Goal: Task Accomplishment & Management: Manage account settings

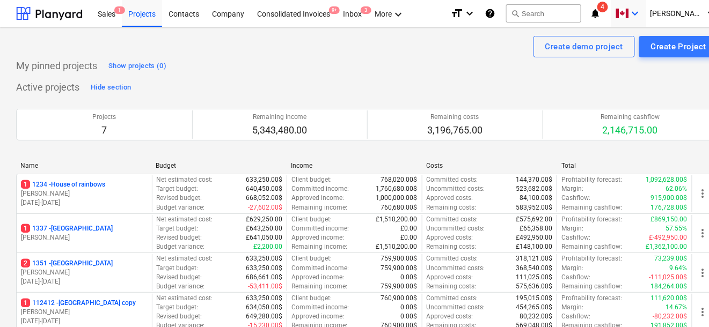
click at [641, 7] on icon "keyboard_arrow_down" at bounding box center [635, 13] width 13 height 13
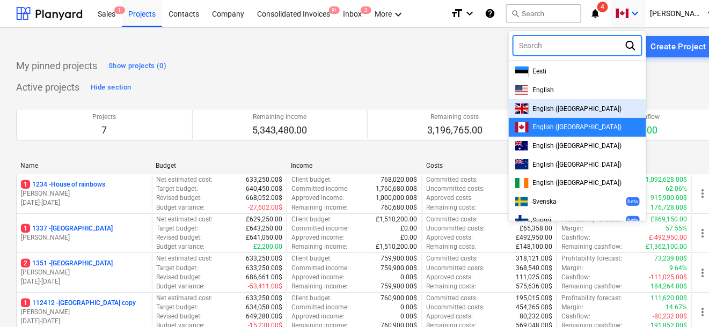
click at [571, 106] on span "English ([GEOGRAPHIC_DATA])" at bounding box center [577, 109] width 89 height 8
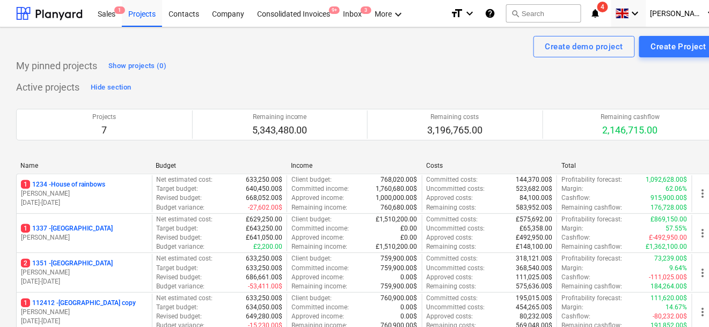
click at [469, 68] on div "My pinned projects Show projects (0)" at bounding box center [367, 65] width 702 height 17
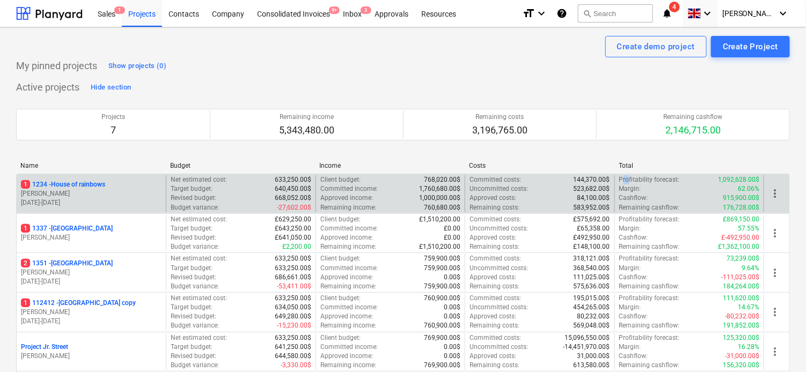
drag, startPoint x: 621, startPoint y: 178, endPoint x: 628, endPoint y: 178, distance: 7.0
click at [628, 178] on p "Profitability forecast :" at bounding box center [649, 179] width 61 height 9
click at [625, 187] on p "Margin :" at bounding box center [630, 189] width 22 height 9
click at [627, 195] on p "Cashflow :" at bounding box center [633, 198] width 29 height 9
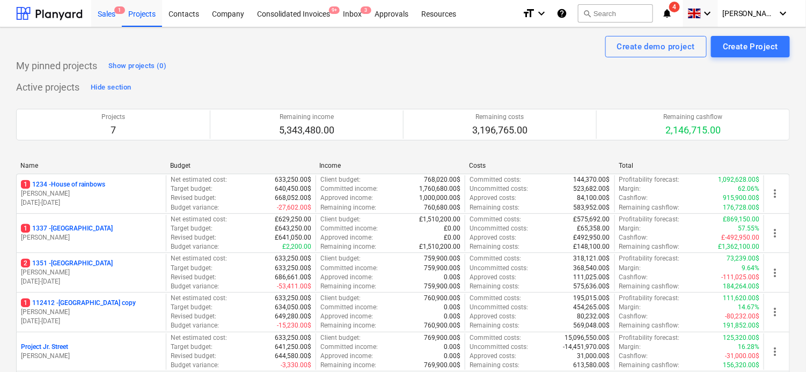
click at [106, 14] on div "Sales 1" at bounding box center [106, 12] width 31 height 27
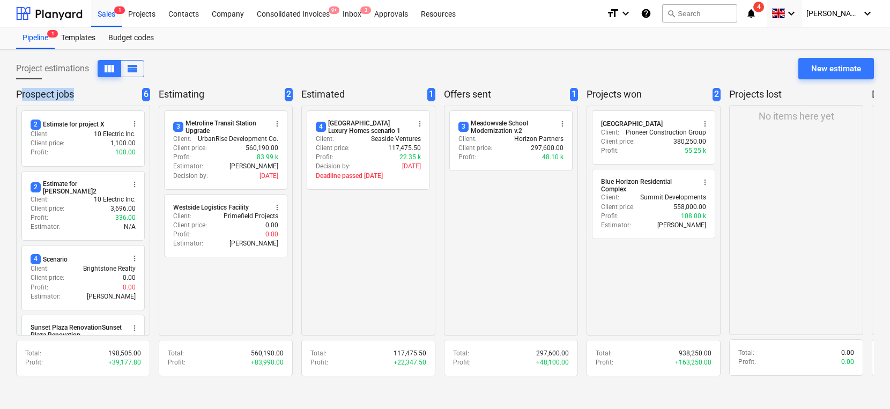
drag, startPoint x: 21, startPoint y: 95, endPoint x: 75, endPoint y: 95, distance: 53.6
click at [75, 95] on p "Prospect jobs" at bounding box center [77, 94] width 122 height 13
click at [173, 88] on p "Estimating" at bounding box center [220, 94] width 122 height 13
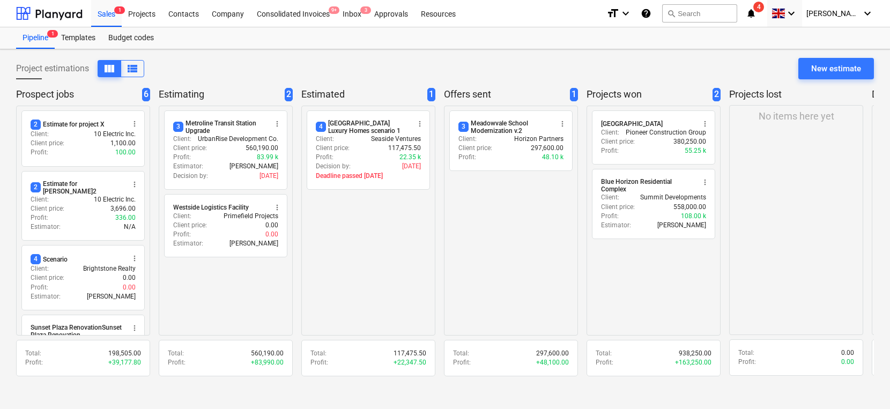
click at [308, 88] on p "Estimated" at bounding box center [362, 94] width 122 height 13
click at [477, 92] on p "Offers sent" at bounding box center [505, 94] width 122 height 13
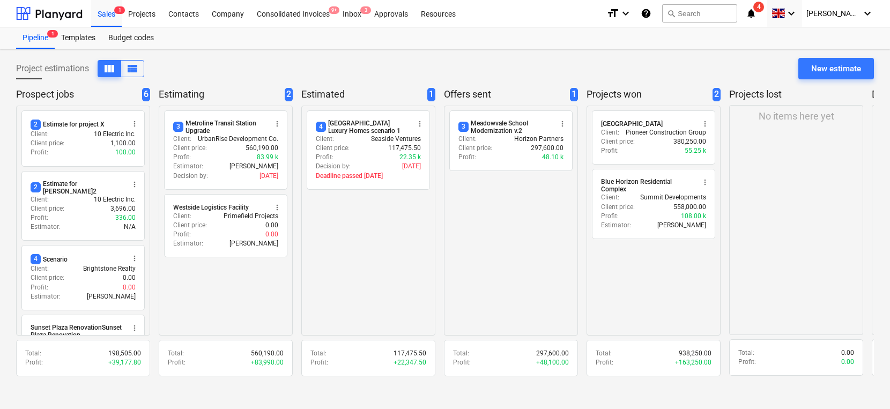
click at [478, 77] on div "Project estimations view_column view_list New estimate" at bounding box center [445, 73] width 858 height 30
drag, startPoint x: 510, startPoint y: 160, endPoint x: 515, endPoint y: 213, distance: 53.9
click at [515, 213] on div "radio_button_unchecked 3 Meadowvale School Modernization v.2 more_vert Client :…" at bounding box center [511, 221] width 134 height 230
click at [709, 67] on div "New estimate" at bounding box center [837, 69] width 50 height 14
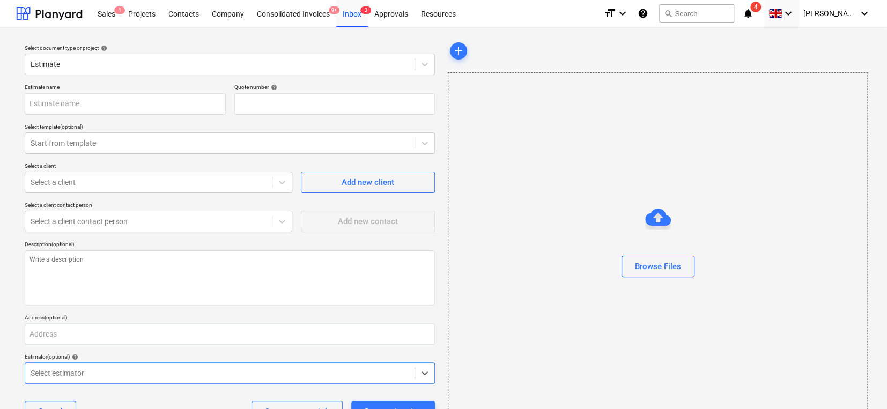
type textarea "x"
type input "QU-0021"
click at [178, 64] on div at bounding box center [220, 64] width 379 height 11
click at [144, 71] on div "Estimate" at bounding box center [219, 64] width 389 height 15
click at [120, 105] on input "text" at bounding box center [125, 103] width 201 height 21
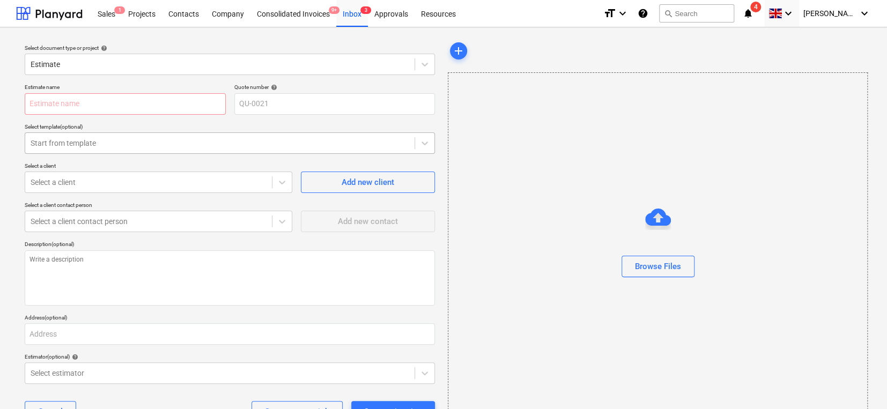
click at [156, 147] on div at bounding box center [220, 143] width 379 height 11
click at [324, 237] on div "Estimate name Quote number help QU-0021 Select template (optional) Use Up and D…" at bounding box center [229, 257] width 419 height 356
click at [179, 179] on div at bounding box center [149, 182] width 236 height 11
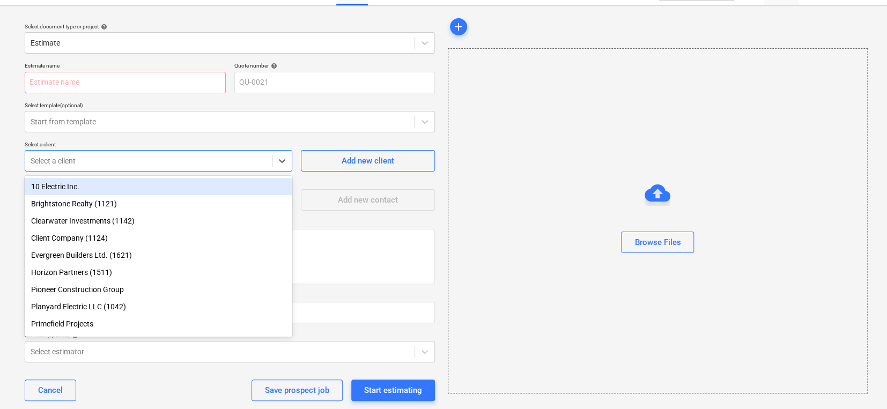
scroll to position [27, 0]
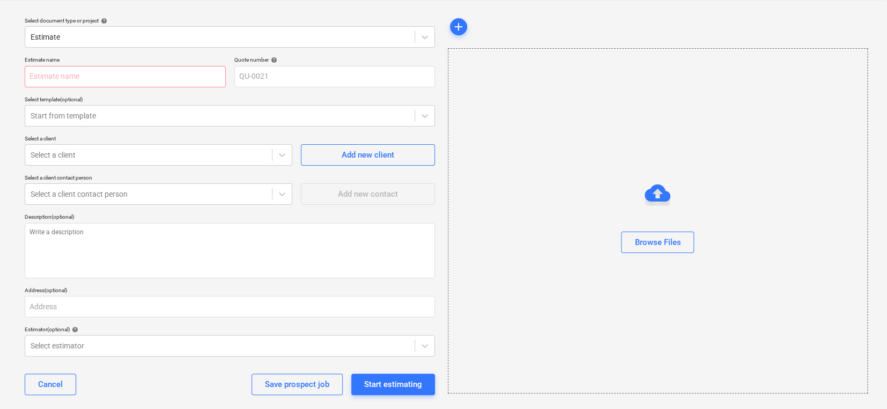
click at [142, 143] on p "Select a client" at bounding box center [159, 139] width 268 height 9
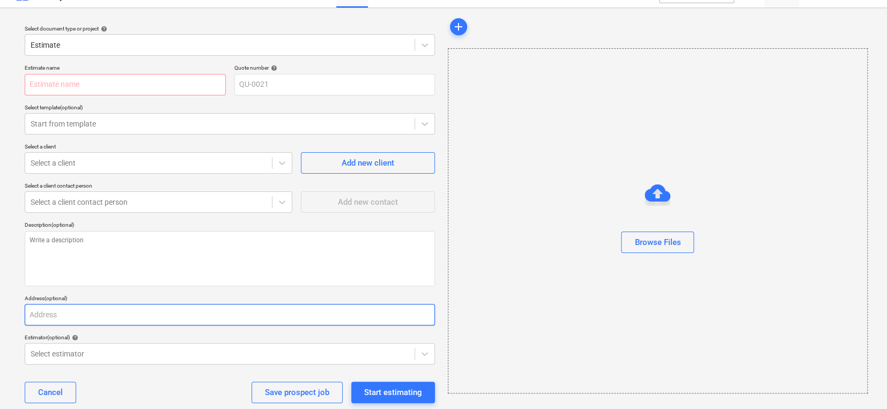
scroll to position [0, 0]
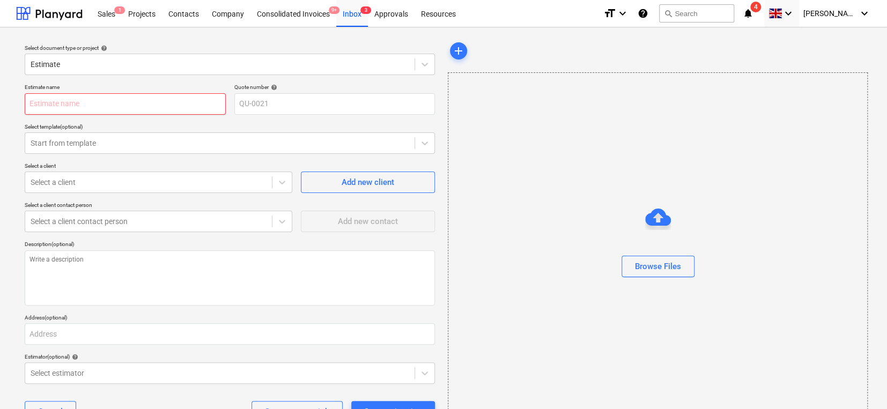
click at [163, 109] on input "text" at bounding box center [125, 103] width 201 height 21
click at [136, 67] on div at bounding box center [220, 64] width 379 height 11
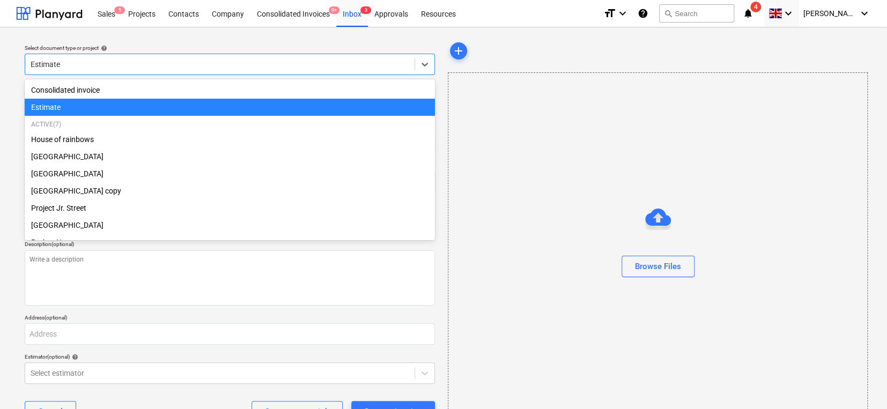
click at [135, 60] on div at bounding box center [220, 64] width 379 height 11
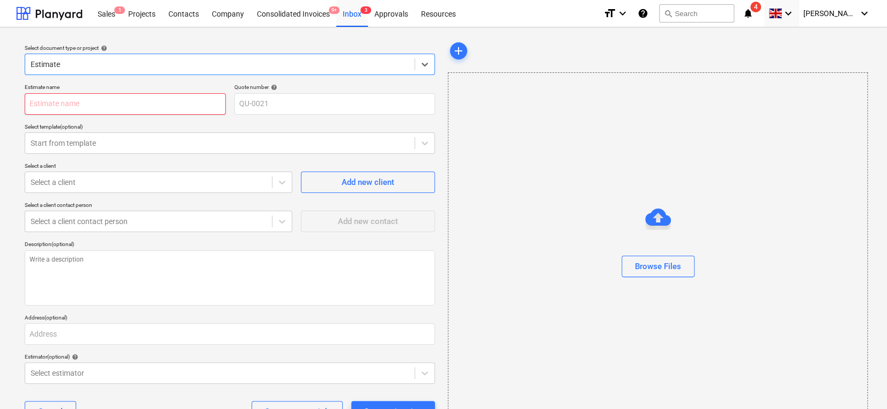
click at [100, 102] on input "text" at bounding box center [125, 103] width 201 height 21
type textarea "x"
type input "T"
type textarea "x"
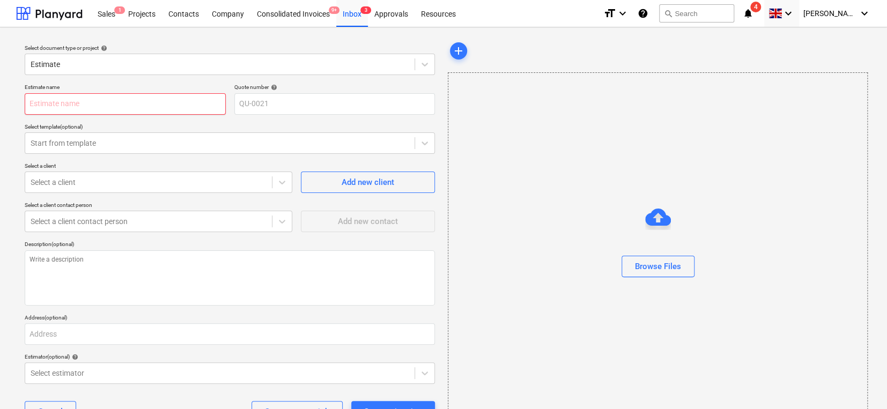
type input "T"
type textarea "x"
type input "Te"
type textarea "x"
type input "Test"
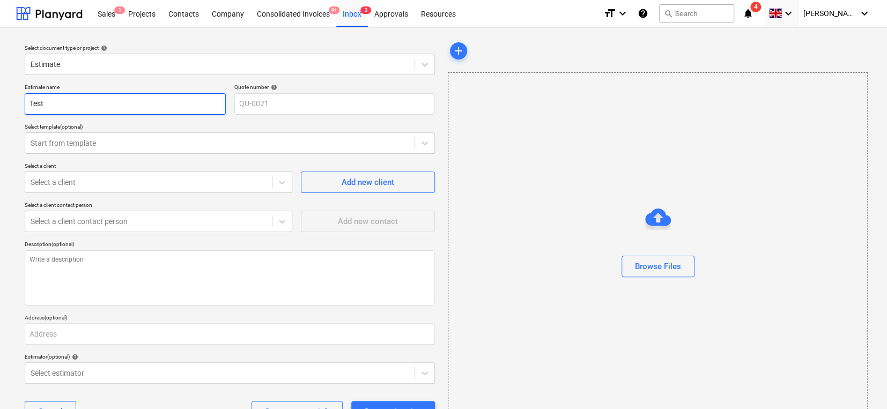
type textarea "x"
type input "Test"
type textarea "x"
type input "Test"
type textarea "x"
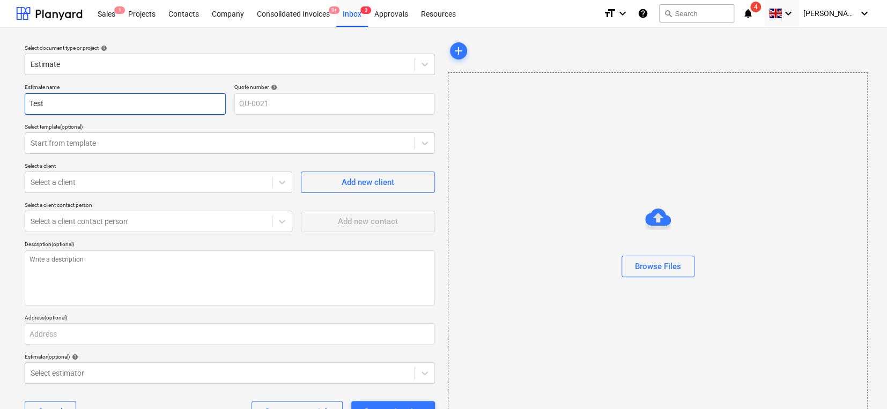
type input "Test"
type textarea "x"
type input "Test e"
type textarea "x"
type input "Test es"
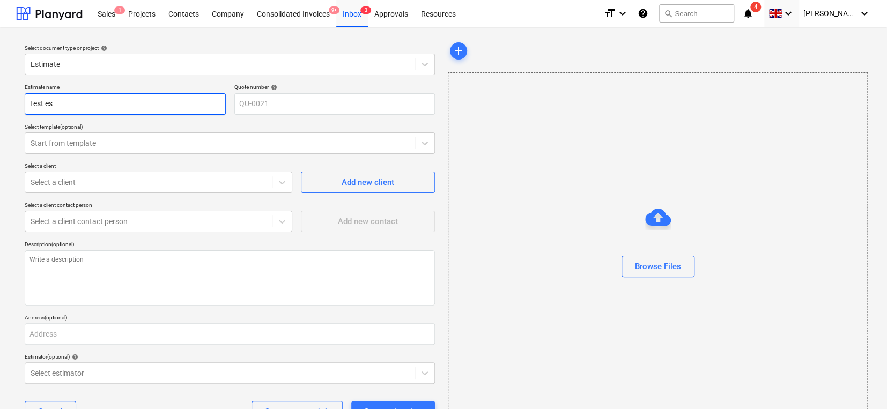
type textarea "x"
type input "Test esti"
type textarea "x"
type input "Test estima"
type textarea "x"
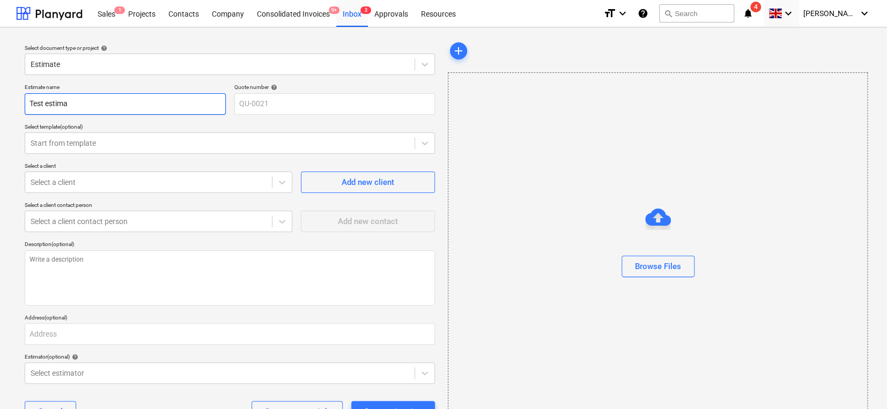
type input "Test estimat"
type textarea "x"
type input "Test estimate"
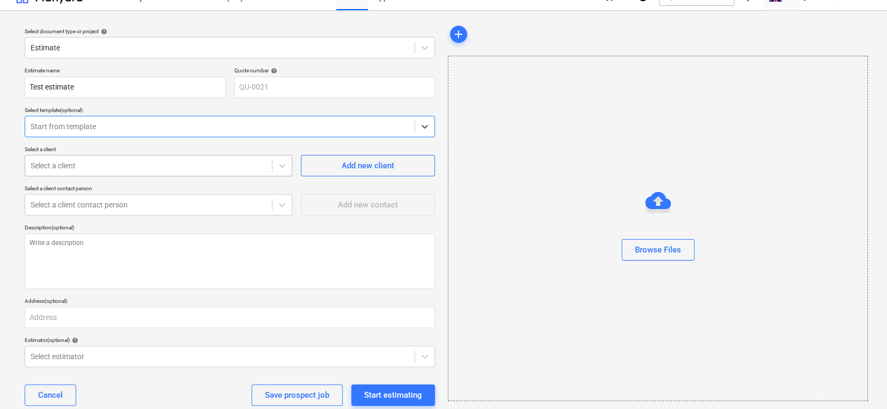
click at [97, 166] on div at bounding box center [149, 165] width 236 height 11
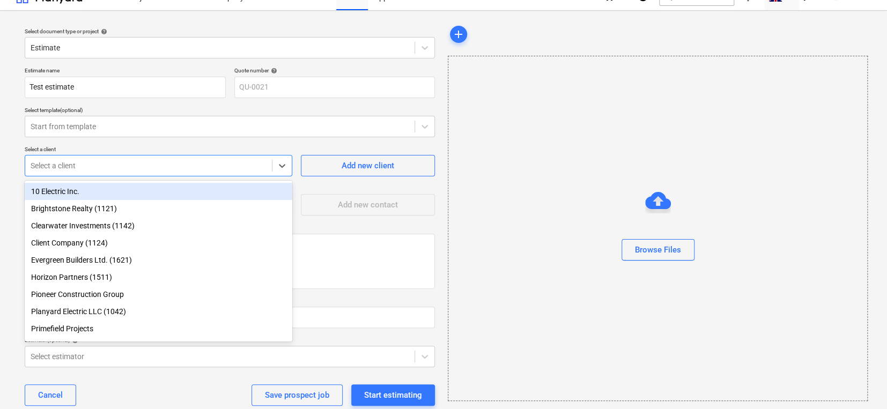
click at [87, 189] on div "10 Electric Inc." at bounding box center [159, 191] width 268 height 17
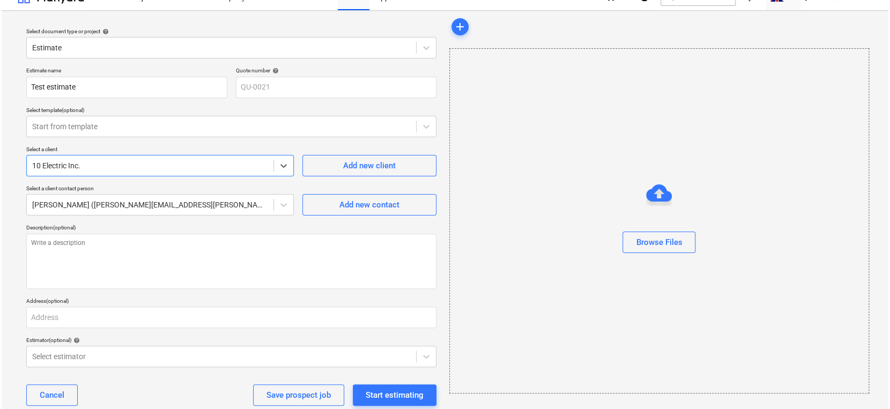
scroll to position [39, 0]
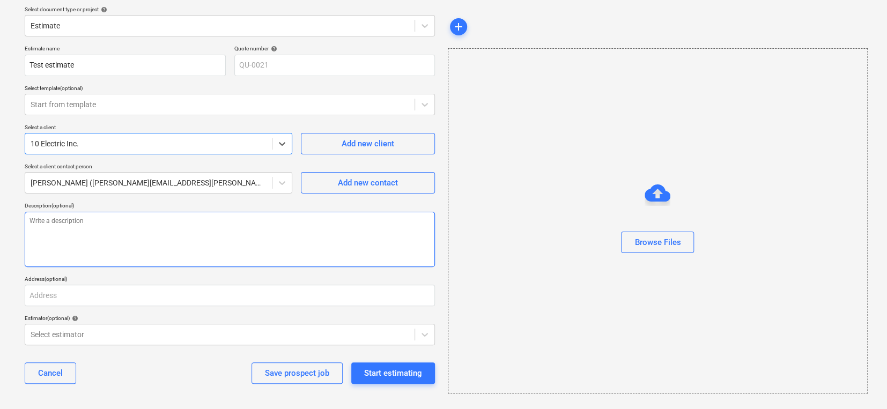
click at [113, 221] on textarea at bounding box center [230, 239] width 410 height 55
type textarea "x"
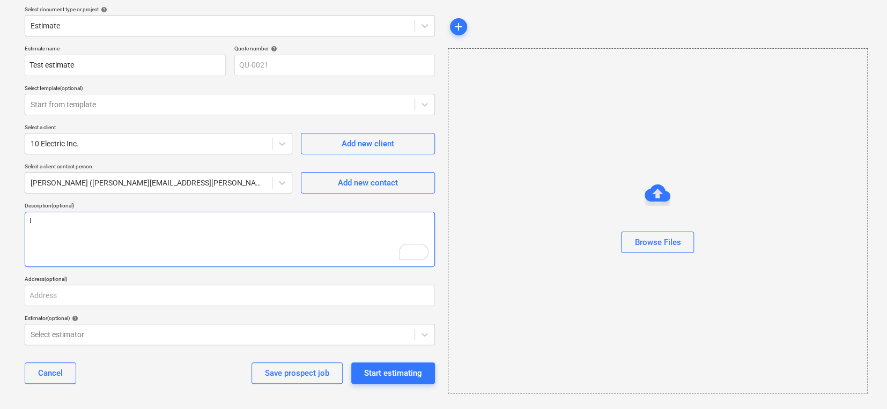
type textarea "IN"
type textarea "x"
type textarea "INf"
type textarea "x"
type textarea "INfo"
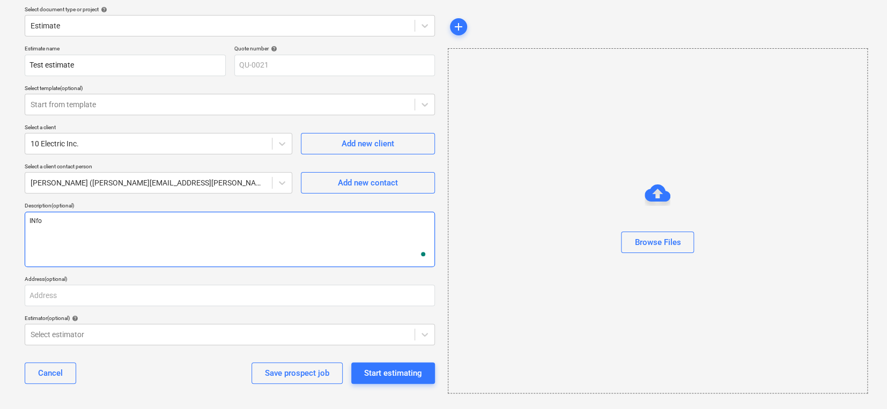
type textarea "x"
type textarea "INform"
type textarea "x"
type textarea "INforma"
type textarea "x"
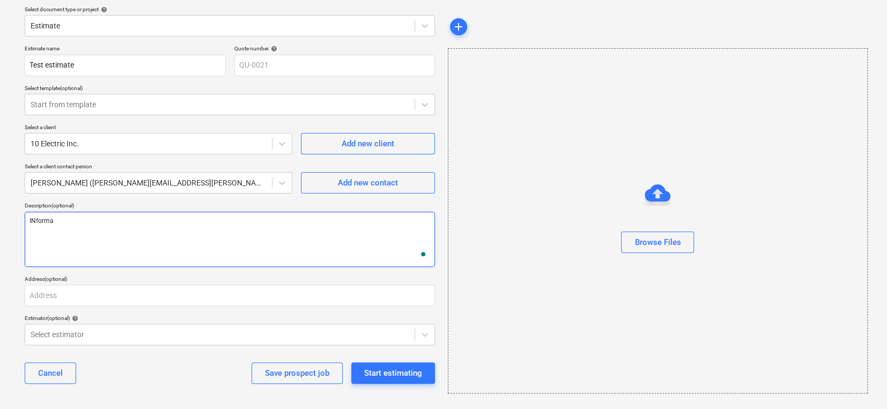
type textarea "INformat"
type textarea "x"
type textarea "INformati"
type textarea "x"
type textarea "INformatio"
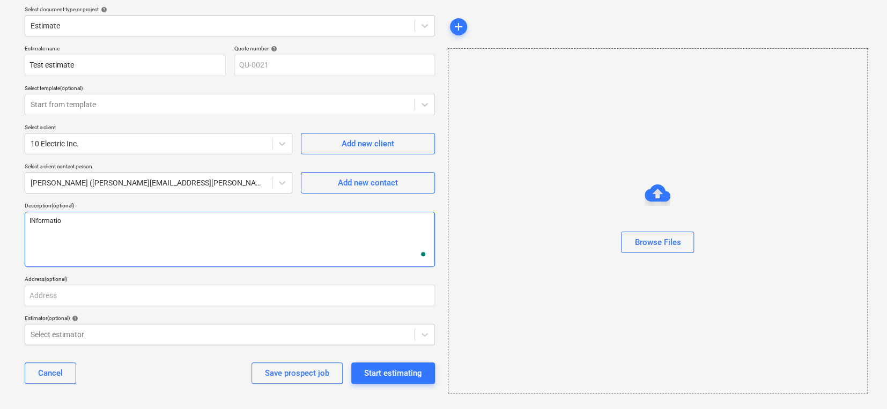
type textarea "x"
type textarea "INformation"
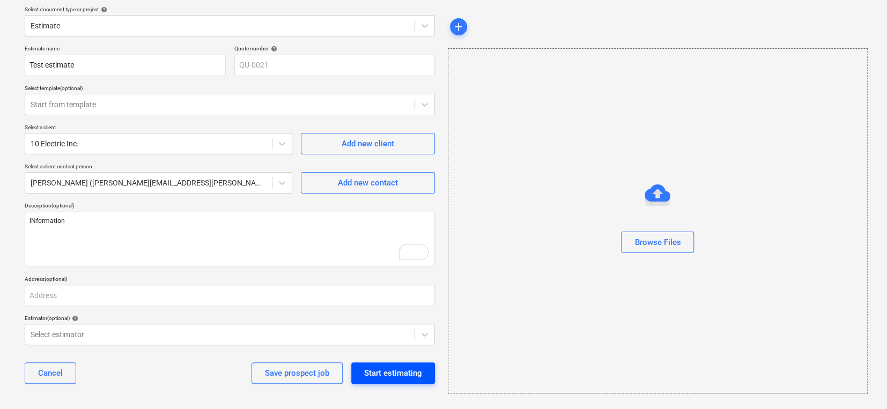
click at [377, 349] on div "Start estimating" at bounding box center [393, 373] width 58 height 14
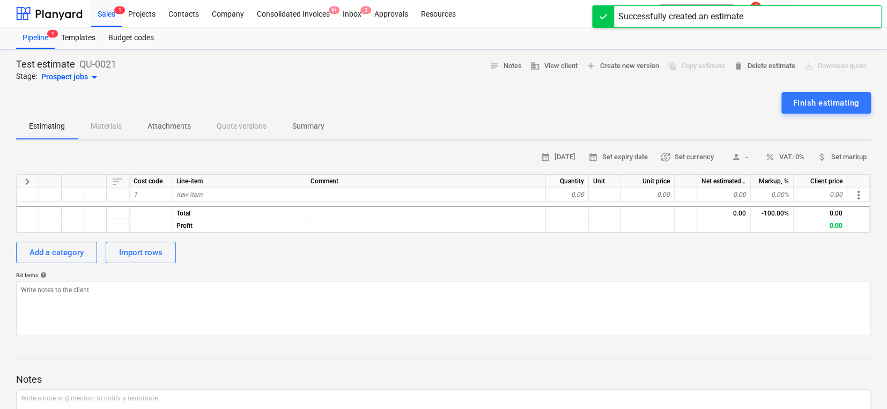
type textarea "x"
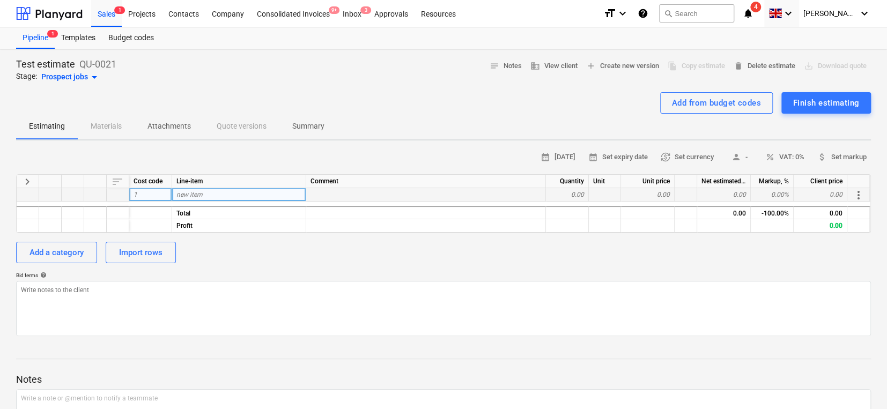
click at [248, 192] on div "new item" at bounding box center [239, 194] width 134 height 13
type input "Windows"
type textarea "x"
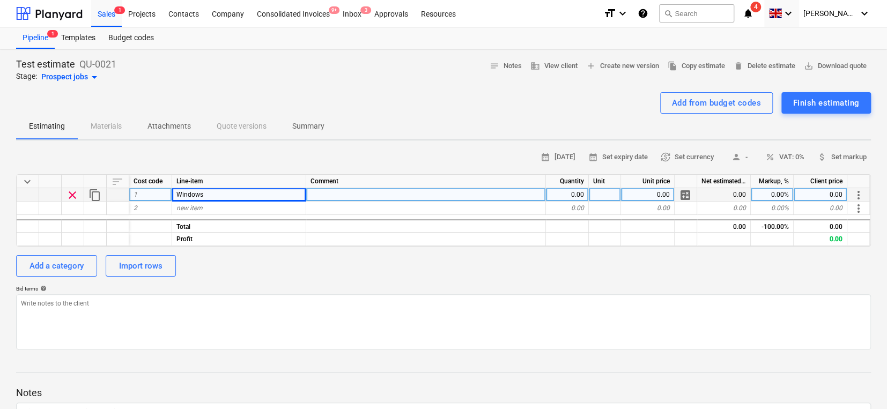
click at [566, 191] on div "0.00" at bounding box center [567, 194] width 43 height 13
type input "1"
type textarea "x"
click at [606, 194] on div at bounding box center [605, 194] width 32 height 13
click at [642, 193] on div "0.00" at bounding box center [648, 194] width 54 height 13
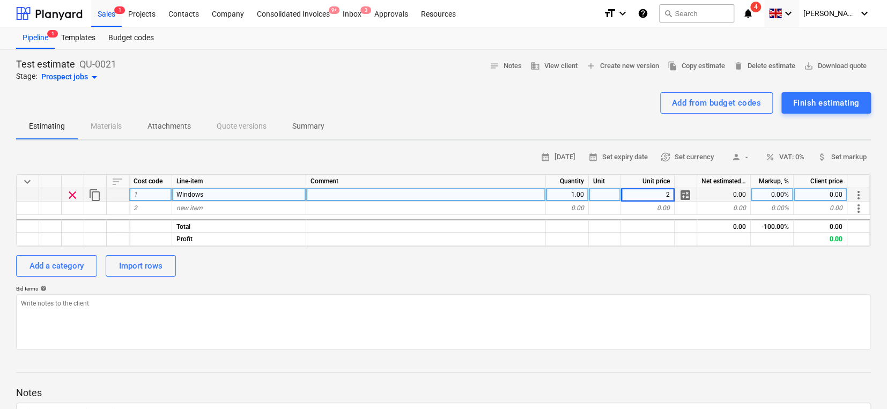
type input "20"
type textarea "x"
click at [709, 192] on div "0.00%" at bounding box center [772, 194] width 43 height 13
click at [709, 195] on div "20.00" at bounding box center [821, 194] width 54 height 13
type input "30"
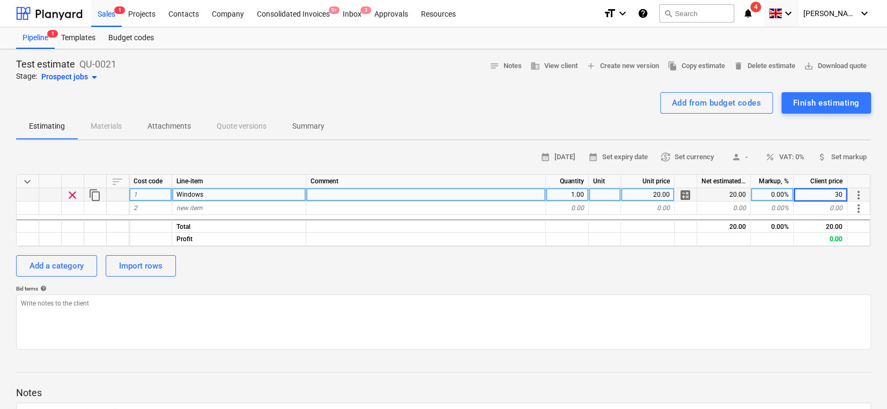
type textarea "x"
click at [709, 192] on div "50.00%" at bounding box center [772, 194] width 43 height 13
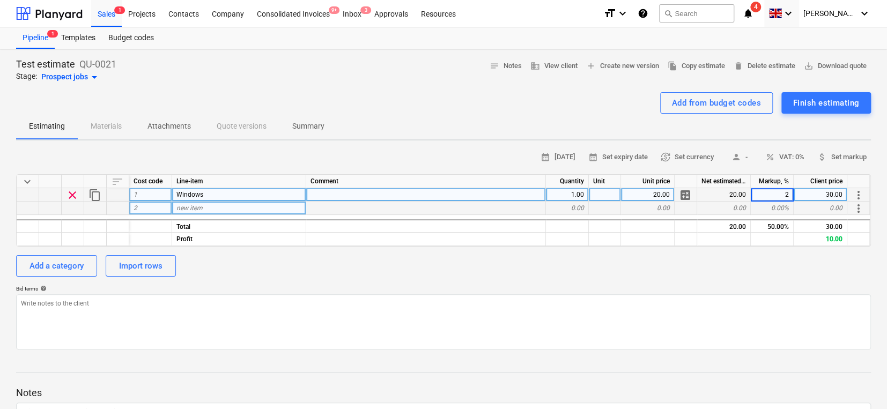
type input "25"
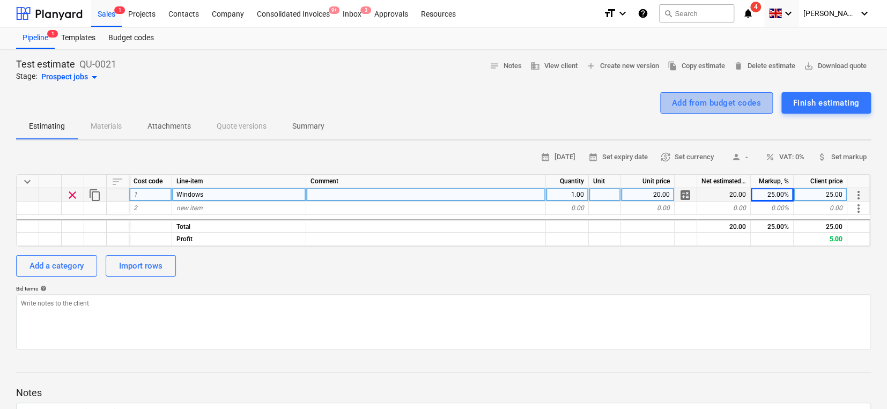
click at [688, 102] on div "Add from budget codes" at bounding box center [716, 103] width 89 height 14
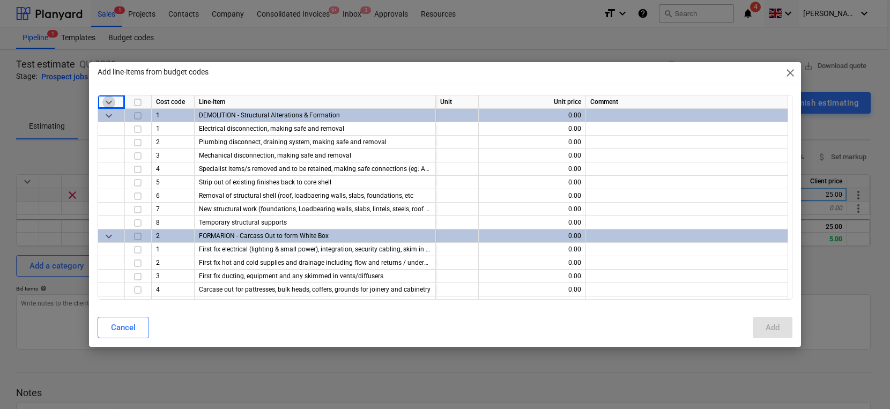
click at [110, 97] on span "keyboard_arrow_down" at bounding box center [108, 102] width 13 height 13
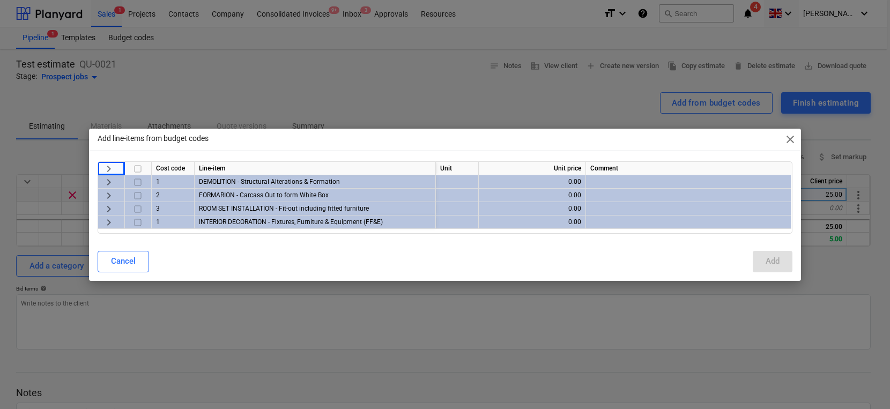
click at [110, 183] on span "keyboard_arrow_right" at bounding box center [108, 181] width 13 height 13
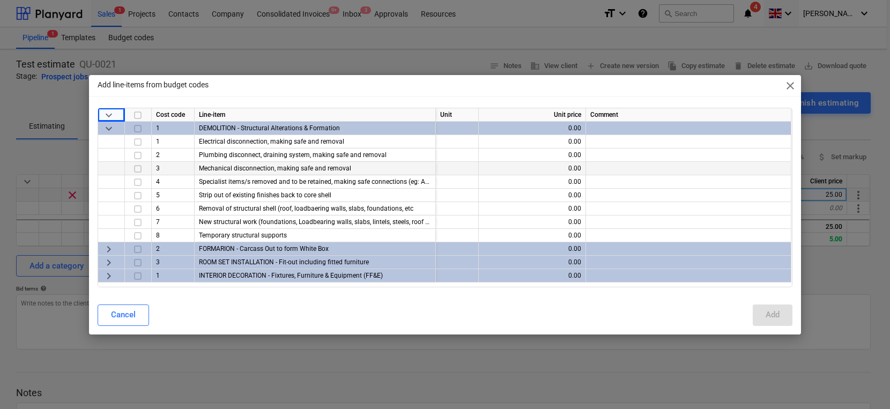
click at [143, 172] on input "checkbox" at bounding box center [137, 168] width 13 height 13
click at [137, 194] on input "checkbox" at bounding box center [137, 195] width 13 height 13
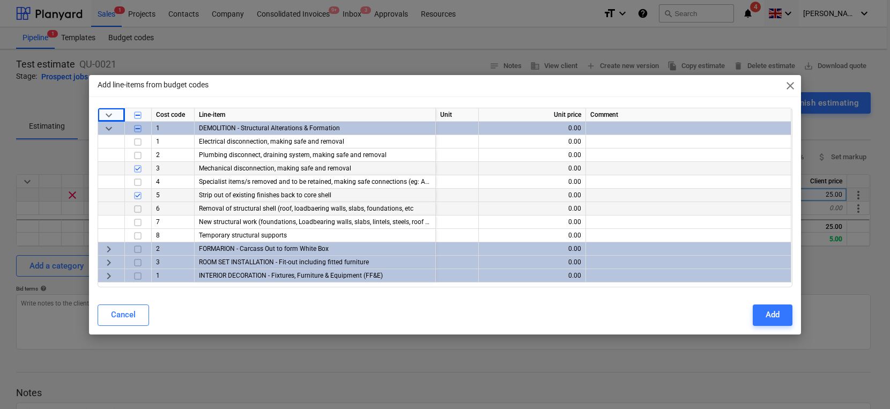
click at [138, 214] on input "checkbox" at bounding box center [137, 208] width 13 height 13
click at [138, 225] on input "checkbox" at bounding box center [137, 222] width 13 height 13
click at [709, 312] on div "Add" at bounding box center [773, 315] width 14 height 14
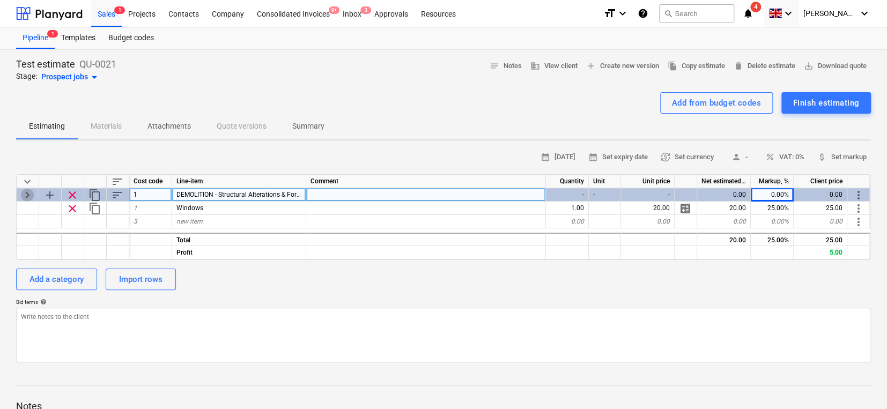
click at [26, 193] on span "keyboard_arrow_right" at bounding box center [27, 195] width 13 height 13
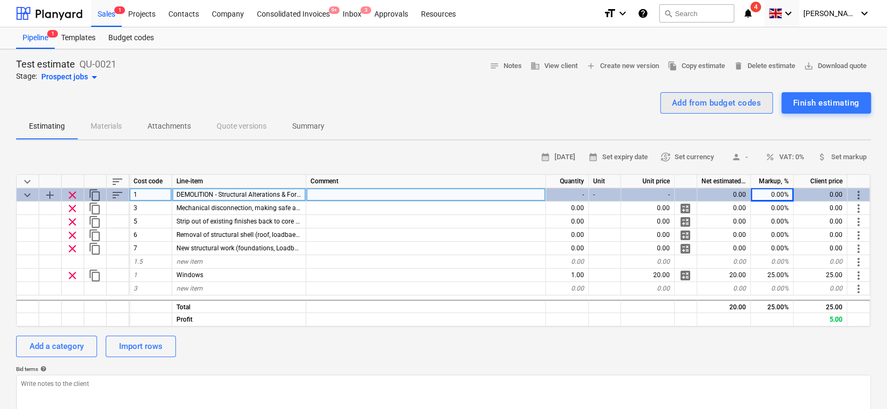
click at [687, 103] on div "Add from budget codes" at bounding box center [716, 103] width 89 height 14
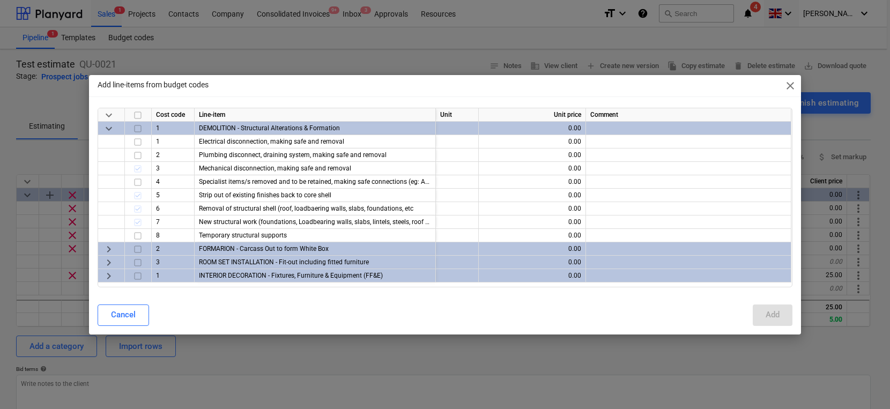
click at [709, 84] on span "close" at bounding box center [790, 85] width 13 height 13
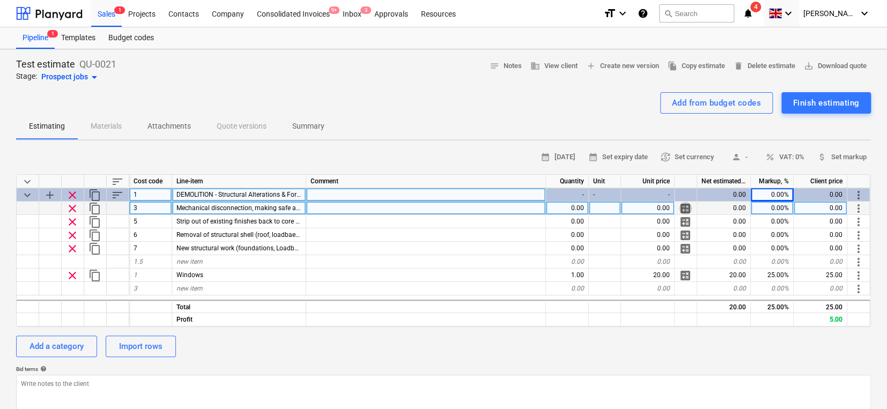
click at [684, 206] on span "calculate" at bounding box center [685, 208] width 13 height 13
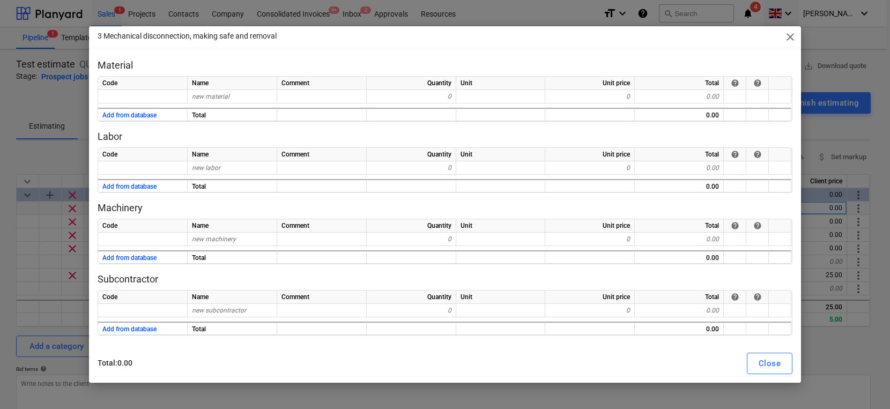
click at [709, 39] on span "close" at bounding box center [790, 37] width 13 height 13
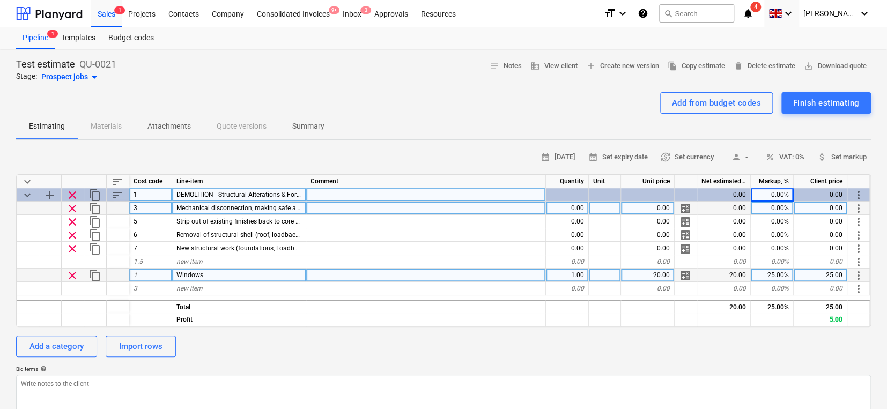
click at [685, 275] on span "calculate" at bounding box center [685, 275] width 13 height 13
type textarea "x"
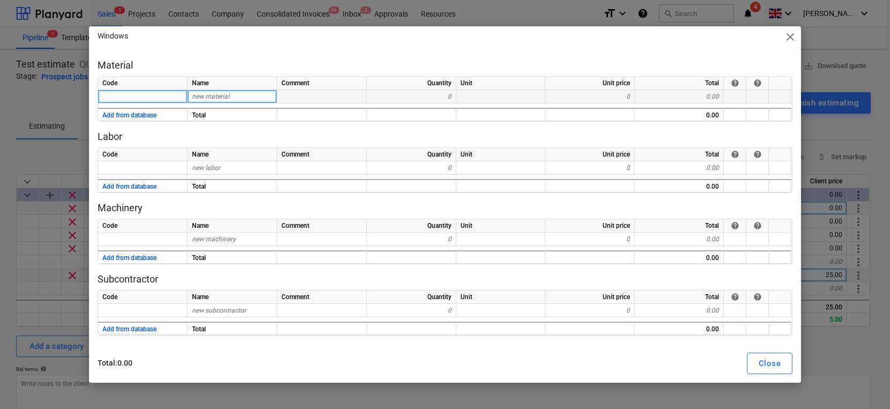
click at [206, 101] on div "new material" at bounding box center [233, 96] width 90 height 13
type input "Windows"
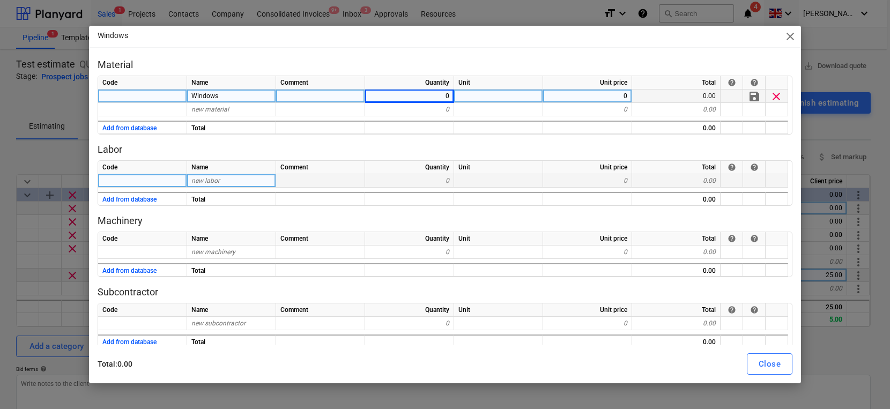
click at [218, 181] on span "new labor" at bounding box center [205, 181] width 28 height 8
click at [394, 176] on div "0" at bounding box center [409, 180] width 89 height 13
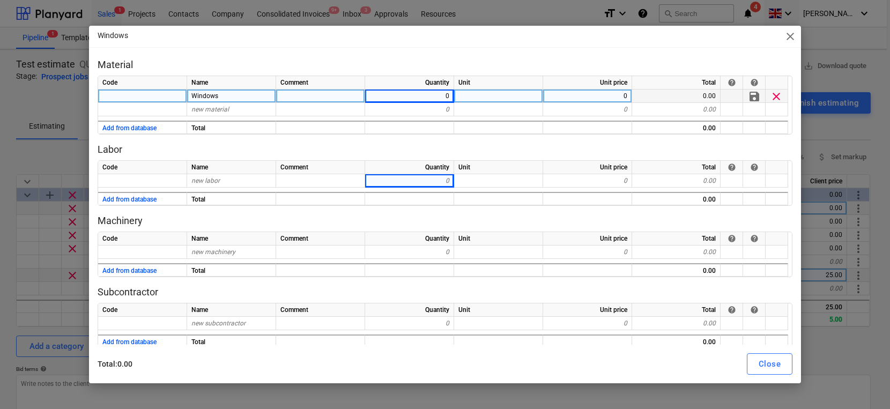
click at [709, 41] on span "close" at bounding box center [790, 36] width 13 height 13
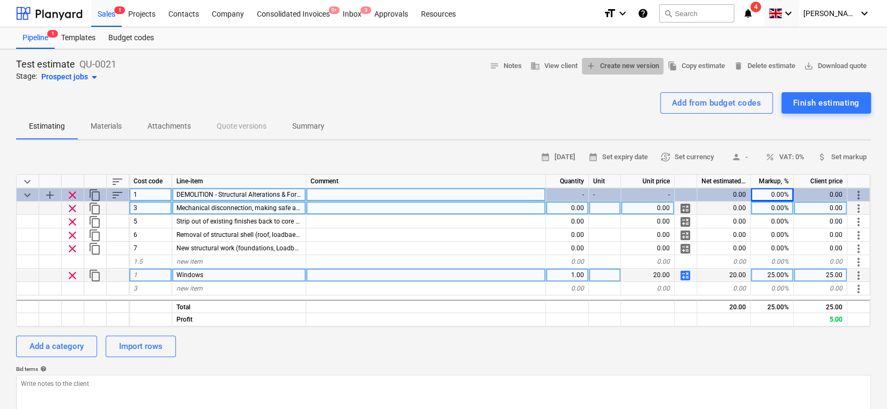
click at [602, 68] on span "add Create new version" at bounding box center [622, 66] width 73 height 12
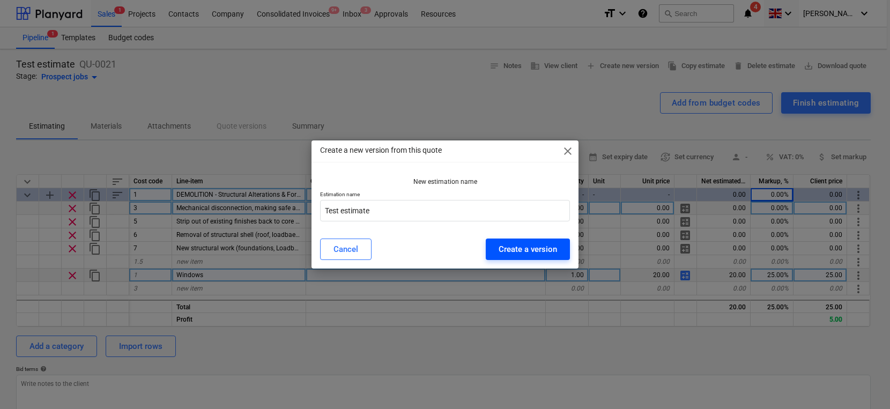
click at [519, 245] on div "Create a version" at bounding box center [528, 249] width 58 height 14
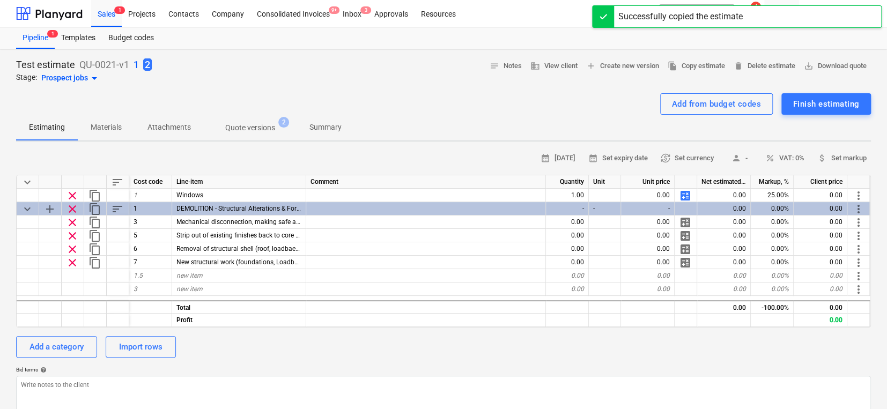
click at [136, 62] on p "1" at bounding box center [136, 64] width 5 height 13
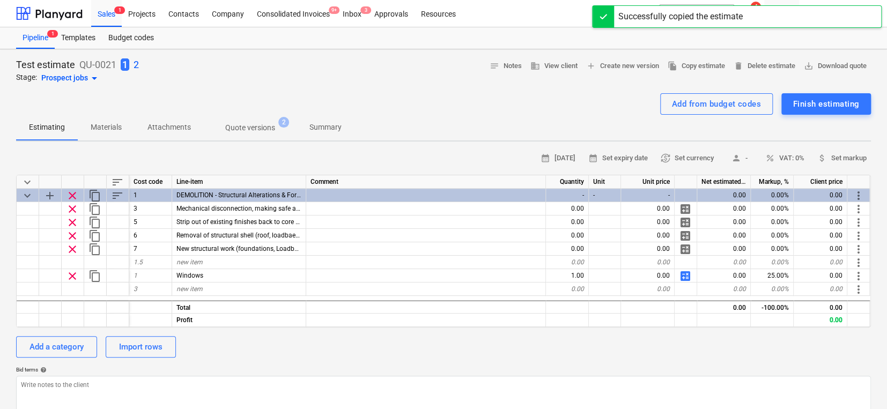
click at [143, 63] on div "Test estimate QU-0021 1 2 Stage: Prospect jobs arrow_drop_down notes Notes busi…" at bounding box center [443, 71] width 855 height 27
click at [139, 63] on div "Test estimate QU-0021 1 2 Stage: Prospect jobs arrow_drop_down notes Notes busi…" at bounding box center [443, 71] width 855 height 27
click at [137, 63] on p "2" at bounding box center [136, 64] width 5 height 13
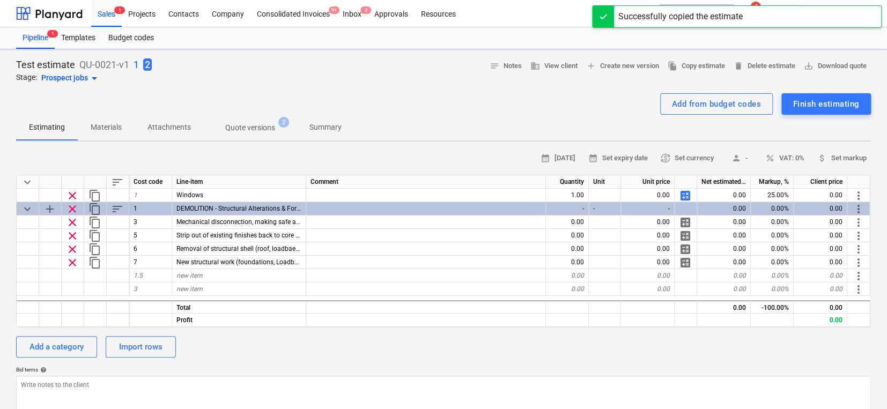
type textarea "x"
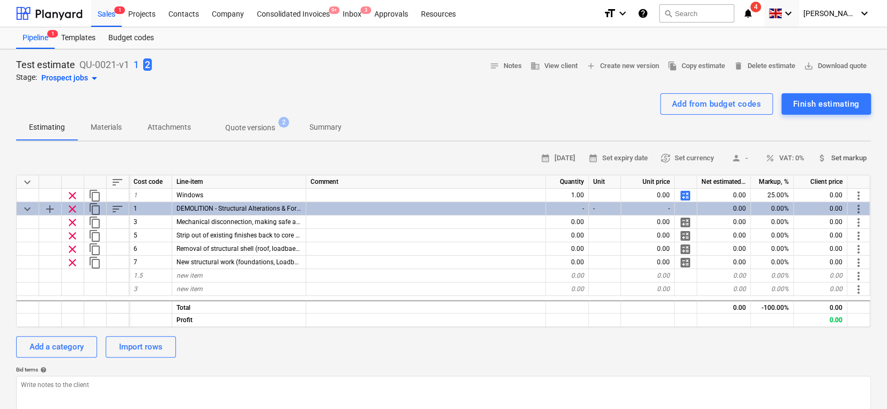
click at [709, 158] on span "attach_money Set markup" at bounding box center [841, 158] width 49 height 12
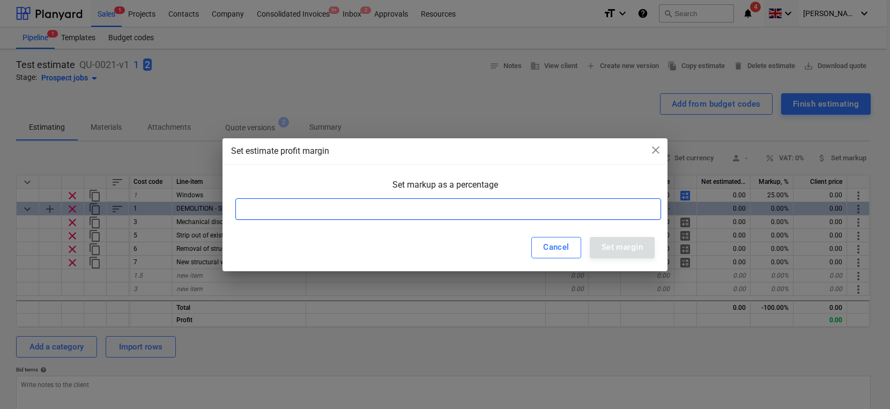
click at [608, 204] on input at bounding box center [448, 208] width 426 height 21
type input "30"
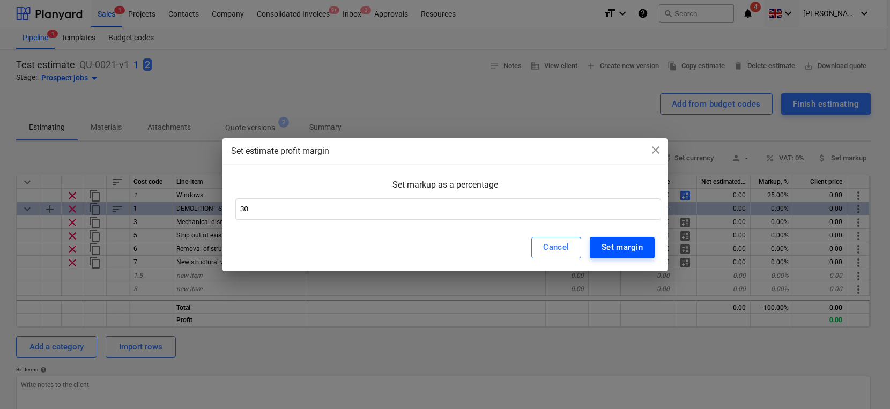
click at [621, 248] on div "Set margin" at bounding box center [622, 247] width 41 height 14
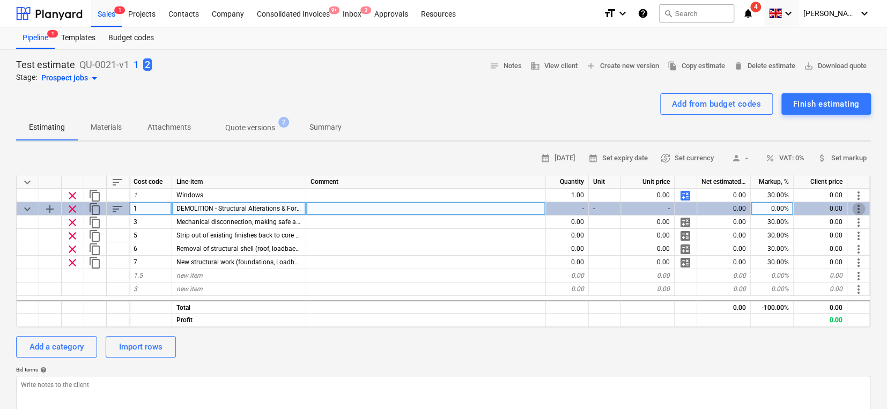
click at [709, 208] on span "more_vert" at bounding box center [858, 209] width 13 height 13
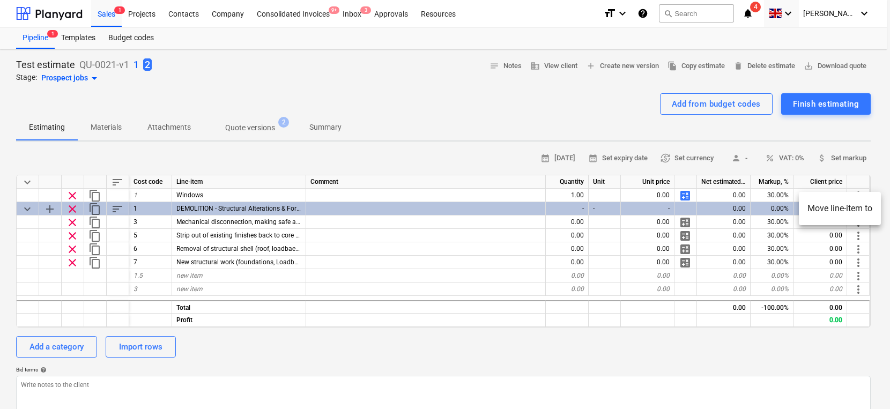
click at [709, 224] on div at bounding box center [445, 204] width 890 height 409
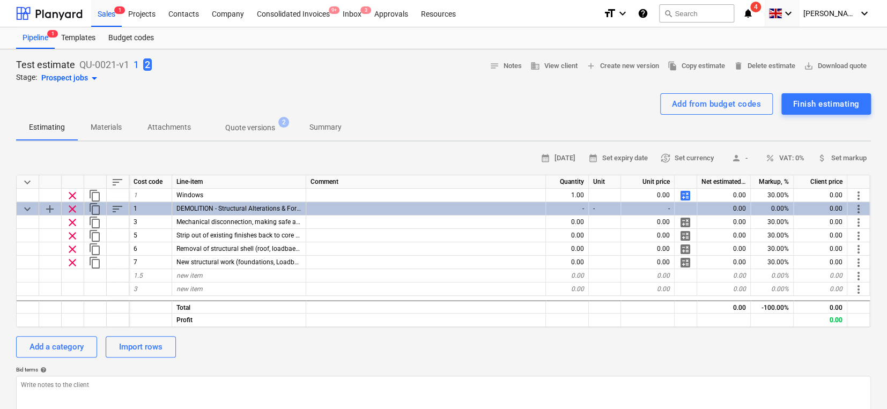
click at [536, 97] on div "Add from budget codes Finish estimating" at bounding box center [443, 103] width 855 height 21
click at [709, 65] on span "save_alt Download quote" at bounding box center [835, 66] width 63 height 12
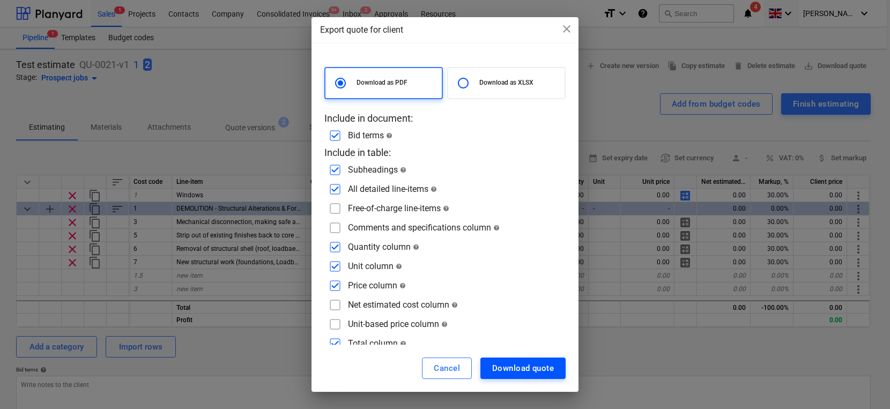
click at [505, 349] on div "Download quote" at bounding box center [523, 369] width 62 height 14
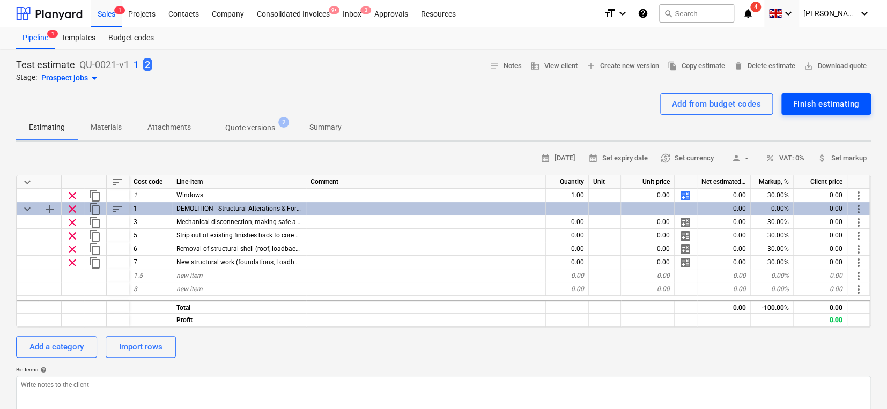
click at [709, 106] on div "Finish estimating" at bounding box center [826, 104] width 66 height 14
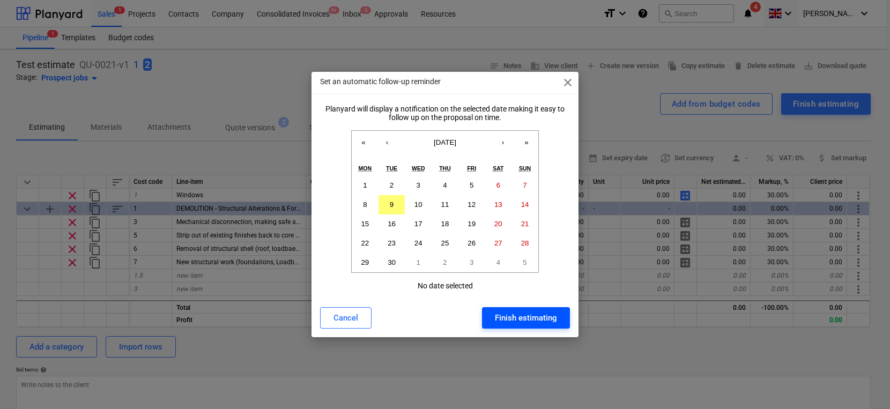
click at [501, 322] on div "Finish estimating" at bounding box center [526, 318] width 62 height 14
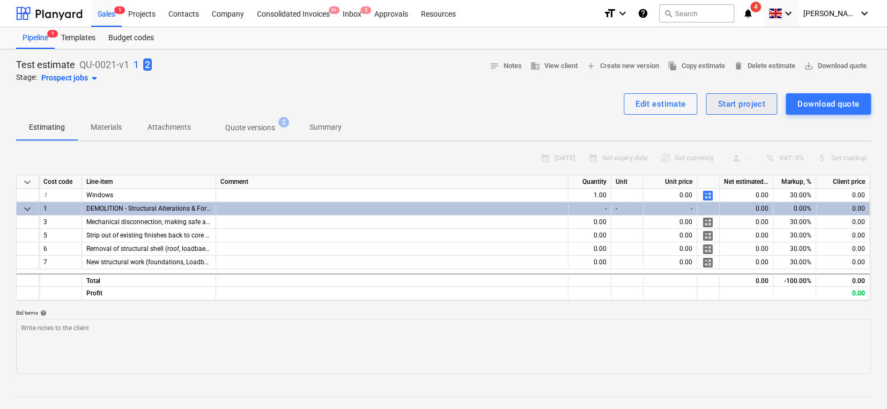
click at [709, 106] on div "Start project" at bounding box center [742, 104] width 48 height 14
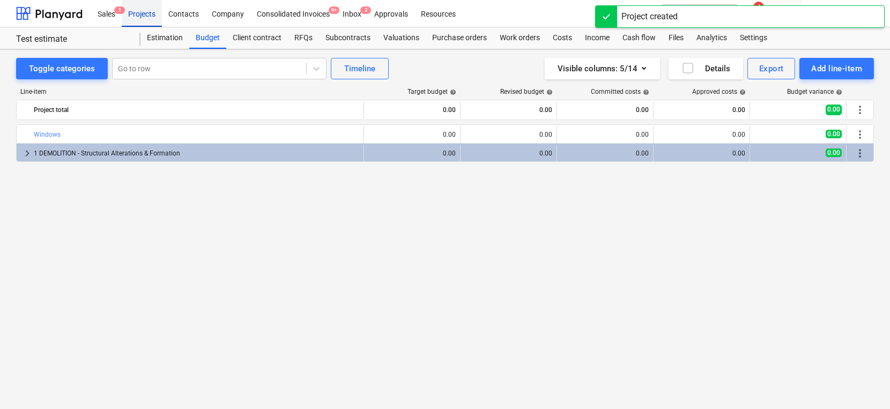
click at [153, 19] on div "Projects" at bounding box center [142, 12] width 40 height 27
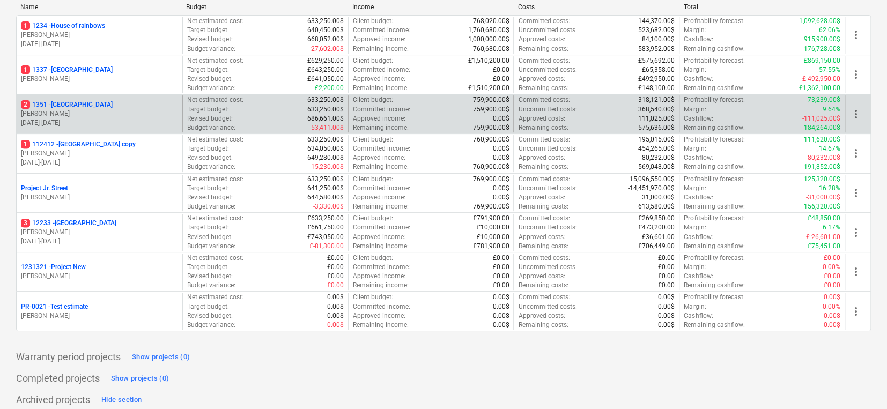
scroll to position [182, 0]
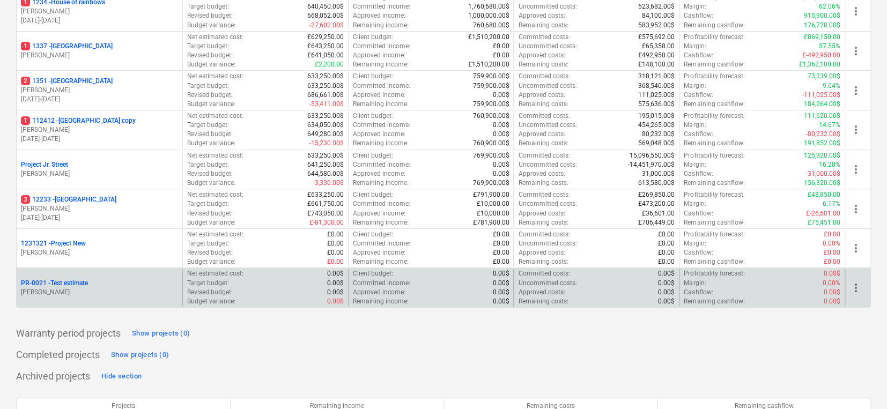
click at [110, 282] on div "PR-0021 - Test estimate" at bounding box center [99, 283] width 157 height 9
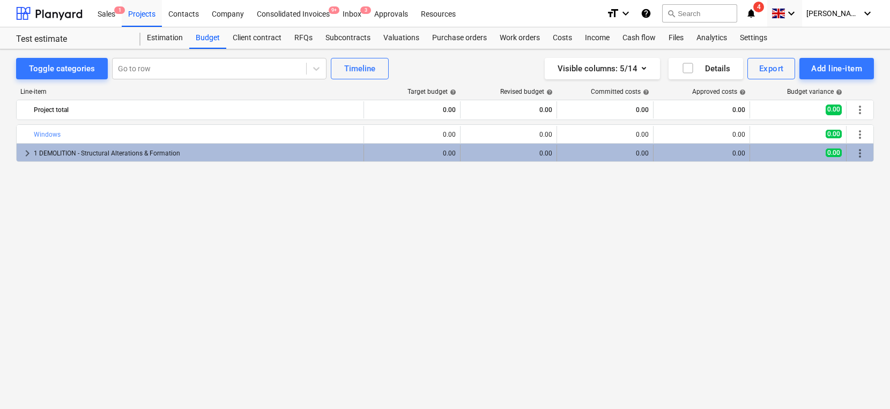
click at [26, 152] on span "keyboard_arrow_right" at bounding box center [27, 153] width 13 height 13
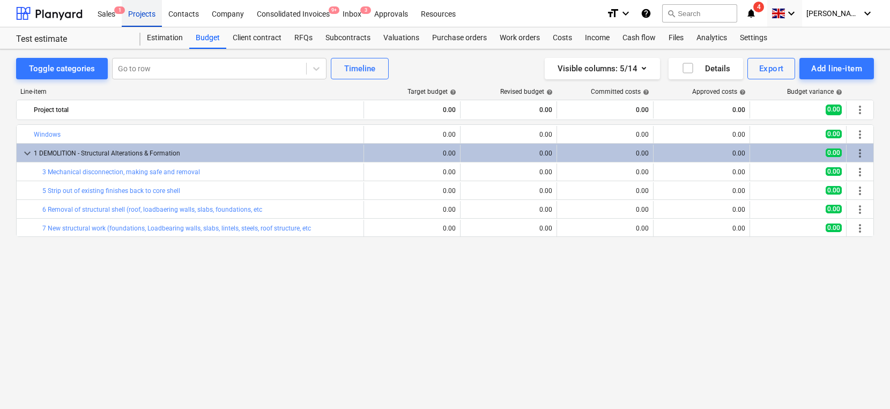
click at [138, 12] on div "Projects" at bounding box center [142, 12] width 40 height 27
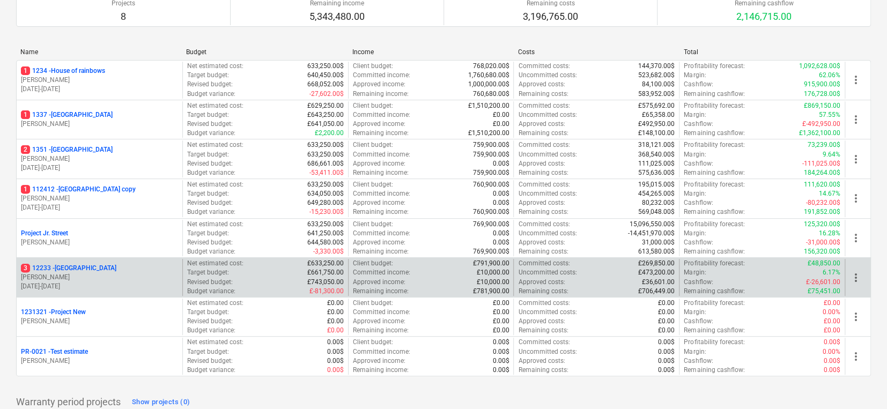
scroll to position [114, 0]
click at [105, 280] on p "[PERSON_NAME]" at bounding box center [99, 277] width 157 height 9
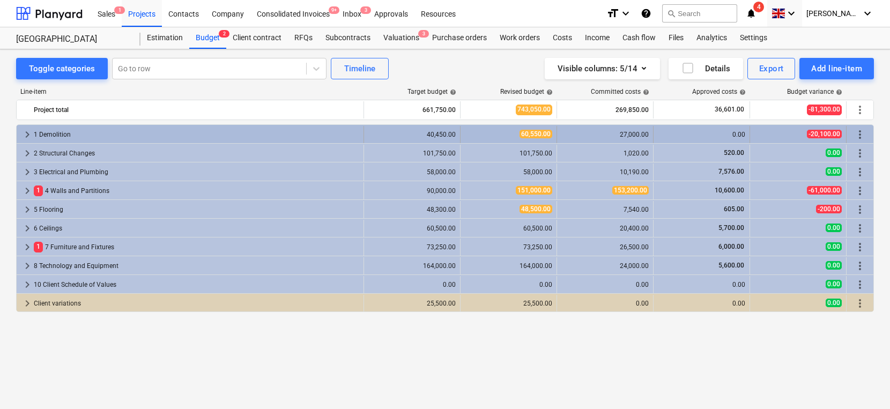
click at [31, 129] on span "keyboard_arrow_right" at bounding box center [27, 134] width 13 height 13
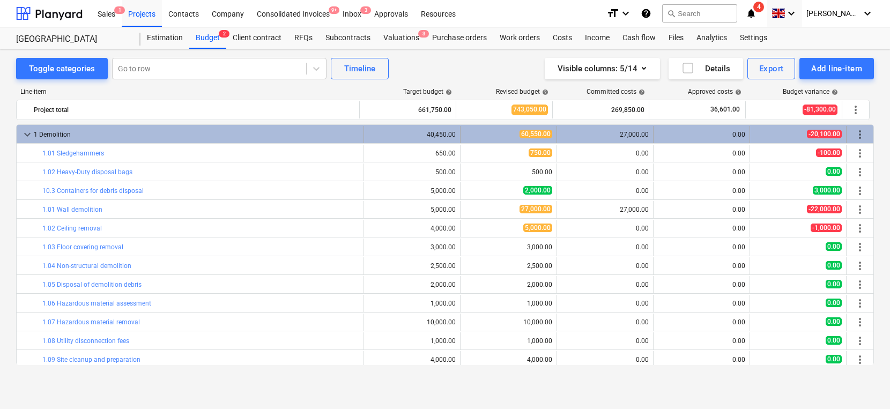
click at [25, 136] on span "keyboard_arrow_down" at bounding box center [27, 134] width 13 height 13
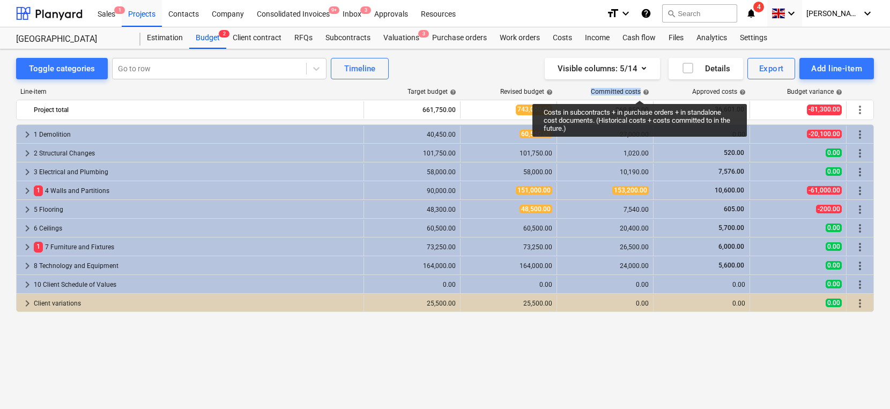
drag, startPoint x: 590, startPoint y: 90, endPoint x: 639, endPoint y: 89, distance: 49.4
click at [639, 89] on div "Committed costs help" at bounding box center [606, 92] width 97 height 8
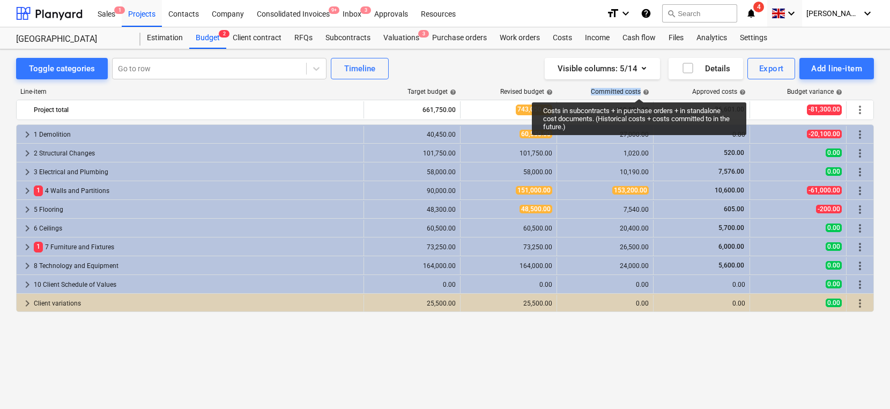
click at [639, 89] on div "Committed costs help" at bounding box center [620, 92] width 58 height 8
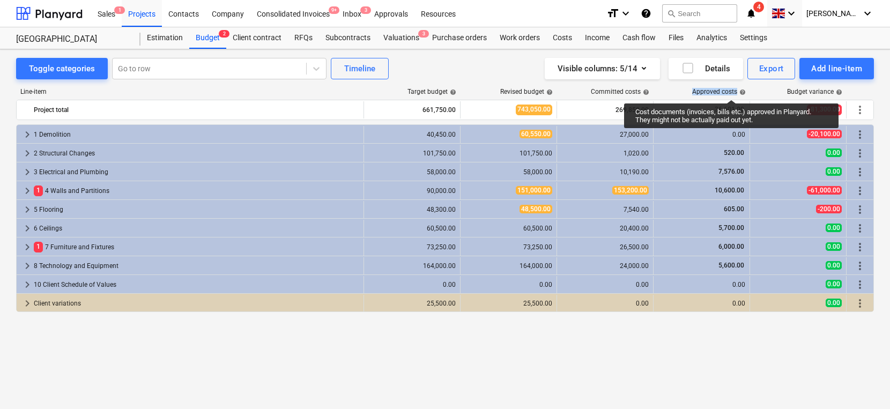
drag, startPoint x: 690, startPoint y: 91, endPoint x: 736, endPoint y: 87, distance: 46.3
click at [709, 88] on div "Approved costs help" at bounding box center [702, 92] width 97 height 8
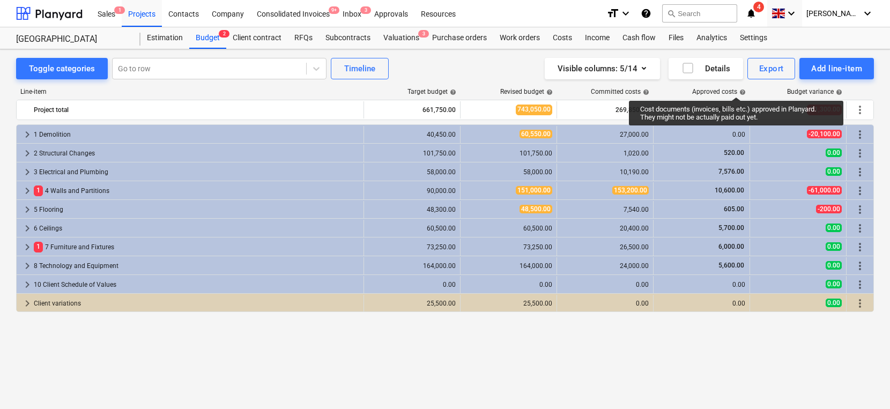
click at [709, 88] on div "Approved costs help" at bounding box center [719, 92] width 54 height 8
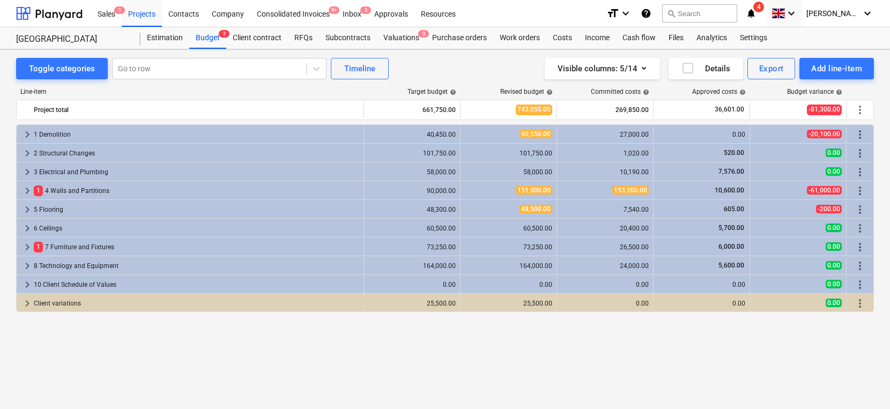
click at [692, 84] on div "Line-item Target budget help Revised budget help Committed costs help Approved …" at bounding box center [445, 228] width 858 height 299
click at [650, 74] on icon "button" at bounding box center [644, 68] width 13 height 13
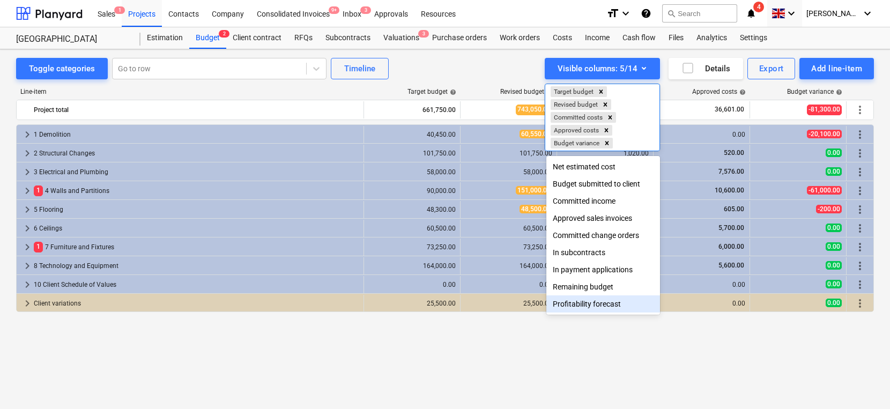
click at [572, 304] on div "Profitability forecast" at bounding box center [604, 304] width 114 height 17
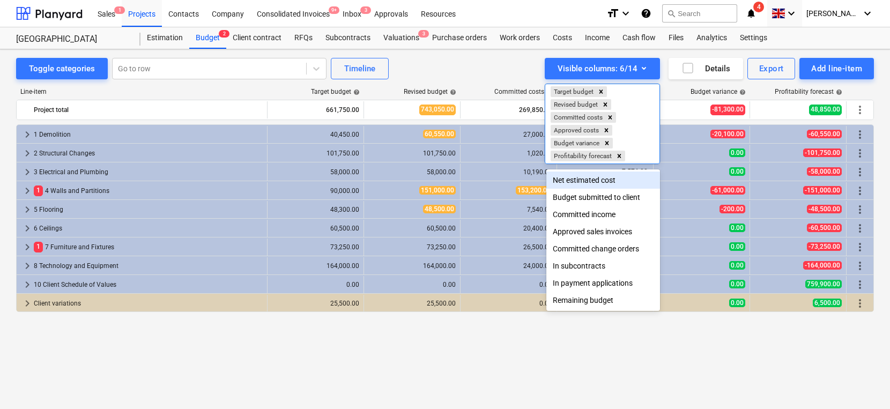
click at [489, 57] on div at bounding box center [445, 204] width 890 height 409
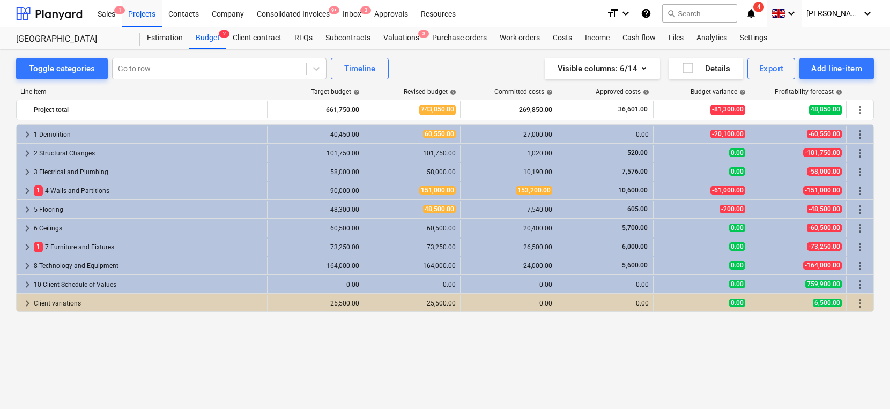
click at [633, 80] on div "Line-item Target budget help Revised budget help Committed costs help Approved …" at bounding box center [445, 228] width 858 height 299
click at [638, 67] on icon "button" at bounding box center [644, 68] width 13 height 13
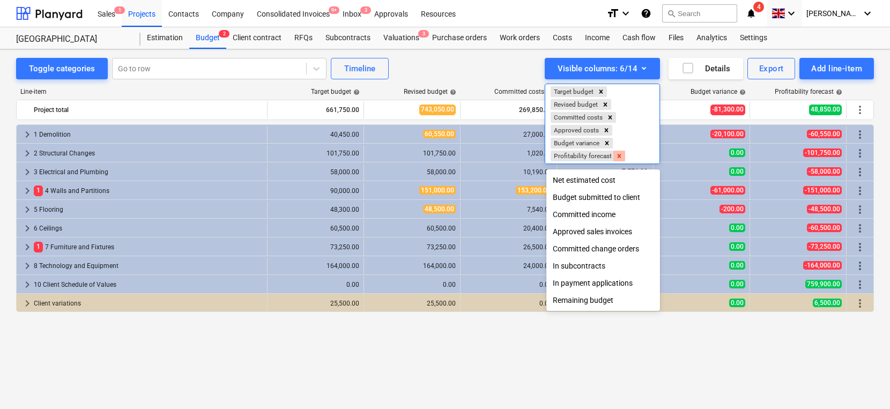
click at [622, 157] on icon "Remove Profitability forecast" at bounding box center [620, 156] width 8 height 8
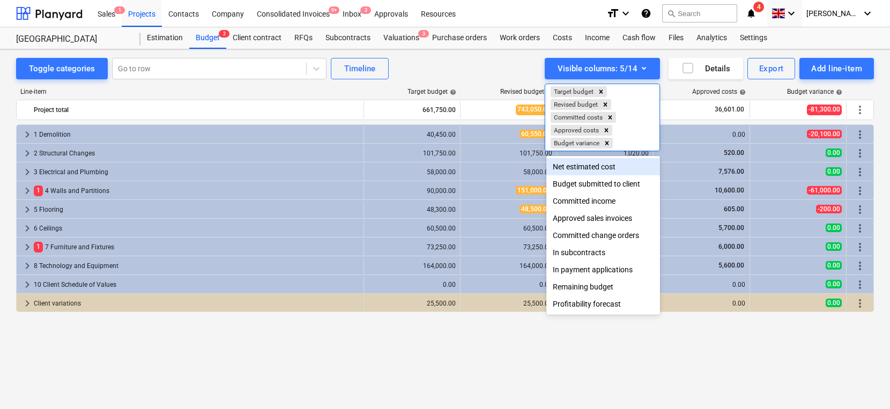
click at [509, 80] on div at bounding box center [445, 204] width 890 height 409
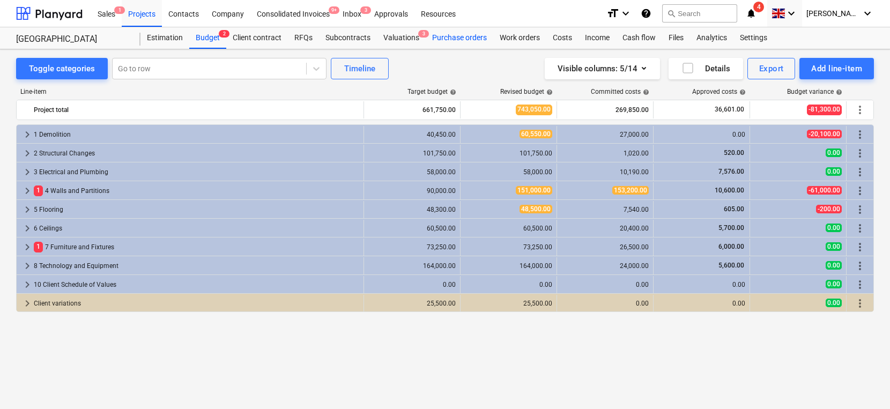
click at [457, 43] on div "Purchase orders" at bounding box center [460, 37] width 68 height 21
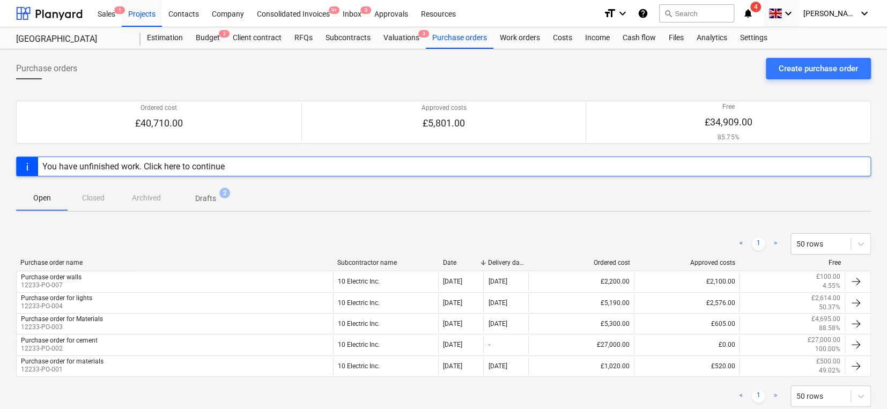
click at [529, 203] on div "Open Closed Archived Drafts 2" at bounding box center [443, 198] width 855 height 26
click at [709, 69] on div "Create purchase order" at bounding box center [818, 69] width 79 height 14
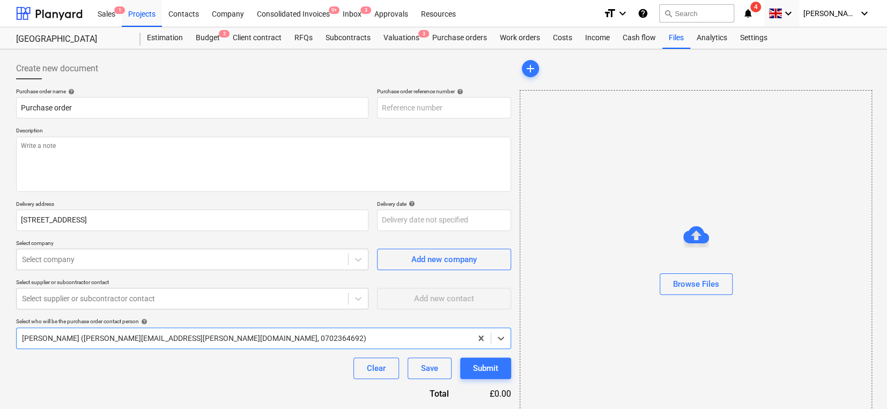
type textarea "x"
type input "12233-PO-008"
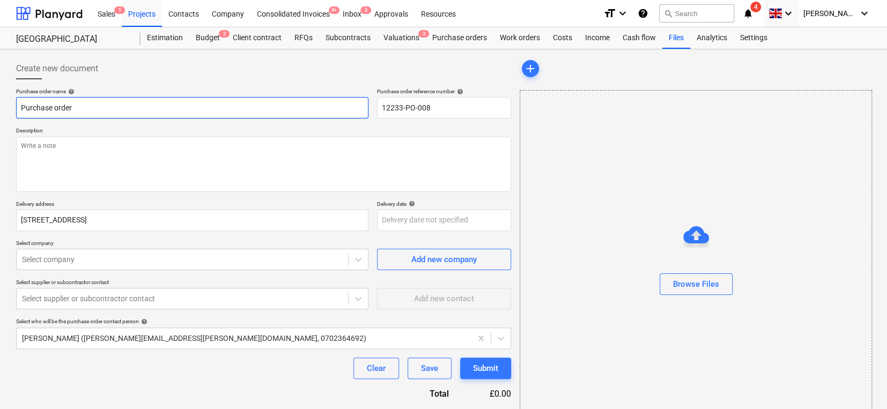
click at [212, 109] on input "Purchase order" at bounding box center [192, 107] width 352 height 21
type textarea "x"
type input "Purchase order"
type textarea "x"
type input "Purchase order f"
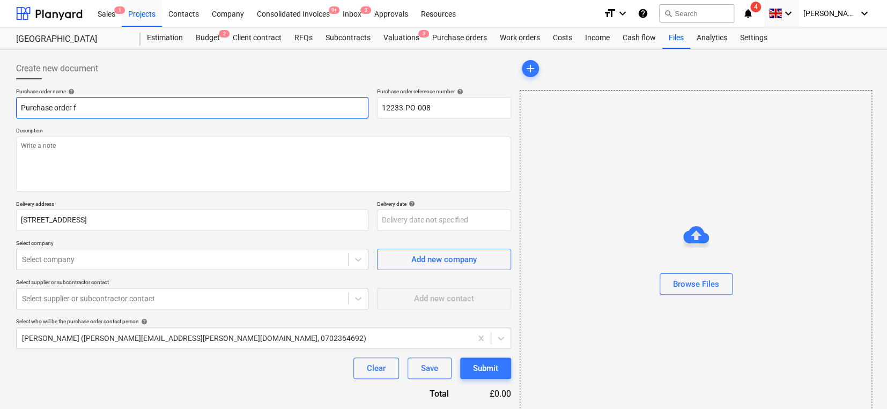
type textarea "x"
type input "Purchase order fo"
type textarea "x"
type input "Purchase order for"
type textarea "x"
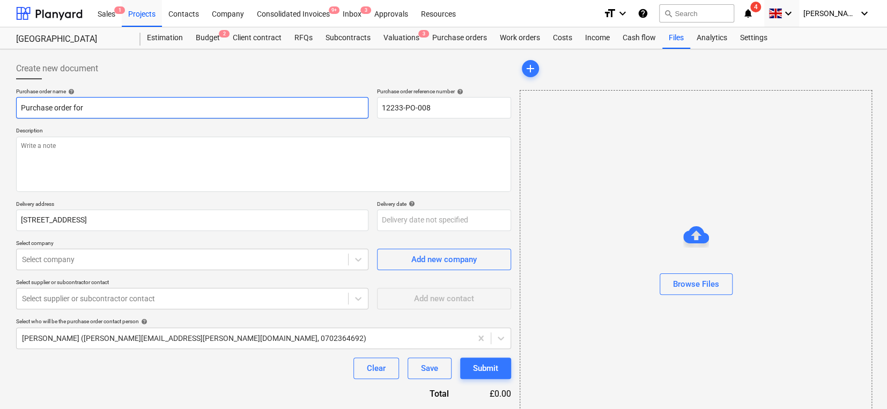
type input "Purchase order for"
type textarea "x"
type input "Purchase order for w"
type textarea "x"
type input "Purchase order for wi"
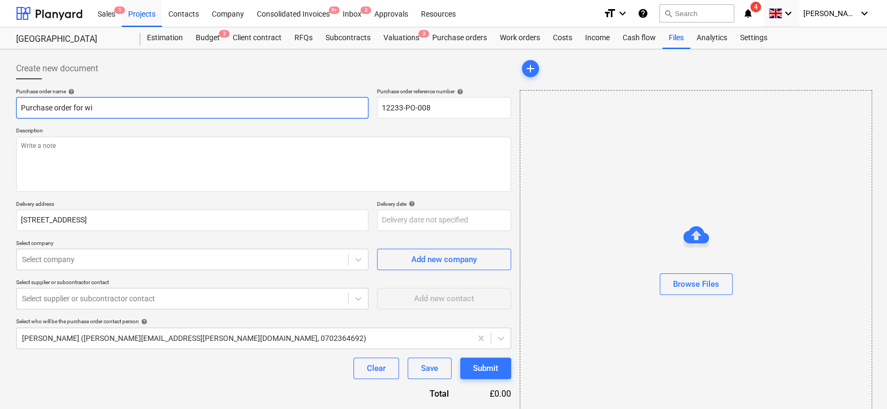
type textarea "x"
type input "Purchase order for win"
type textarea "x"
type input "Purchase order for wind"
type textarea "x"
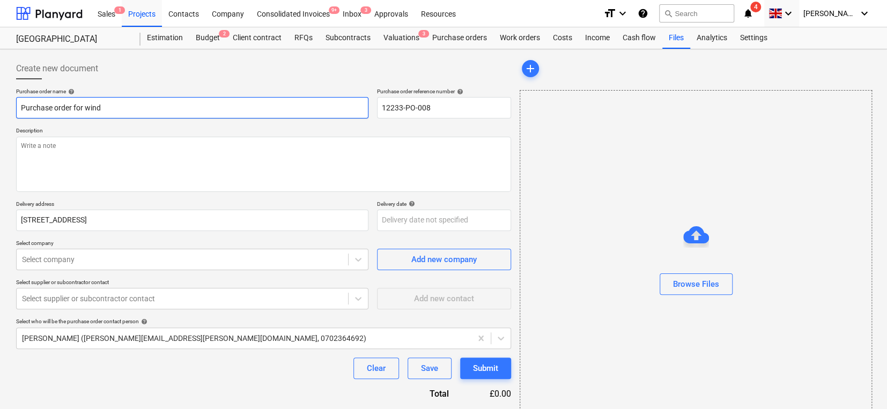
type input "Purchase order for windo"
type textarea "x"
type input "Purchase order for windoe"
type textarea "x"
type input "Purchase order for window"
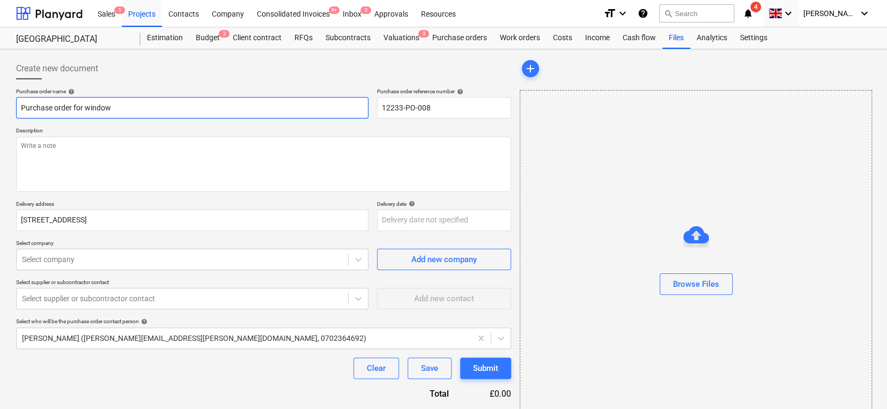
type textarea "x"
type input "Purchase order for windows"
type textarea "x"
type input "Purchase order for windows"
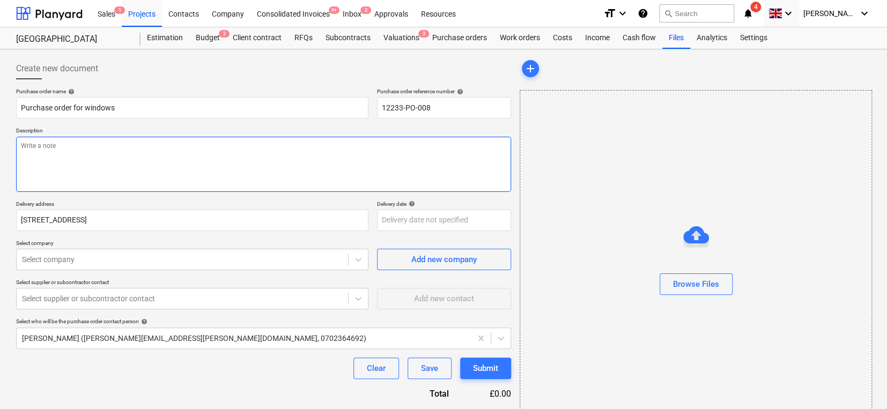
click at [165, 160] on textarea at bounding box center [263, 164] width 495 height 55
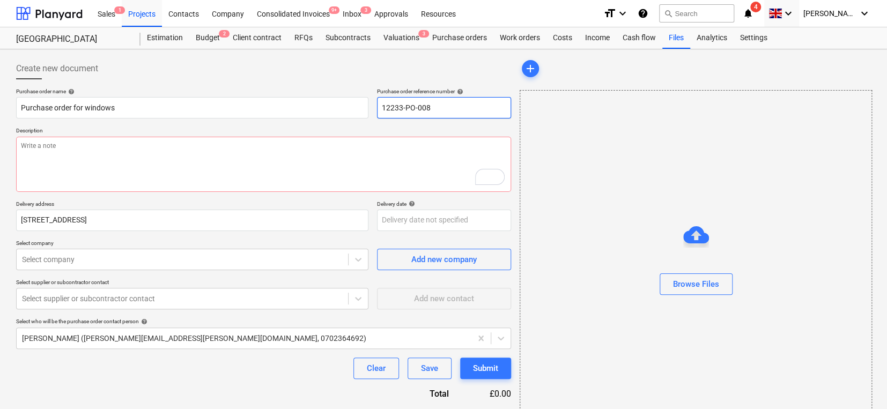
click at [403, 110] on input "12233-PO-008" at bounding box center [444, 107] width 134 height 21
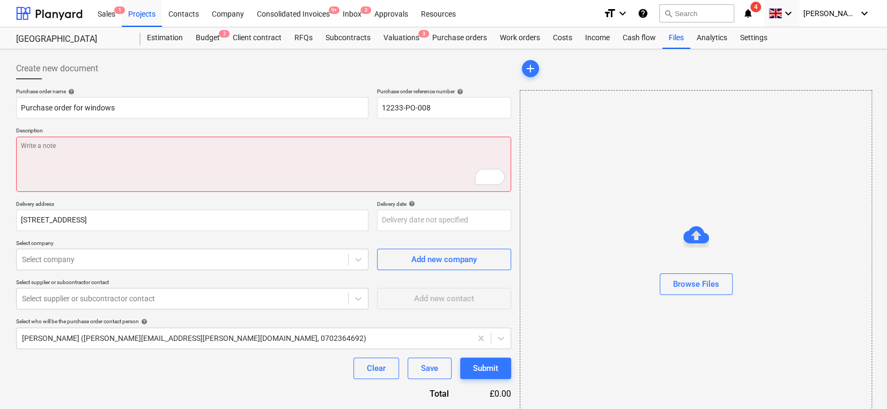
click at [208, 172] on textarea "To enrich screen reader interactions, please activate Accessibility in Grammarl…" at bounding box center [263, 164] width 495 height 55
type textarea "x"
type textarea "H"
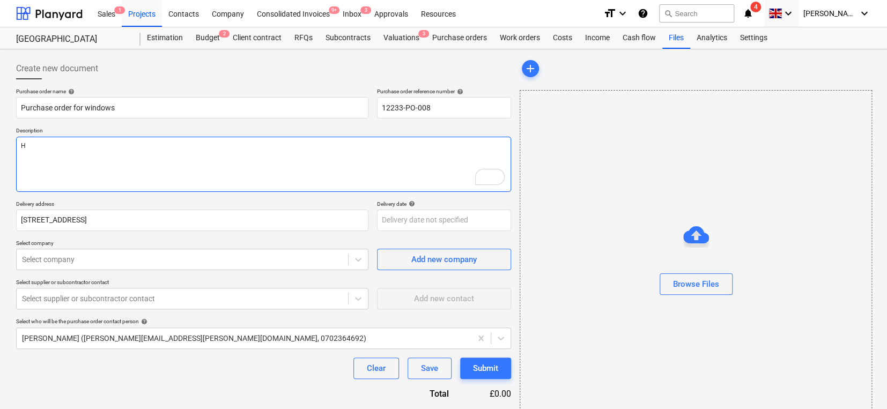
type textarea "x"
type textarea "Hi"
type textarea "x"
type textarea "Hi"
type textarea "x"
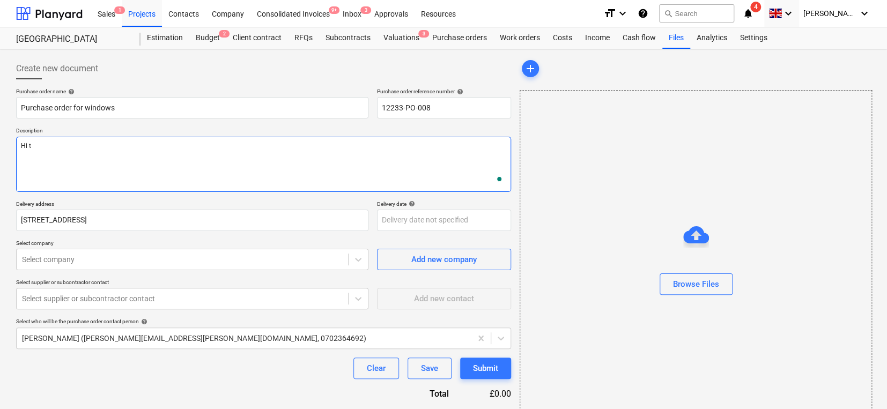
type textarea "Hi th"
type textarea "x"
type textarea "Hi the"
type textarea "x"
type textarea "Hi ther"
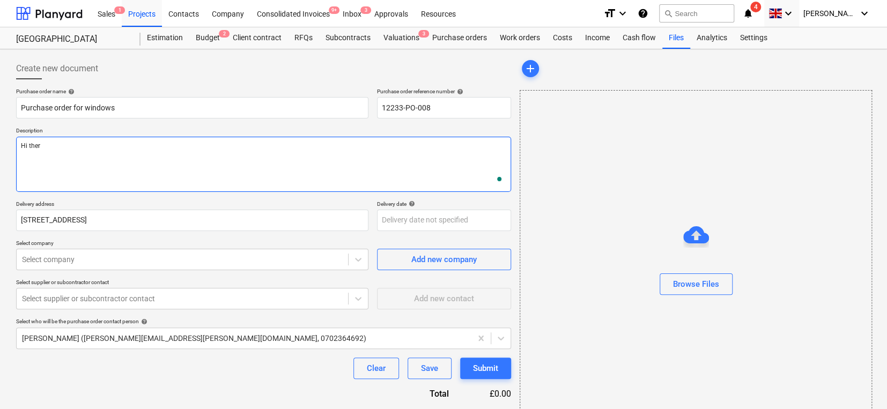
type textarea "x"
type textarea "Hi there"
type textarea "x"
type textarea "Hi there,"
type textarea "x"
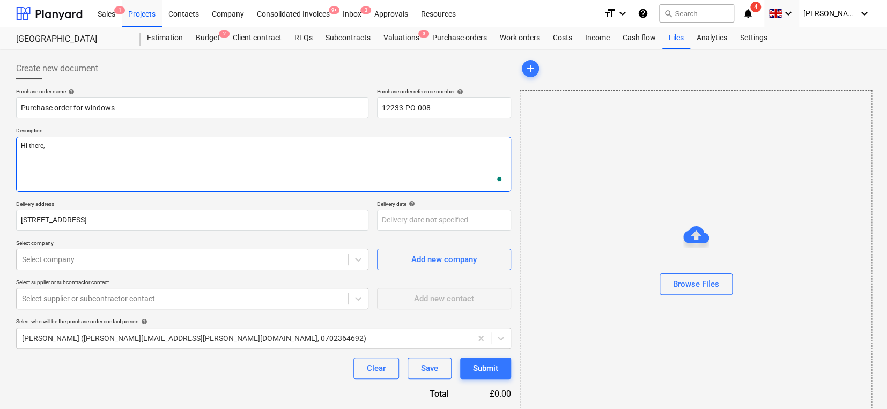
type textarea "Hi there,"
type textarea "x"
type textarea "Hi there,"
type textarea "x"
type textarea "Hi there,"
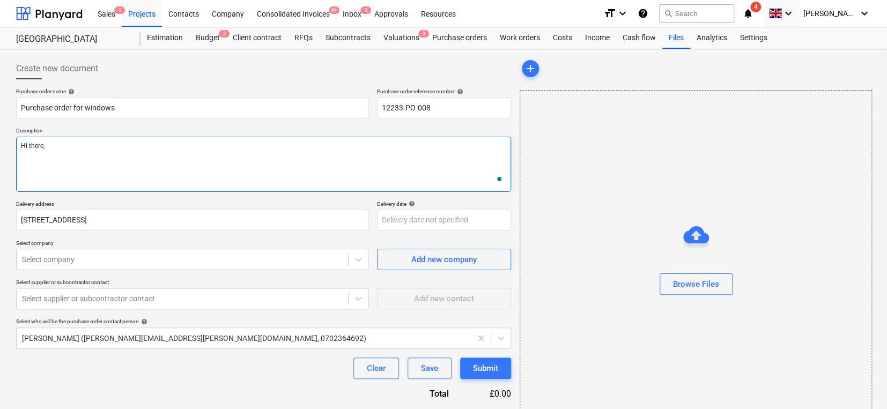
type textarea "x"
type textarea "Hi there, I"
type textarea "x"
type textarea "Hi there, I"
type textarea "x"
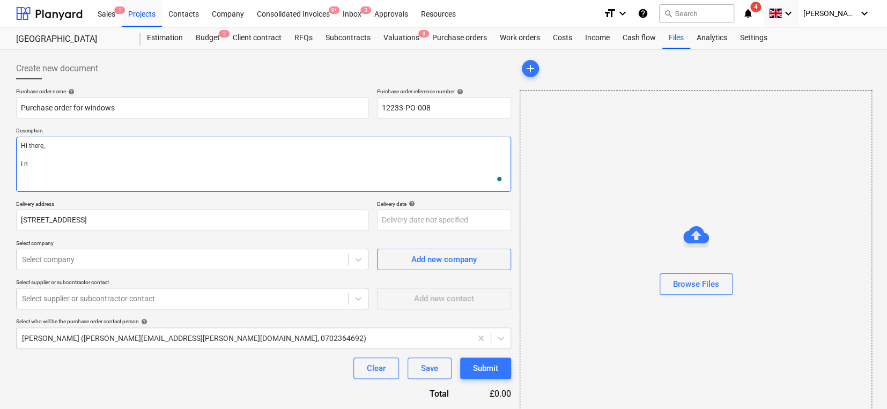
type textarea "Hi there, I ne"
type textarea "x"
type textarea "Hi there, I nee"
type textarea "x"
type textarea "Hi there, I need"
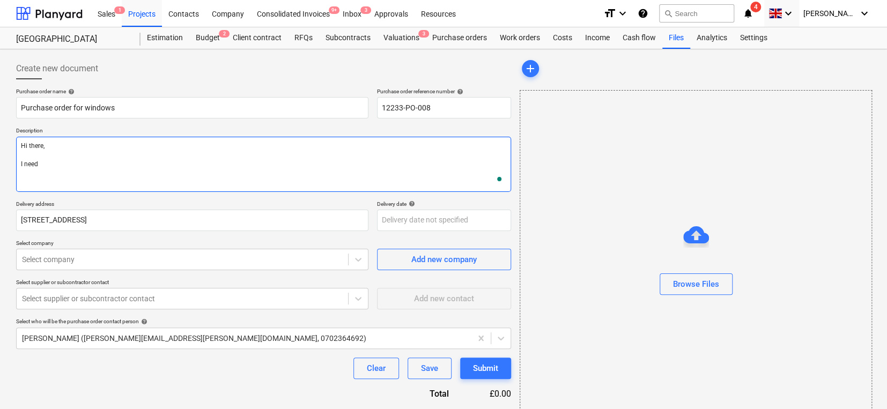
type textarea "x"
type textarea "Hi there, I need"
type textarea "x"
type textarea "Hi there, I need wo"
type textarea "x"
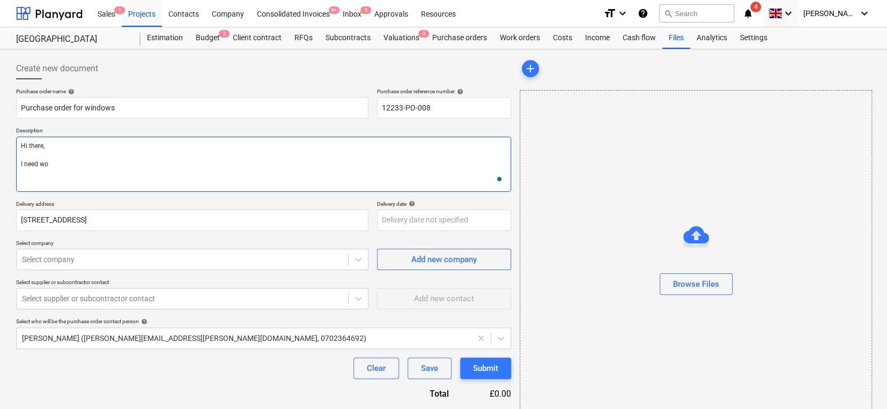
type textarea "Hi there, I need w"
type textarea "x"
type textarea "Hi there, I need wi"
type textarea "x"
type textarea "Hi there, I need wind"
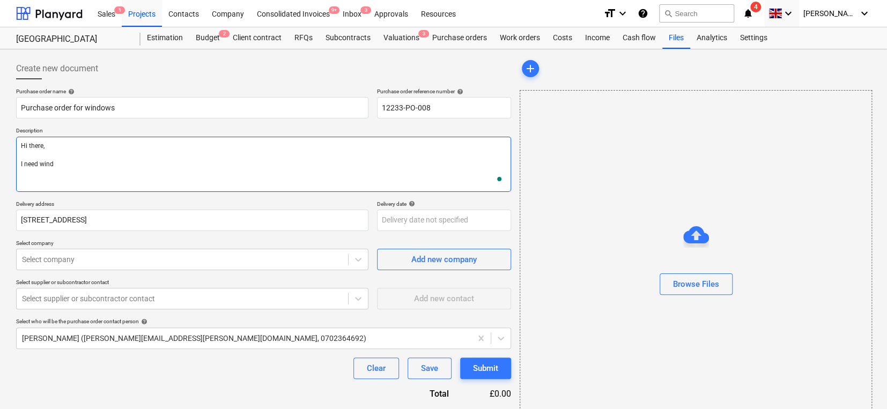
type textarea "x"
type textarea "Hi there, I need windo"
type textarea "x"
type textarea "Hi there, I need window"
type textarea "x"
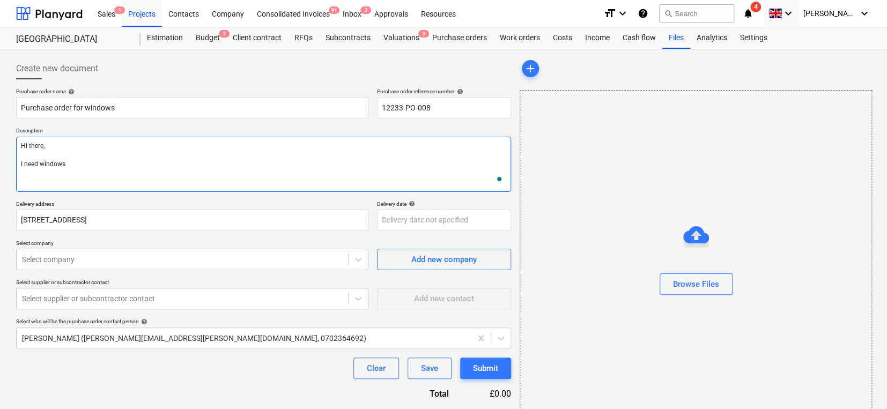
type textarea "Hi there, I need windows"
type textarea "x"
type textarea "Hi there, I need windows f"
type textarea "x"
type textarea "Hi there, I need windows for"
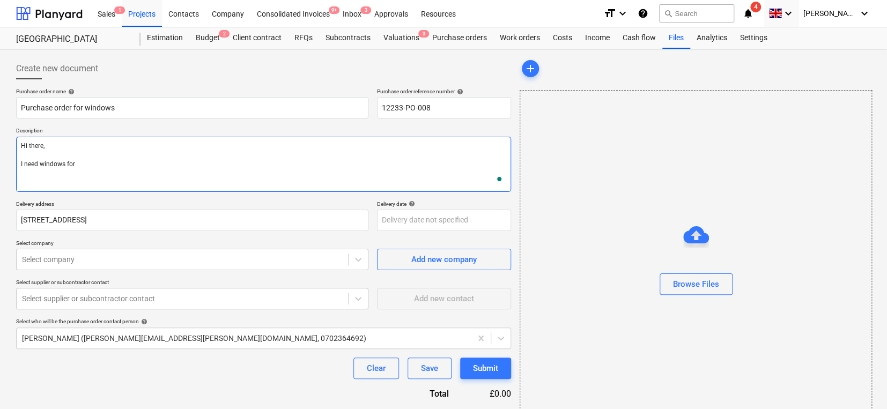
type textarea "x"
type textarea "Hi there, I need windows for"
type textarea "x"
type textarea "Hi there, I need windows for p"
type textarea "x"
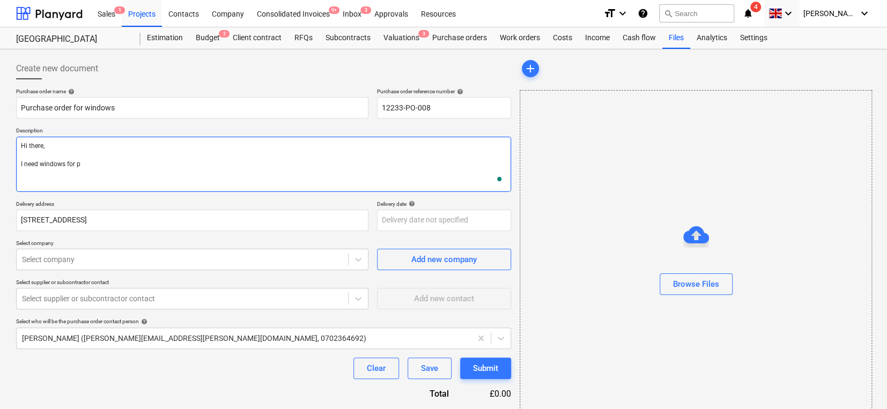
type textarea "Hi there, I need windows for pr"
type textarea "x"
type textarea "Hi there, I need windows for pro"
type textarea "x"
type textarea "Hi there, I need windows for proj"
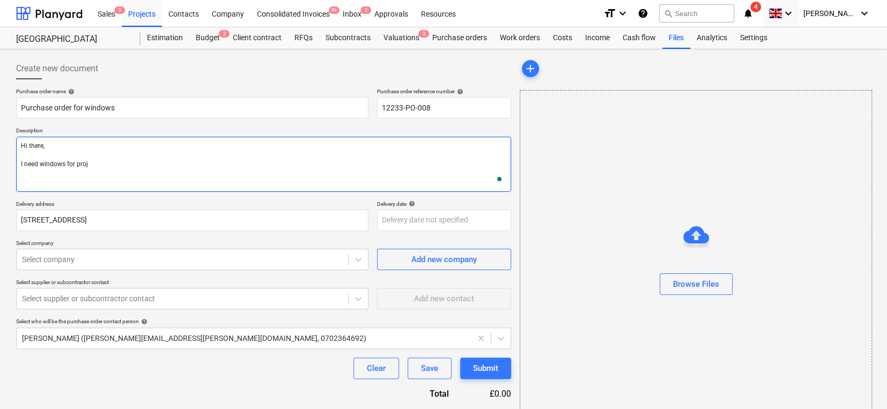
type textarea "x"
type textarea "Hi there, I need windows for proje"
type textarea "x"
type textarea "Hi there, I need windows for projec"
type textarea "x"
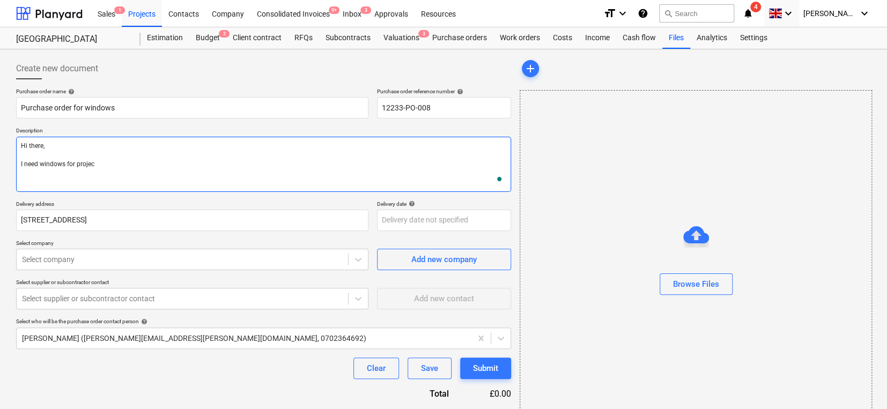
type textarea "Hi there, I need windows for project"
type textarea "x"
type textarea "Hi there, I need windows for project"
type textarea "x"
type textarea "Hi there, I need windows for project X"
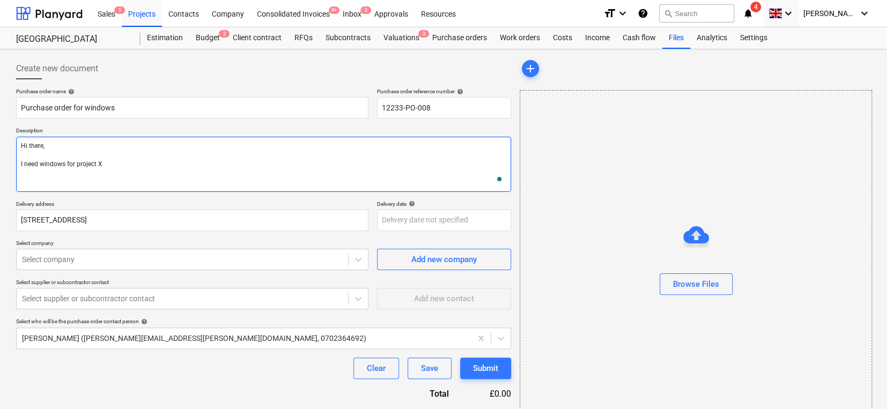
type textarea "x"
type textarea "Hi there, I need windows for project X"
type textarea "x"
type textarea "Hi there, I need windows for project X"
type textarea "x"
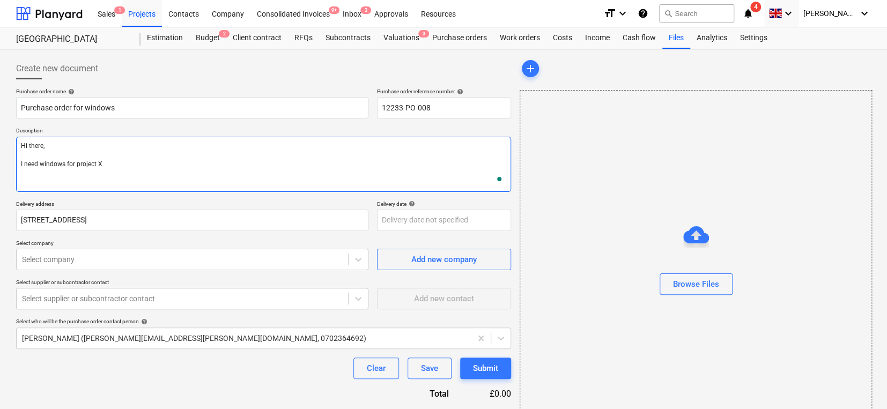
type textarea "Hi there, I need windows for project X,"
type textarea "x"
type textarea "Hi there, I need windows for project X,"
type textarea "x"
type textarea "Hi there, I need windows for project X, D"
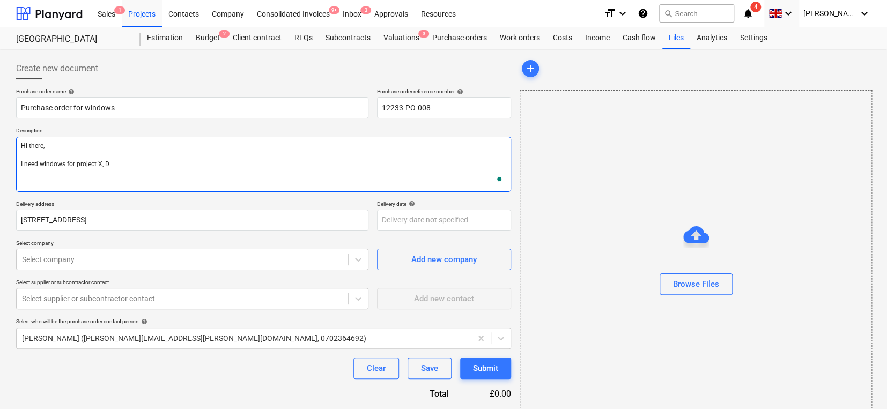
type textarea "x"
type textarea "Hi there, I need windows for project X, De"
type textarea "x"
type textarea "Hi there, I need windows for project X, D"
type textarea "x"
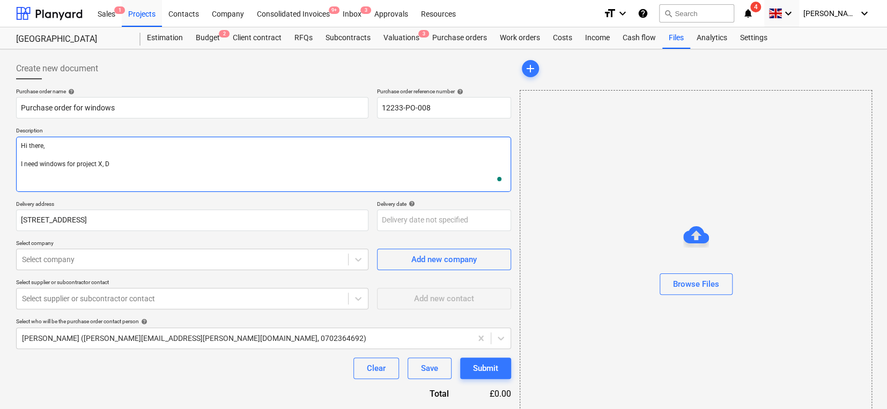
type textarea "Hi there, I need windows for project X,"
type textarea "x"
type textarea "Hi there, I need windows for project X,"
type textarea "x"
type textarea "Hi there, I need windows for project X,."
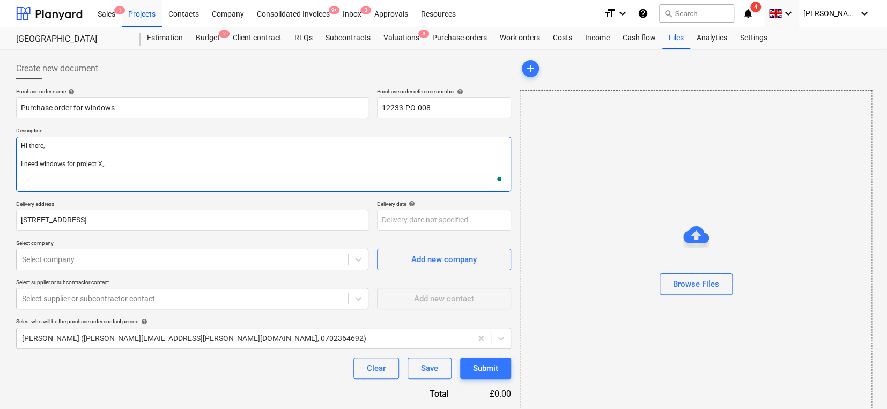
type textarea "x"
type textarea "Hi there, I need windows for project X,."
type textarea "x"
type textarea "Hi there, I need windows for project X,."
type textarea "x"
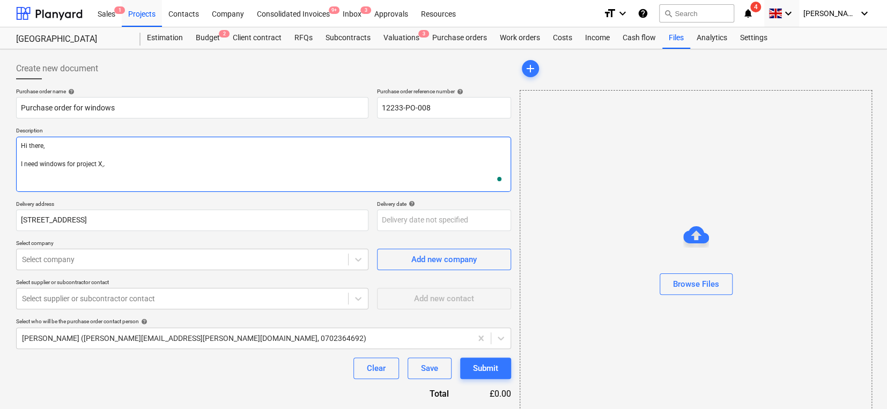
type textarea "Hi there, I need windows for project X,"
type textarea "x"
type textarea "Hi there, I need windows for project X"
type textarea "x"
type textarea "Hi there, I need windows for project X."
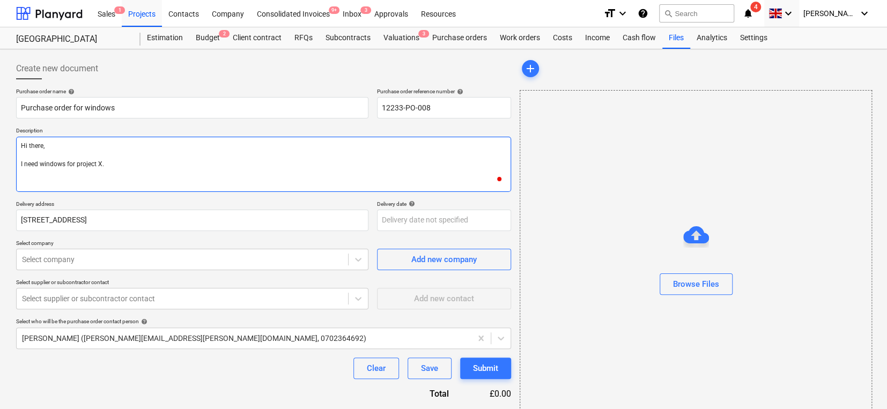
type textarea "x"
type textarea "Hi there, I need windows for project X."
type textarea "x"
type textarea "Hi there, I need windows for project X. C"
type textarea "x"
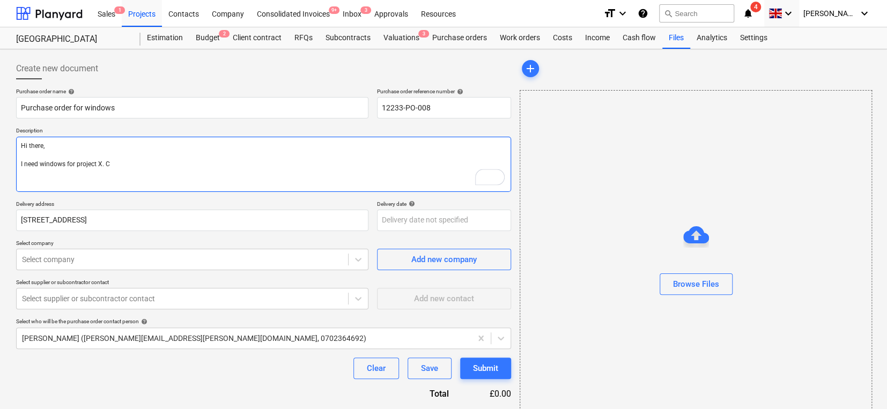
type textarea "Hi there, I need windows for project X. Co"
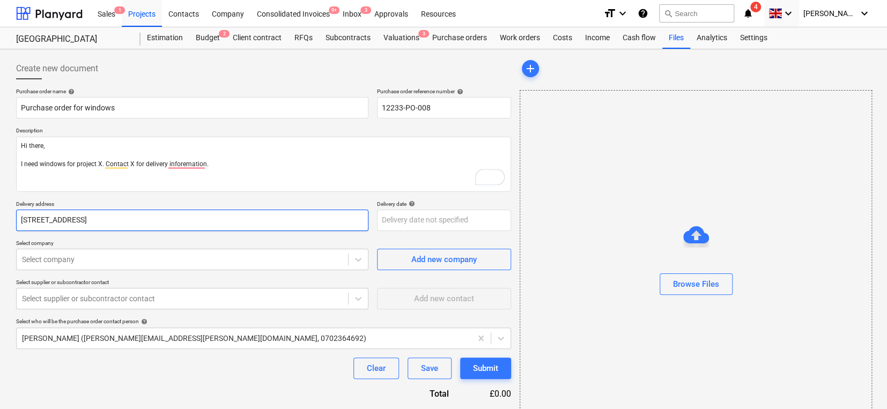
click at [52, 219] on input "[STREET_ADDRESS]" at bounding box center [192, 220] width 352 height 21
click at [60, 221] on input "[STREET_ADDRESS]" at bounding box center [192, 220] width 352 height 21
click at [178, 219] on input "[STREET_ADDRESS]" at bounding box center [192, 220] width 352 height 21
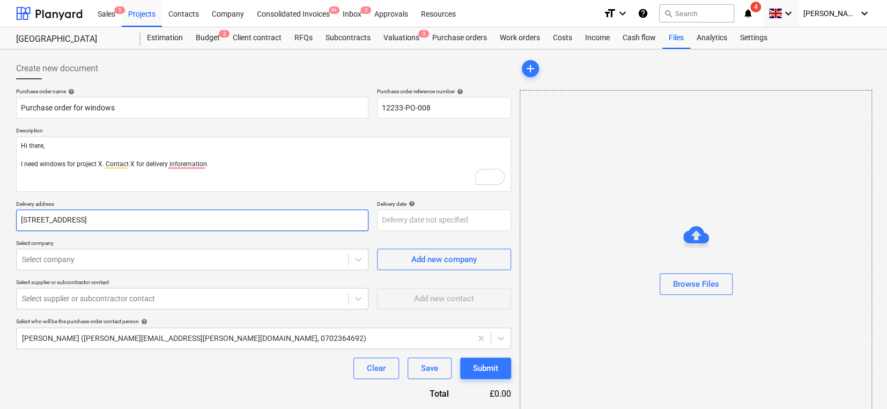
click at [178, 219] on input "[STREET_ADDRESS]" at bounding box center [192, 220] width 352 height 21
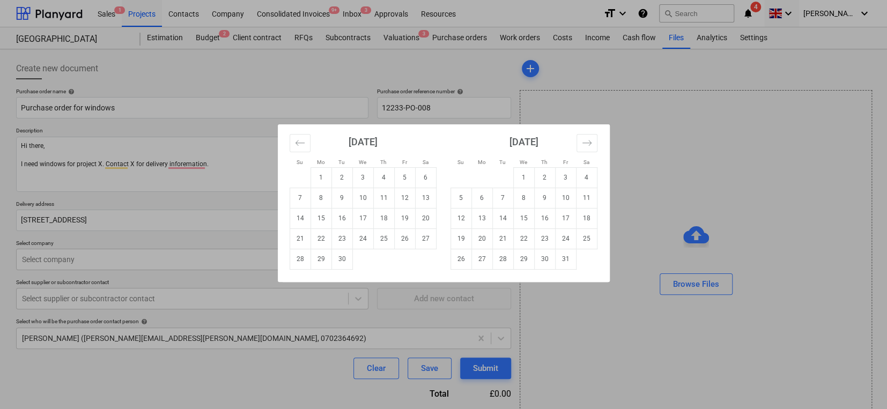
click at [396, 222] on body "Sales 1 Projects Contacts Company Consolidated Invoices 9+ Inbox 3 Approvals Re…" at bounding box center [443, 204] width 887 height 409
click at [360, 234] on td "24" at bounding box center [362, 238] width 21 height 20
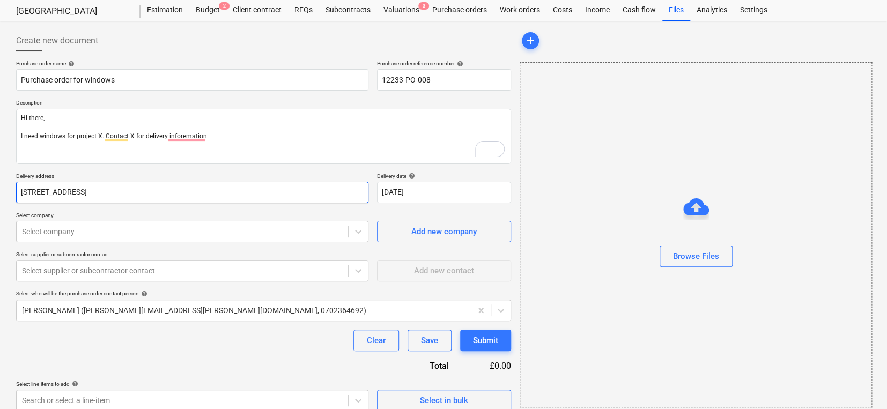
scroll to position [27, 0]
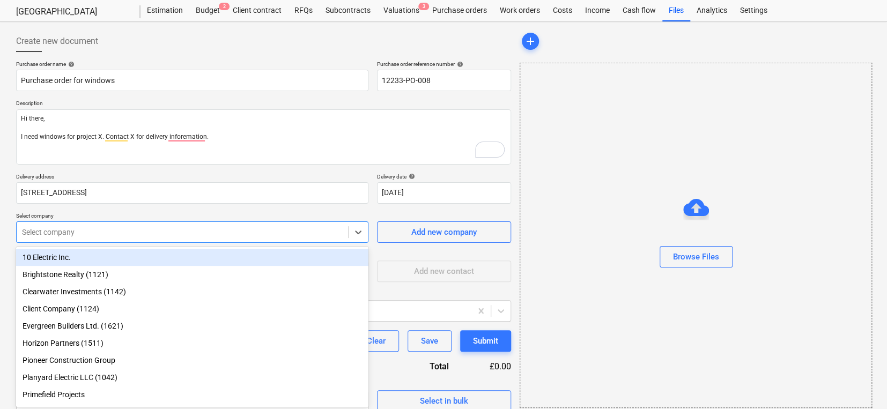
click at [255, 227] on div at bounding box center [182, 232] width 321 height 11
click at [208, 256] on div "10 Electric Inc." at bounding box center [192, 257] width 352 height 17
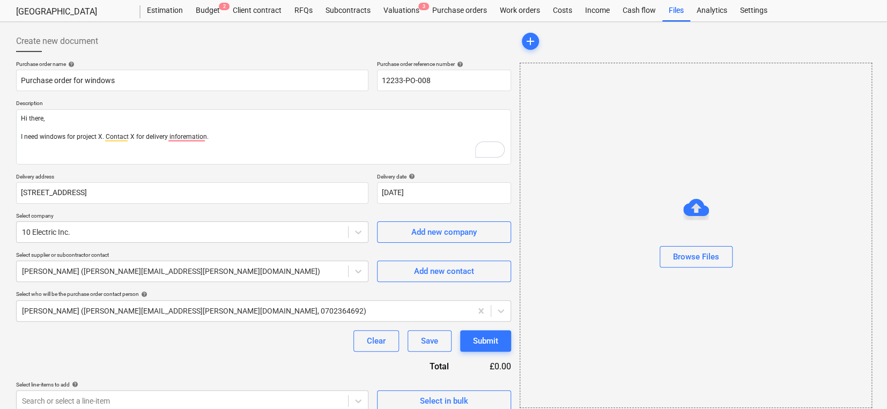
click at [211, 209] on div "Purchase order name help Purchase order for windows Purchase order reference nu…" at bounding box center [263, 236] width 495 height 351
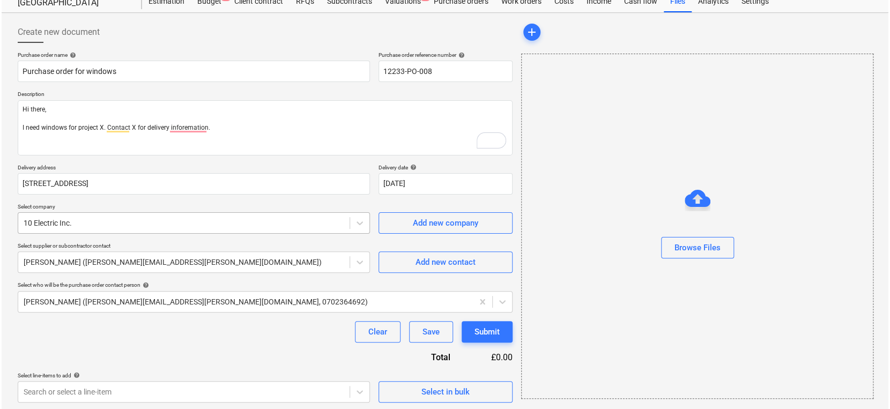
scroll to position [38, 0]
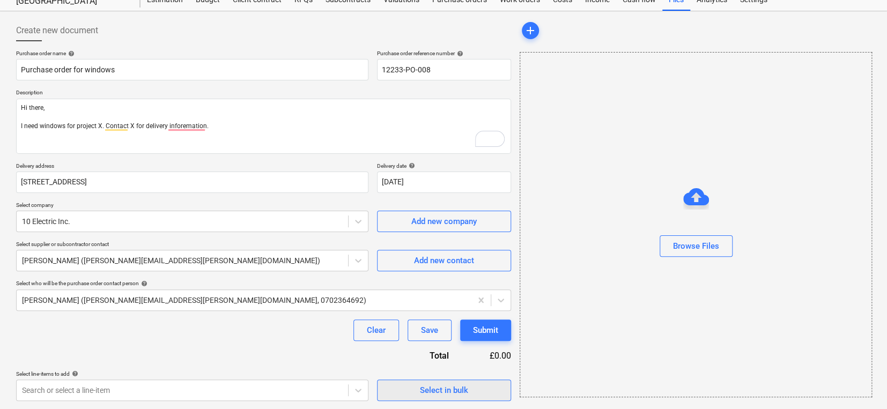
click at [398, 349] on span "Select in bulk" at bounding box center [443, 390] width 107 height 14
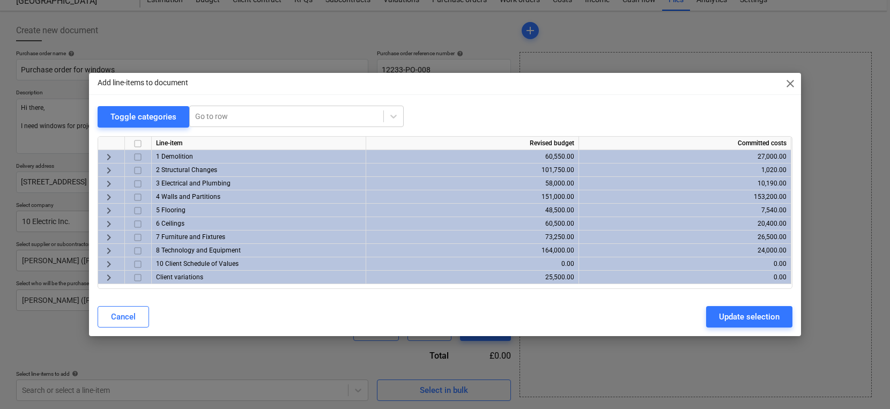
click at [108, 208] on span "keyboard_arrow_right" at bounding box center [108, 210] width 13 height 13
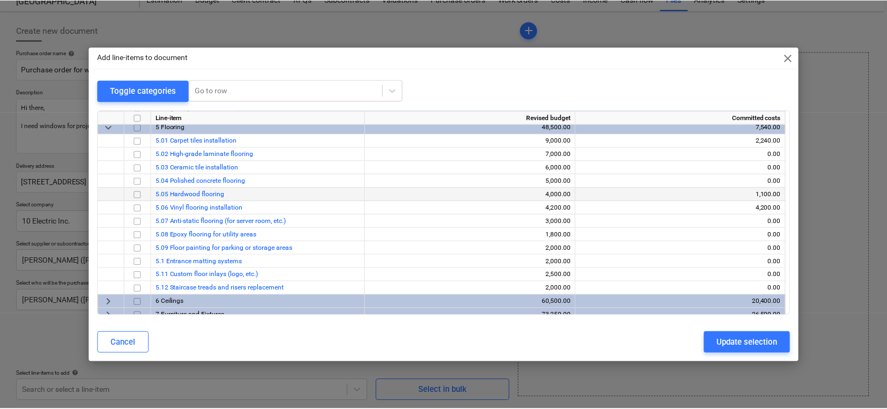
scroll to position [56, 0]
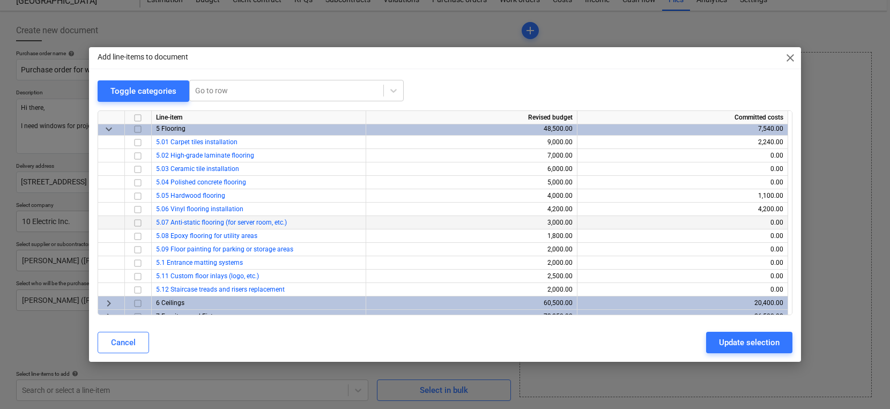
click at [136, 222] on input "checkbox" at bounding box center [137, 222] width 13 height 13
click at [709, 348] on div "Update selection" at bounding box center [749, 343] width 61 height 14
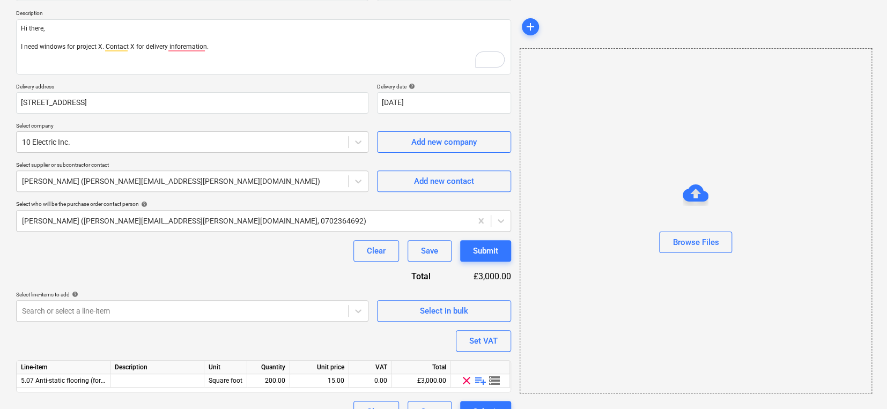
scroll to position [139, 0]
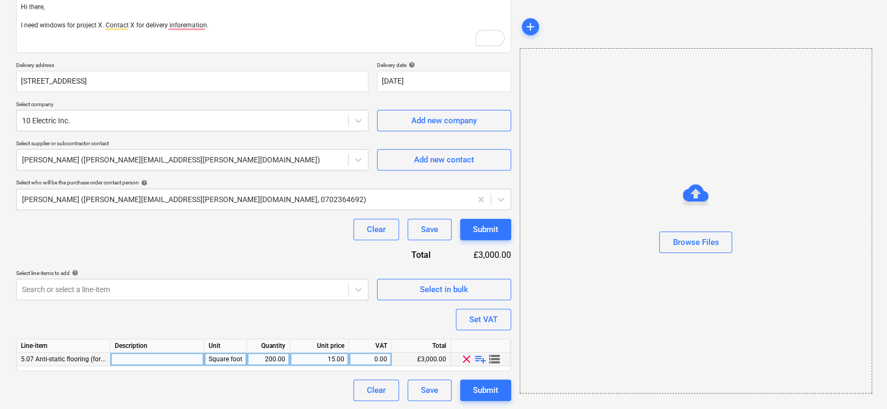
click at [480, 349] on span "playlist_add" at bounding box center [480, 359] width 13 height 13
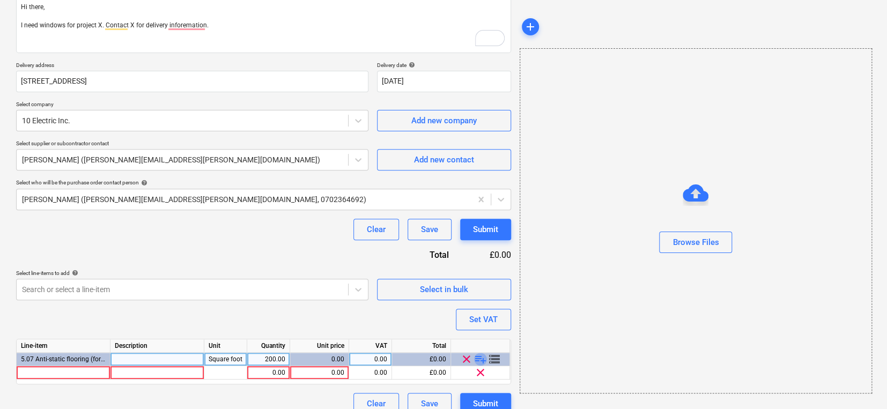
click at [480, 349] on span "playlist_add" at bounding box center [480, 359] width 13 height 13
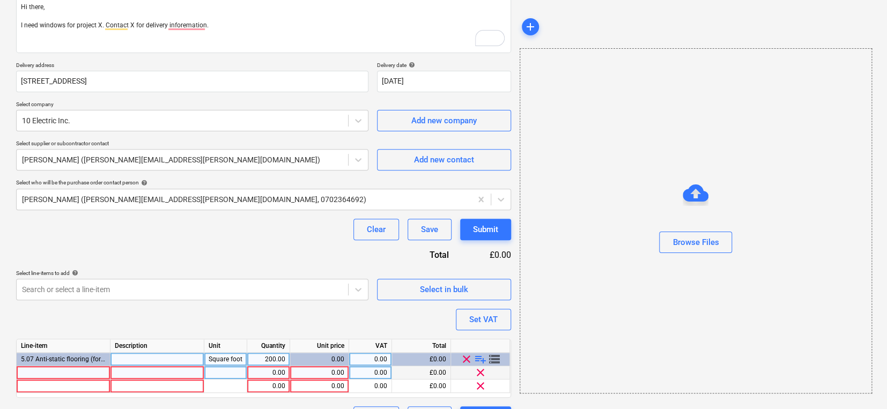
click at [86, 349] on div at bounding box center [64, 372] width 94 height 13
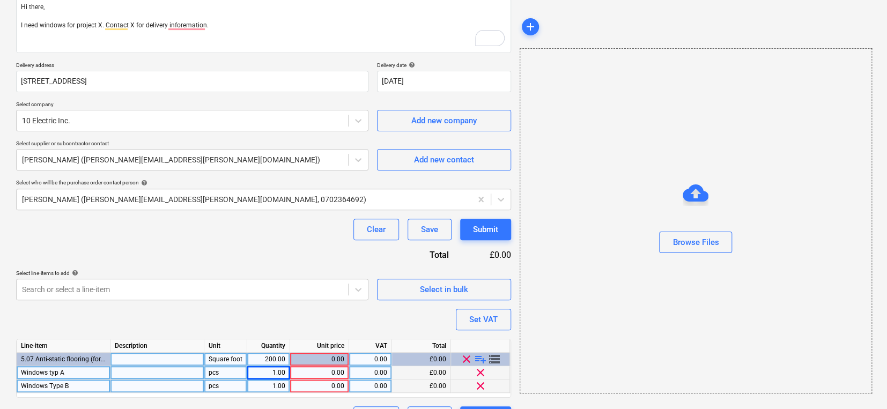
click at [121, 349] on div at bounding box center [157, 386] width 94 height 13
click at [58, 349] on span "Windows typ A" at bounding box center [42, 373] width 43 height 8
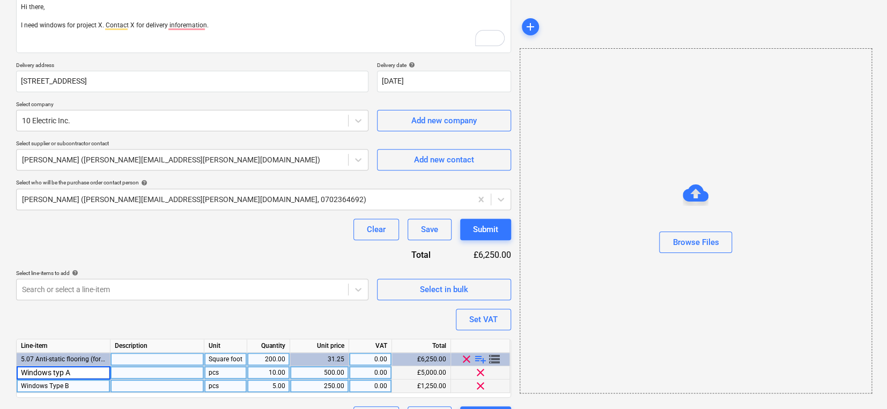
click at [58, 349] on input "Windows typ A" at bounding box center [63, 372] width 93 height 13
click at [61, 349] on input "Windows typ A" at bounding box center [63, 372] width 93 height 13
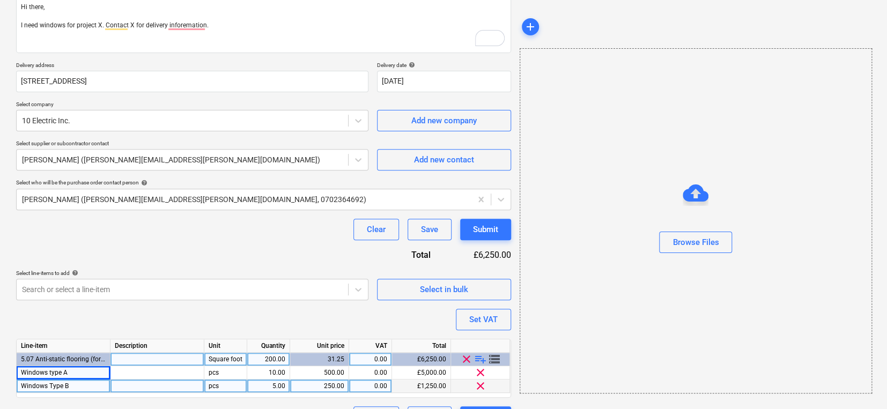
click at [84, 331] on div "Purchase order name help Purchase order for windows Purchase order reference nu…" at bounding box center [263, 188] width 495 height 479
click at [88, 323] on div "Purchase order name help Purchase order for windows Purchase order reference nu…" at bounding box center [263, 188] width 495 height 479
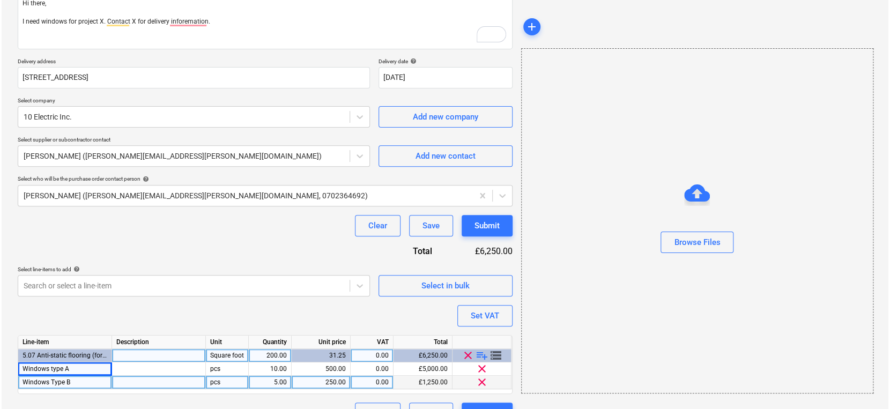
scroll to position [166, 0]
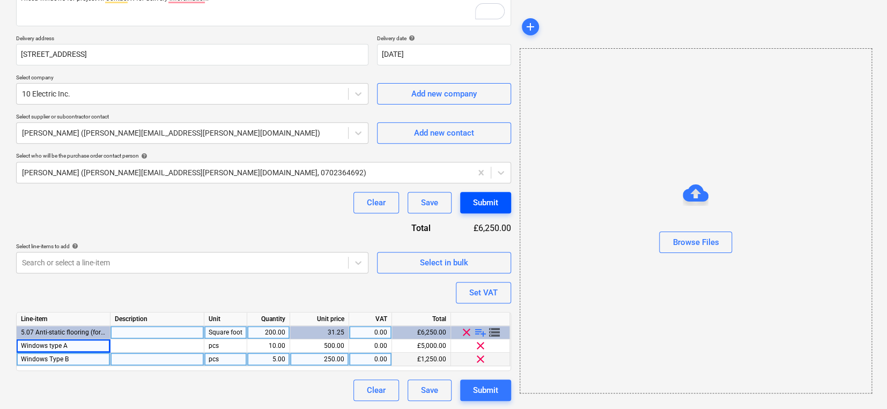
click at [492, 205] on div "Submit" at bounding box center [485, 203] width 25 height 14
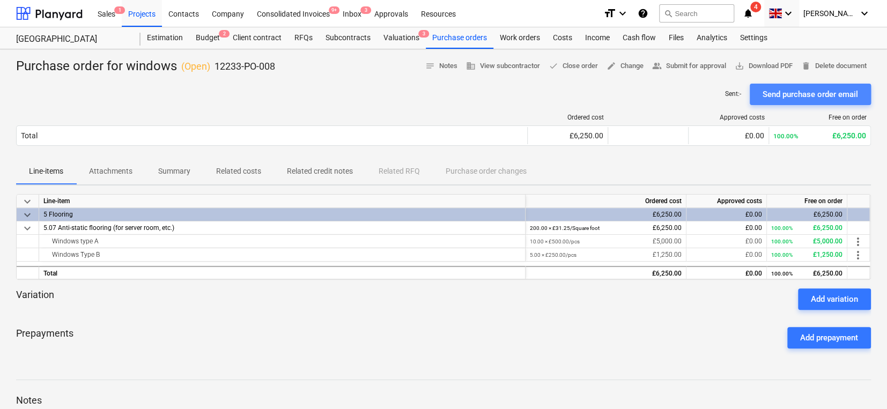
click at [709, 94] on div "Send purchase order email" at bounding box center [810, 94] width 95 height 14
click at [209, 35] on div "Budget 3" at bounding box center [207, 37] width 37 height 21
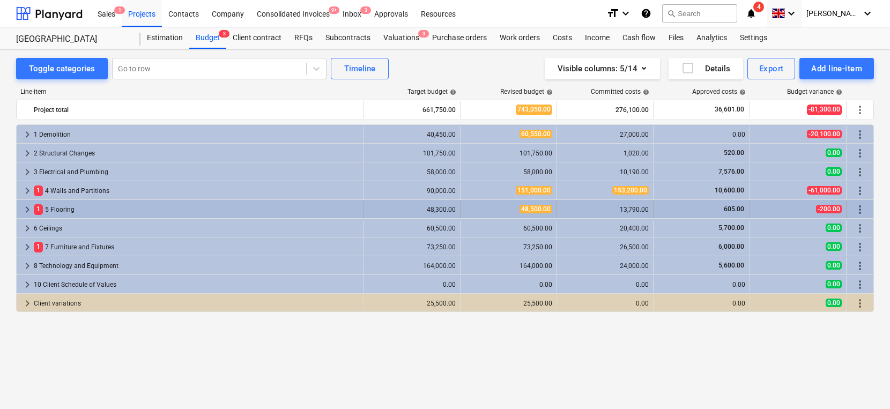
click at [24, 208] on span "keyboard_arrow_right" at bounding box center [27, 209] width 13 height 13
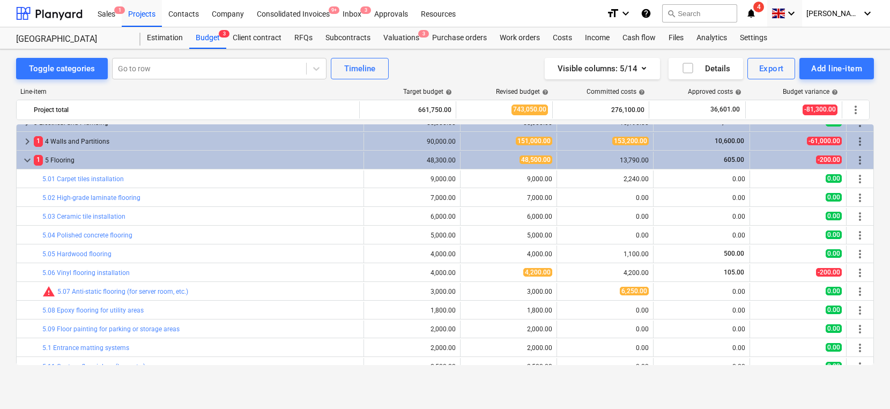
scroll to position [34, 0]
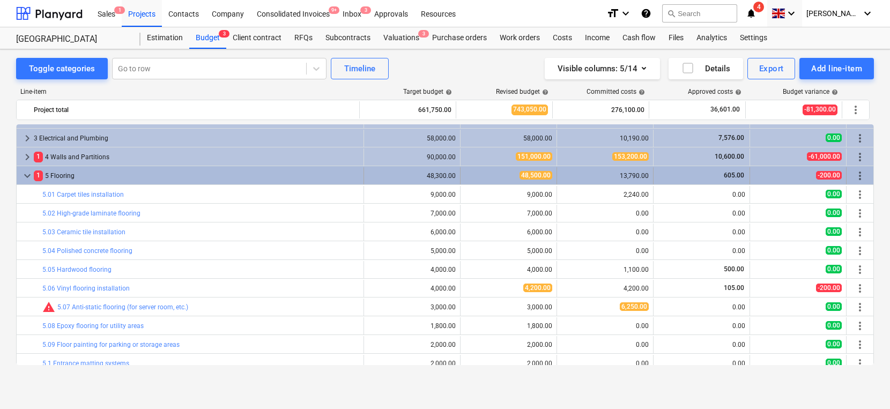
click at [31, 180] on span "keyboard_arrow_down" at bounding box center [27, 175] width 13 height 13
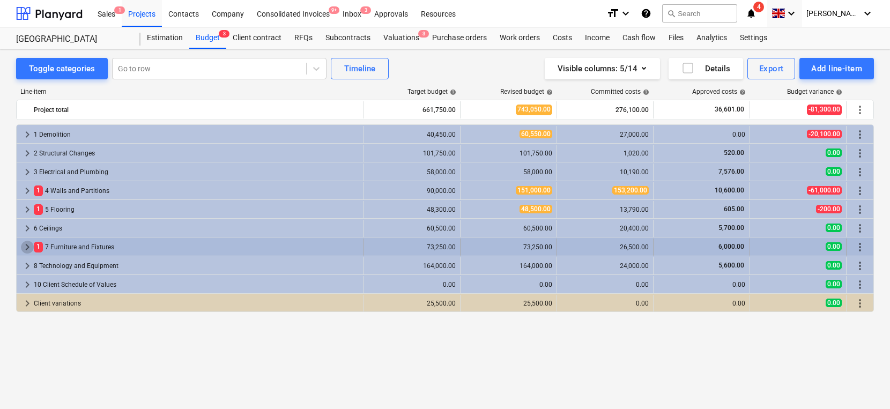
click at [25, 243] on span "keyboard_arrow_right" at bounding box center [27, 247] width 13 height 13
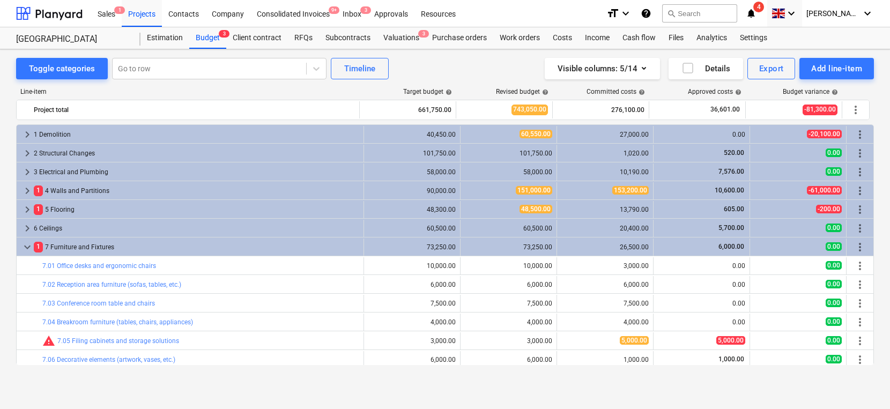
click at [25, 243] on span "keyboard_arrow_down" at bounding box center [27, 247] width 13 height 13
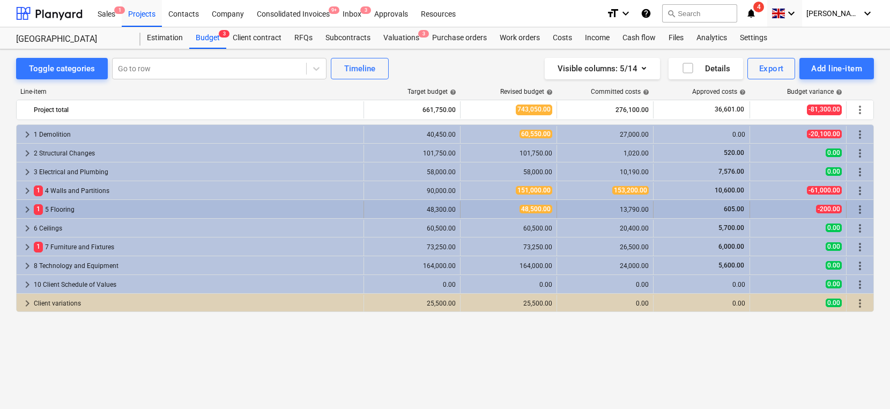
click at [26, 207] on span "keyboard_arrow_right" at bounding box center [27, 209] width 13 height 13
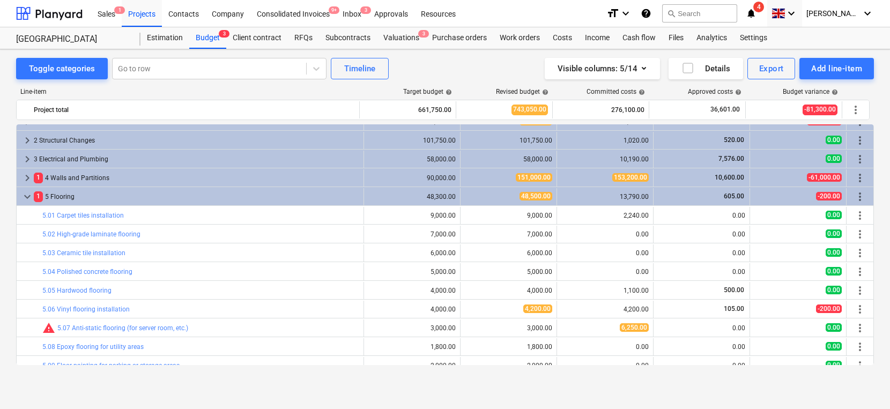
scroll to position [35, 0]
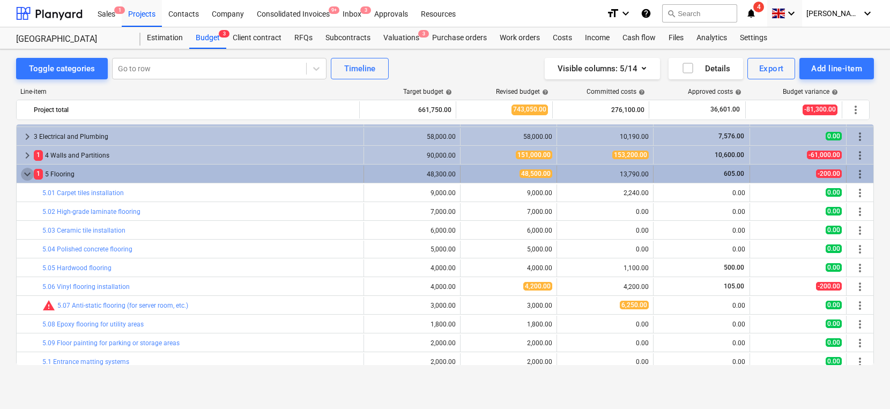
click at [27, 172] on span "keyboard_arrow_down" at bounding box center [27, 174] width 13 height 13
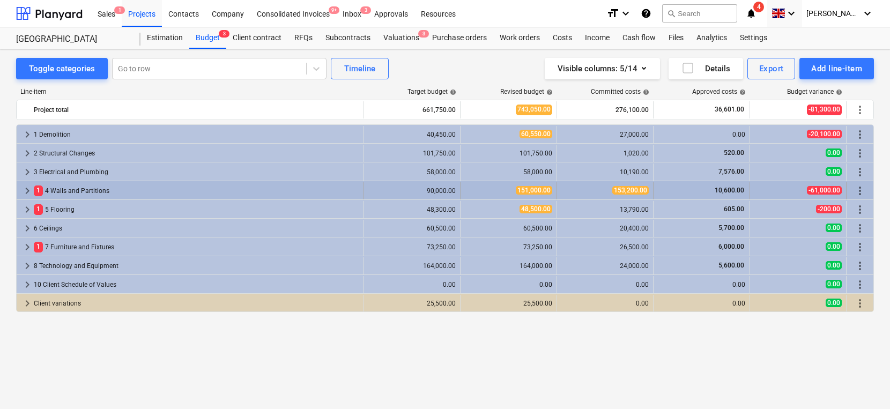
click at [29, 191] on span "keyboard_arrow_right" at bounding box center [27, 191] width 13 height 13
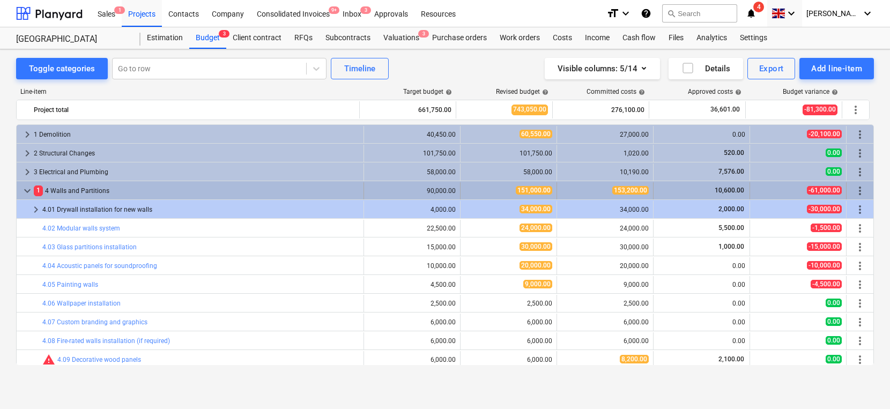
click at [26, 185] on span "keyboard_arrow_down" at bounding box center [27, 191] width 13 height 13
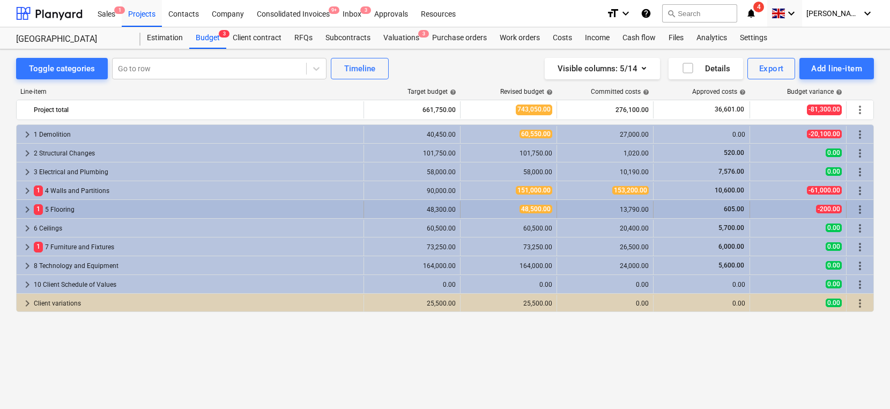
click at [28, 214] on span "keyboard_arrow_right" at bounding box center [27, 209] width 13 height 13
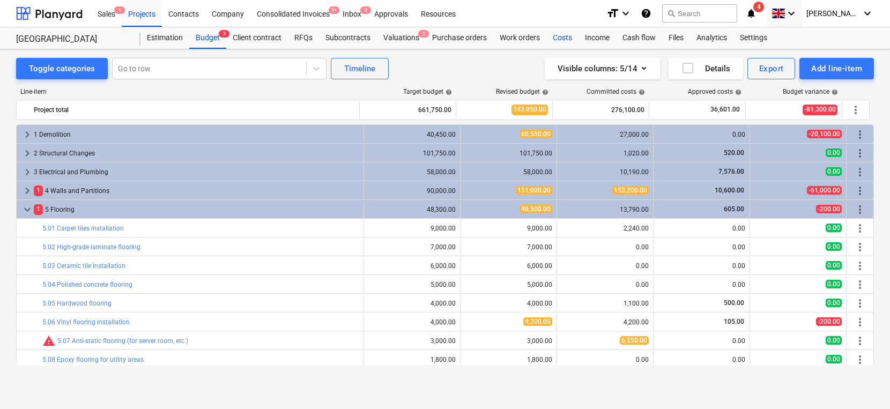
click at [547, 38] on div "Costs" at bounding box center [563, 37] width 32 height 21
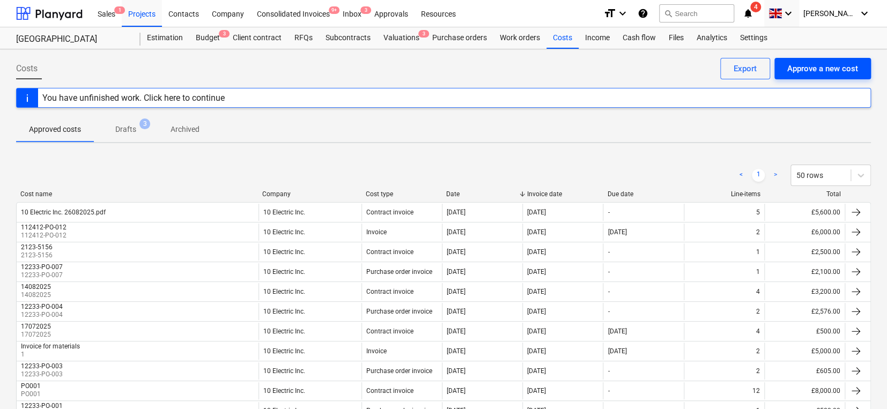
click at [709, 64] on div "Approve a new cost" at bounding box center [822, 69] width 71 height 14
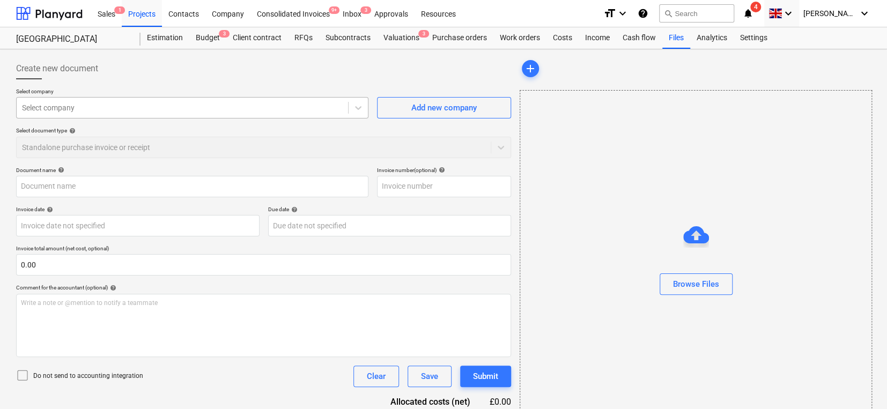
click at [216, 109] on div at bounding box center [182, 107] width 321 height 11
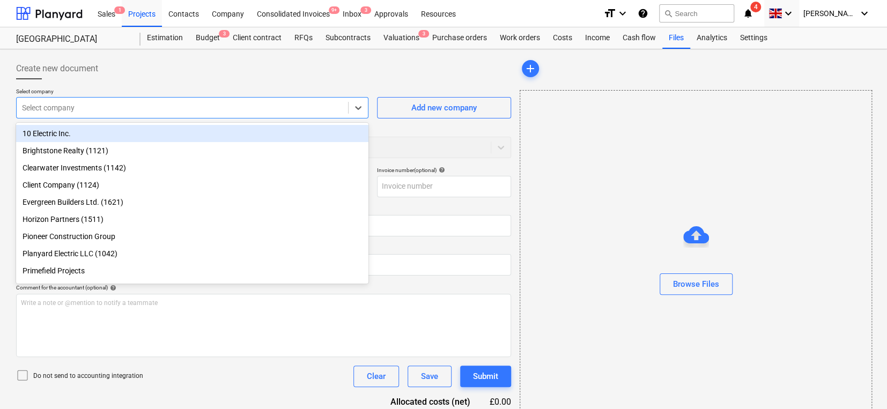
click at [166, 128] on div "10 Electric Inc." at bounding box center [192, 133] width 352 height 17
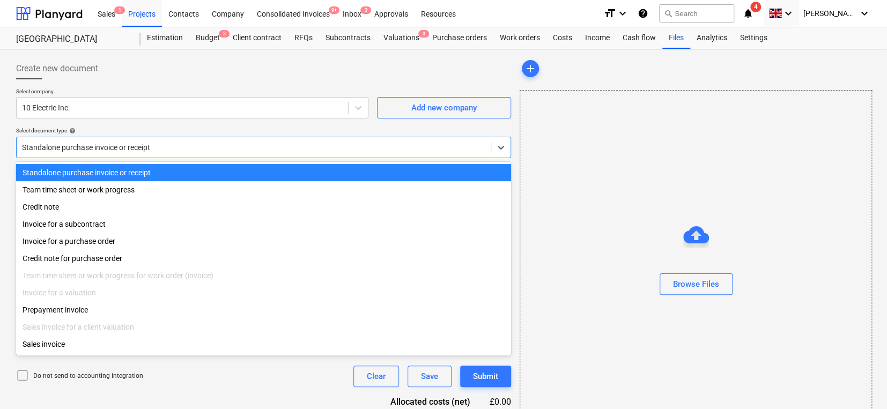
click at [132, 140] on div "Standalone purchase invoice or receipt" at bounding box center [254, 147] width 474 height 15
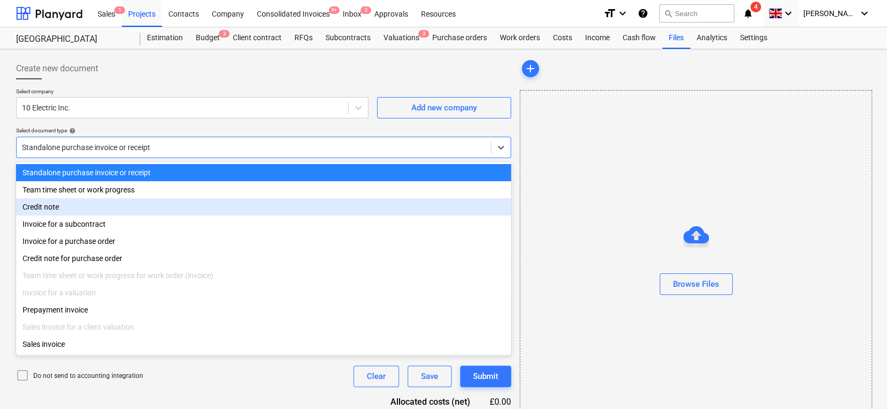
click at [84, 193] on div "Team time sheet or work progress" at bounding box center [263, 189] width 495 height 17
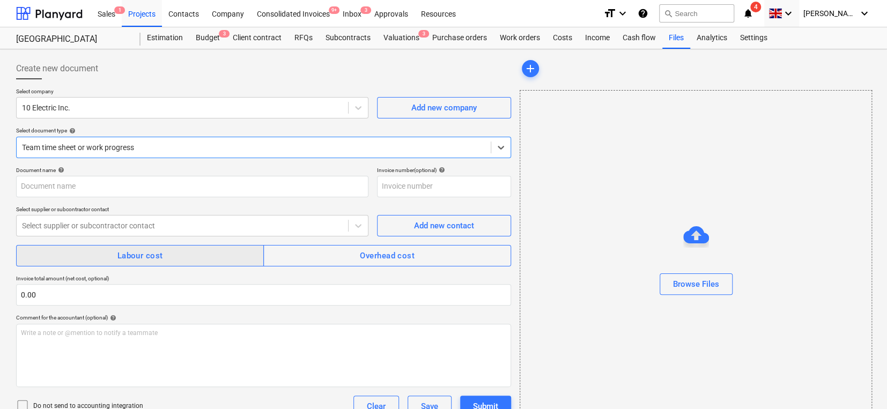
click at [129, 266] on button "Labour cost" at bounding box center [140, 255] width 248 height 21
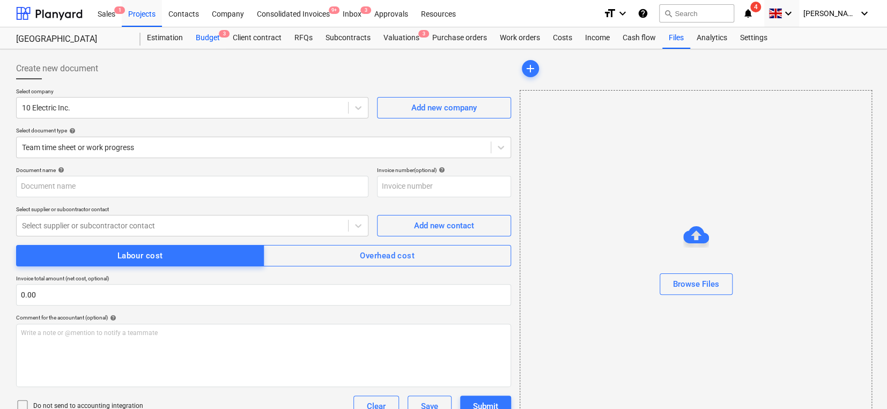
click at [213, 41] on div "Budget 3" at bounding box center [207, 37] width 37 height 21
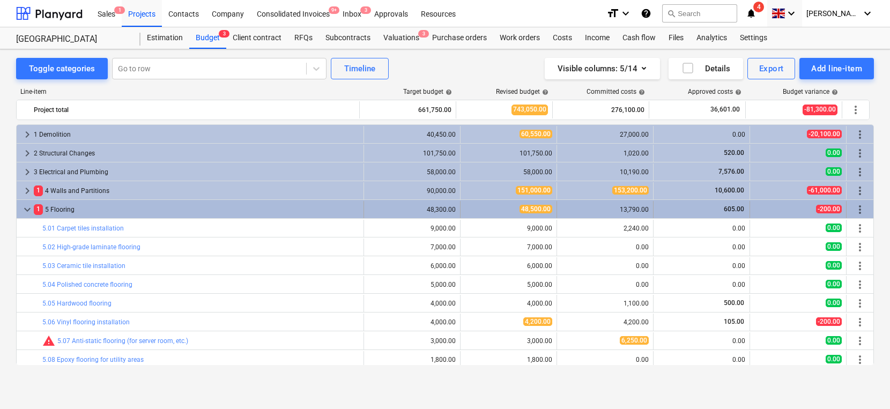
click at [26, 209] on span "keyboard_arrow_down" at bounding box center [27, 209] width 13 height 13
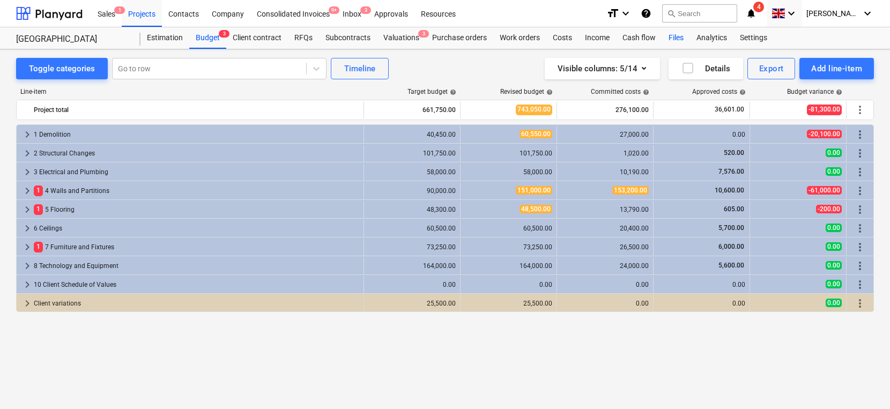
click at [673, 36] on div "Files" at bounding box center [676, 37] width 28 height 21
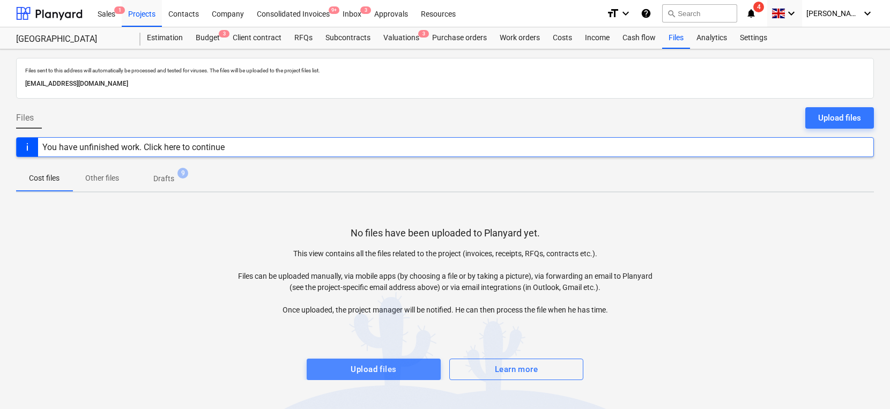
click at [380, 349] on button "Upload files" at bounding box center [374, 369] width 134 height 21
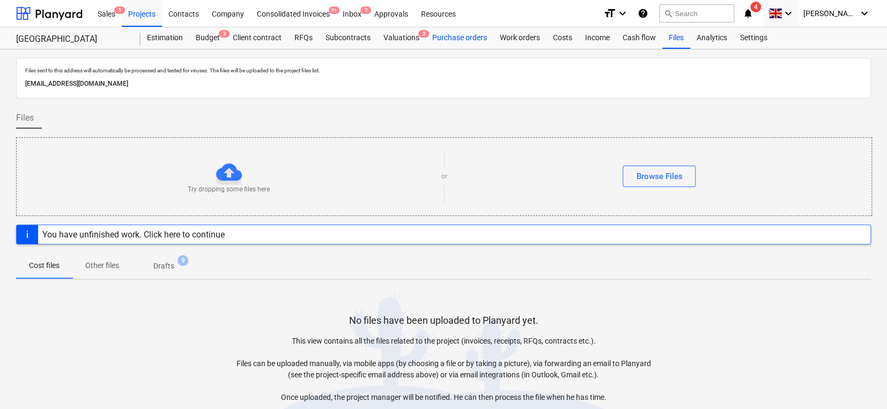
click at [463, 40] on div "Purchase orders" at bounding box center [460, 37] width 68 height 21
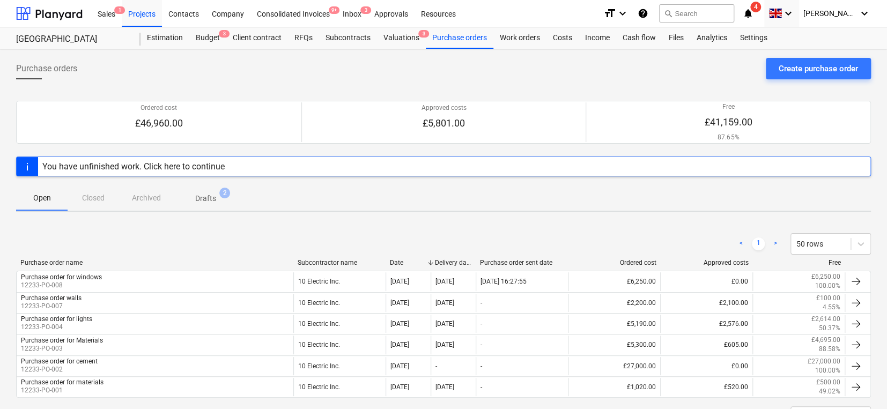
click at [137, 269] on div "Purchase order name Subcontractor name Date Delivery date Purchase order sent d…" at bounding box center [443, 265] width 855 height 12
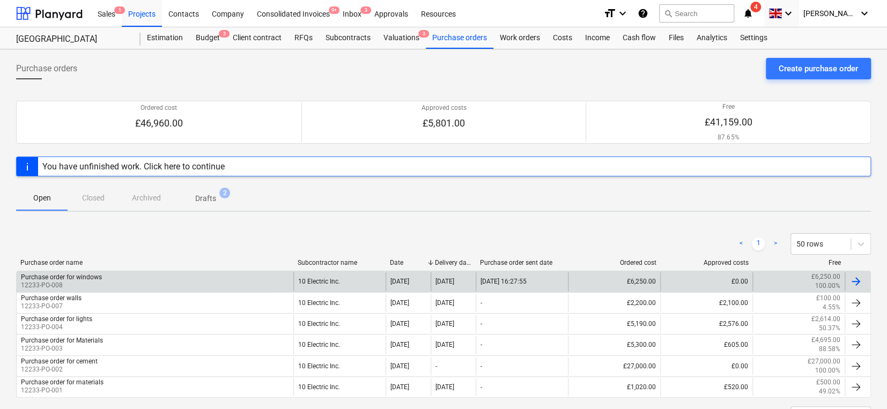
click at [134, 275] on div "Purchase order for windows 12233-PO-008" at bounding box center [155, 281] width 277 height 18
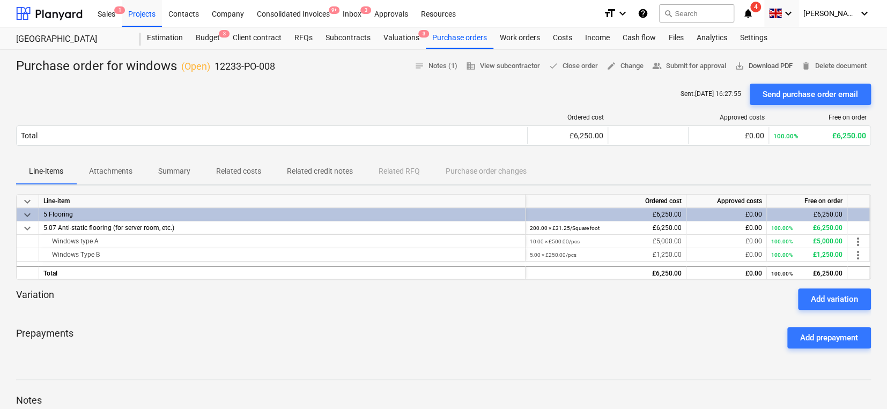
click at [709, 63] on span "save_alt Download PDF" at bounding box center [764, 66] width 58 height 12
click at [668, 38] on div "Files" at bounding box center [676, 37] width 28 height 21
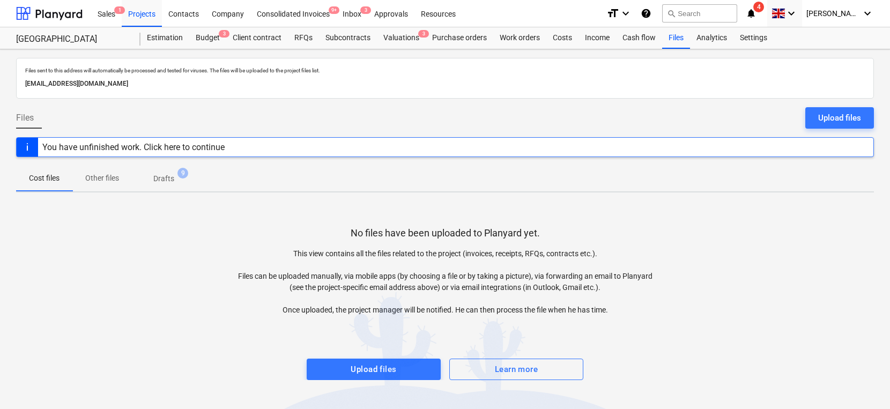
click at [508, 85] on p "[EMAIL_ADDRESS][DOMAIN_NAME]" at bounding box center [445, 83] width 840 height 11
click at [356, 349] on div "Upload files" at bounding box center [374, 370] width 46 height 14
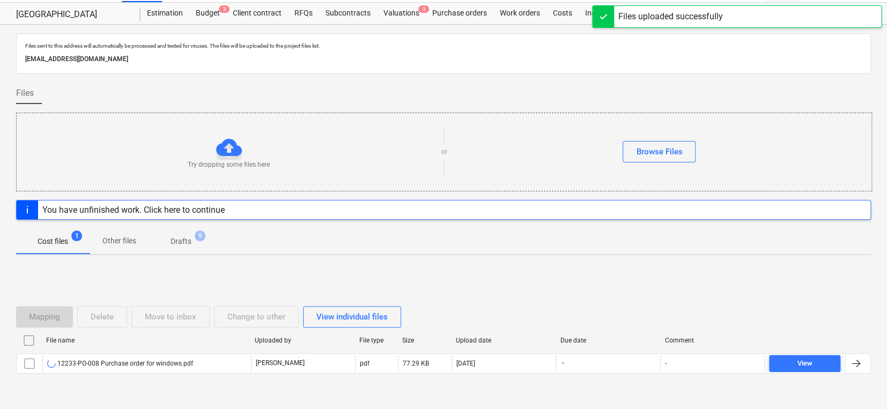
scroll to position [36, 0]
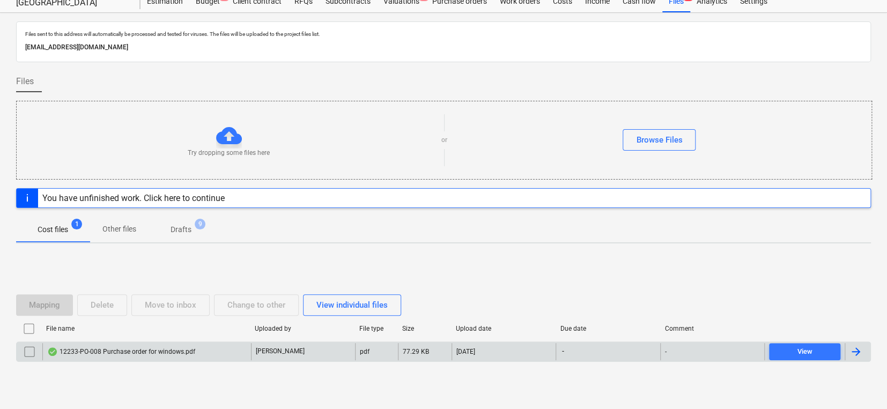
click at [101, 349] on div "12233-PO-008 Purchase order for windows.pdf" at bounding box center [121, 352] width 148 height 9
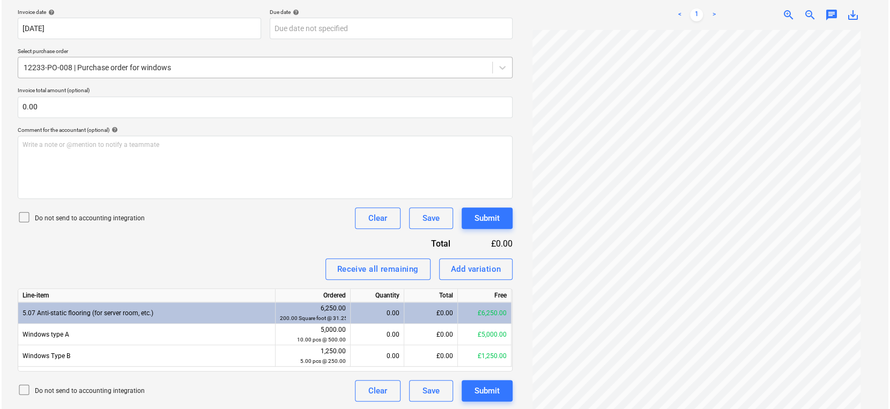
scroll to position [198, 0]
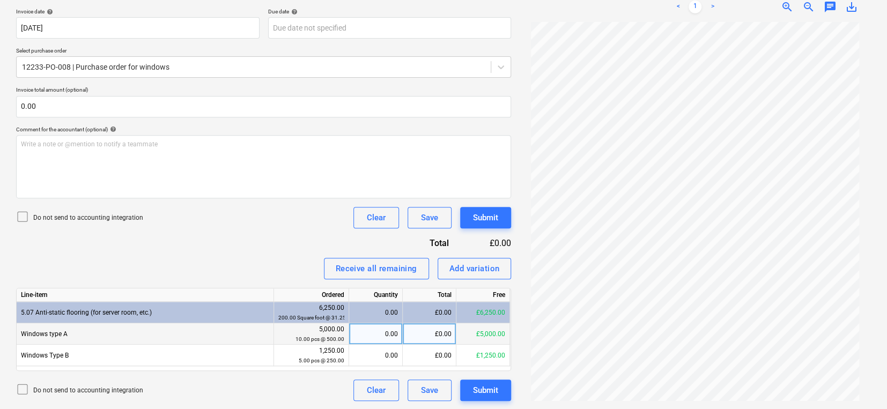
click at [362, 326] on div "0.00" at bounding box center [375, 333] width 45 height 21
click at [254, 234] on div "Invoice name help 12233-PO-008 Invoice number (optional) help 12233-PO-008 Invo…" at bounding box center [263, 185] width 495 height 432
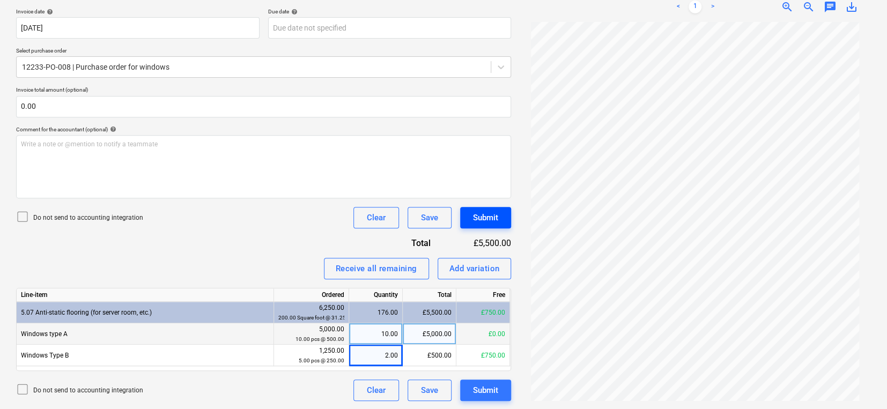
click at [474, 221] on div "Submit" at bounding box center [485, 218] width 25 height 14
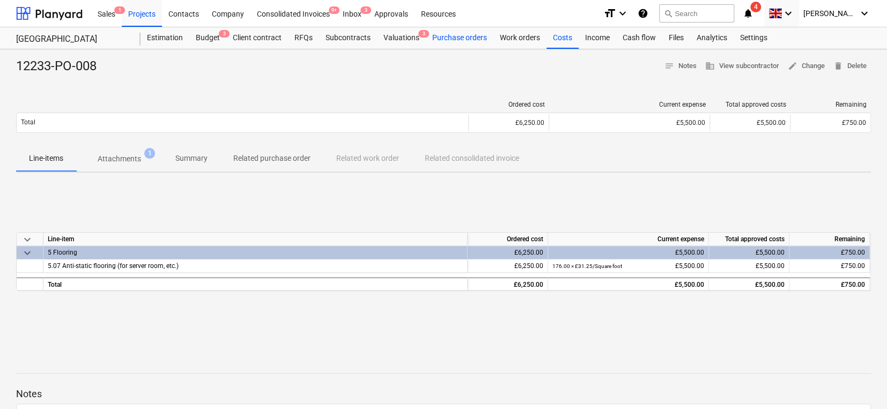
click at [465, 34] on div "Purchase orders" at bounding box center [460, 37] width 68 height 21
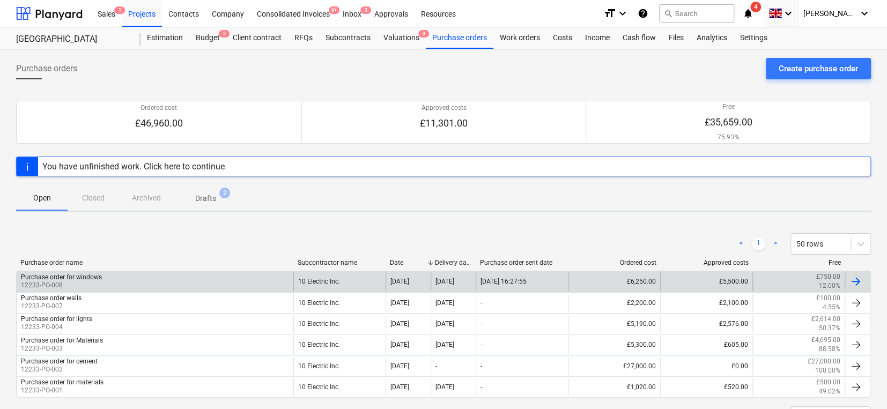
click at [120, 276] on div "Purchase order for windows 12233-PO-008" at bounding box center [155, 281] width 277 height 18
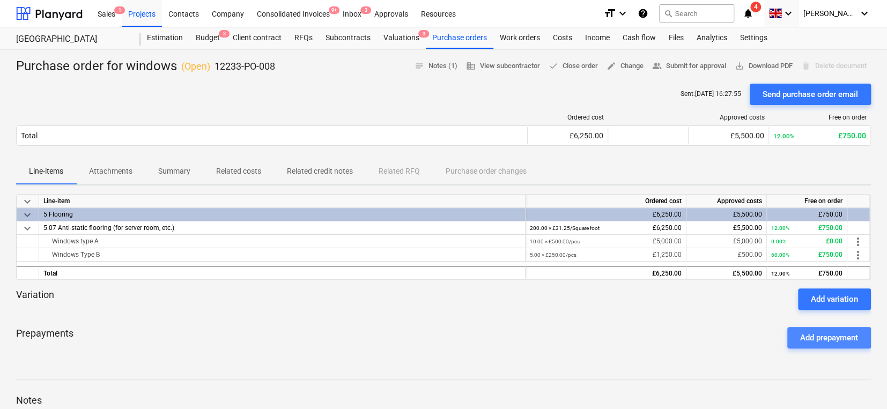
click at [709, 338] on div "Add prepayment" at bounding box center [829, 338] width 58 height 14
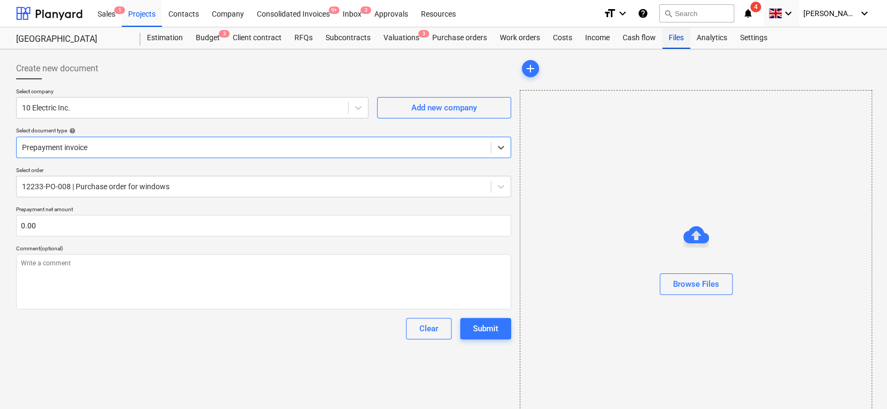
click at [669, 45] on div "Files" at bounding box center [676, 37] width 28 height 21
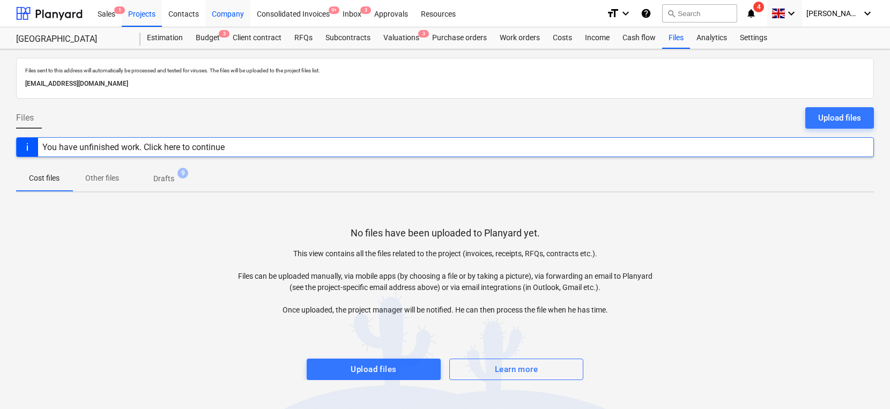
click at [228, 14] on div "Company" at bounding box center [227, 12] width 45 height 27
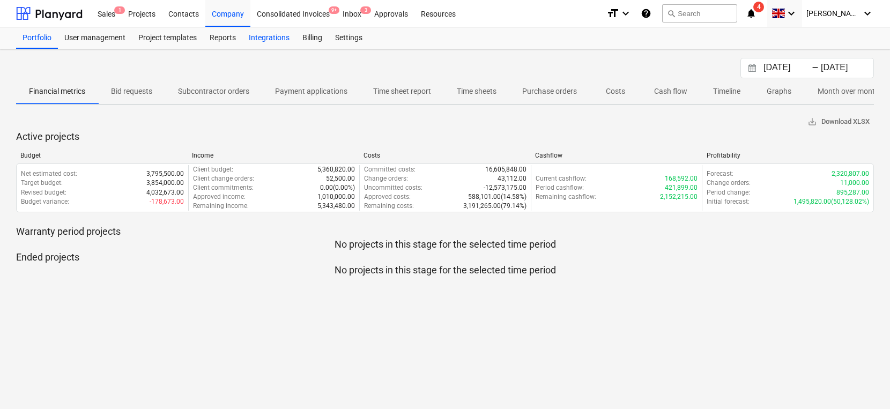
click at [279, 40] on div "Integrations" at bounding box center [269, 37] width 54 height 21
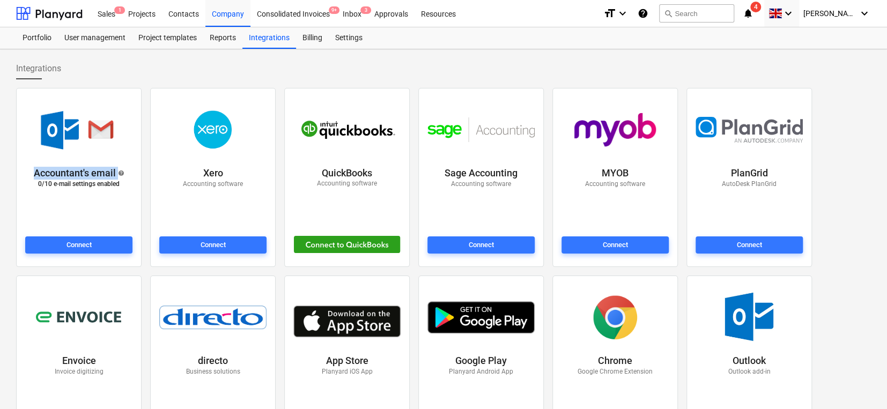
drag, startPoint x: 35, startPoint y: 171, endPoint x: 124, endPoint y: 173, distance: 89.6
click at [124, 173] on div "Accountant's email help 0 / 10 e-mail settings enabled" at bounding box center [79, 200] width 112 height 70
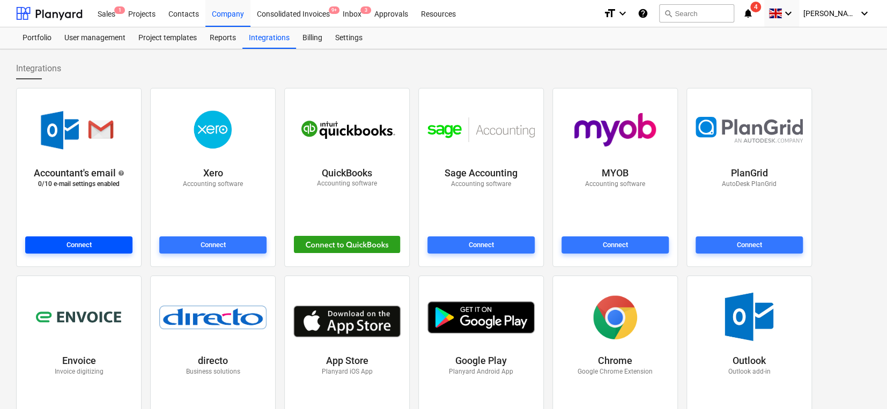
click at [85, 242] on div "Connect" at bounding box center [79, 245] width 25 height 12
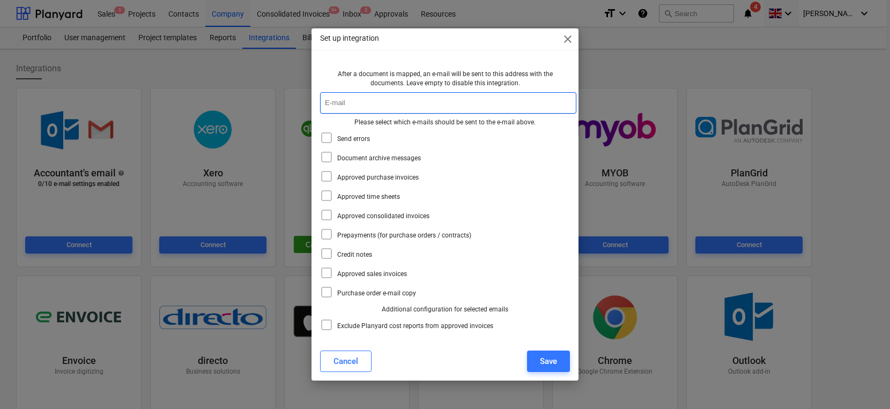
click at [352, 100] on input "text" at bounding box center [448, 102] width 256 height 21
click at [571, 34] on span "close" at bounding box center [568, 39] width 13 height 13
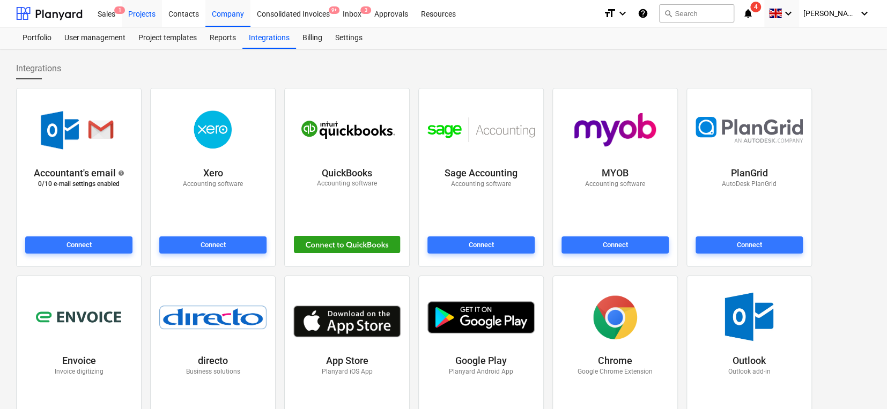
click at [142, 18] on div "Projects" at bounding box center [142, 12] width 40 height 27
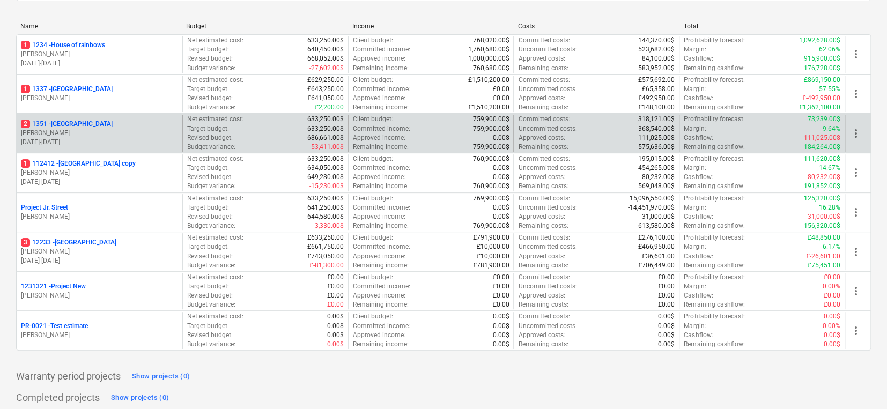
scroll to position [144, 0]
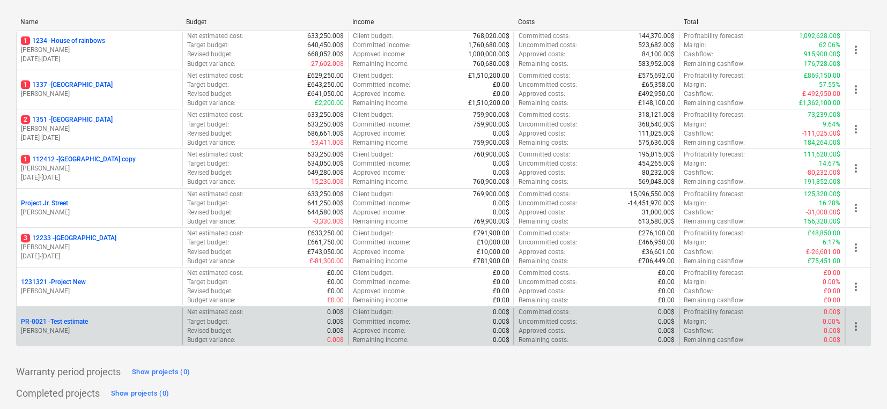
click at [116, 322] on div "PR-0021 - Test estimate" at bounding box center [99, 322] width 157 height 9
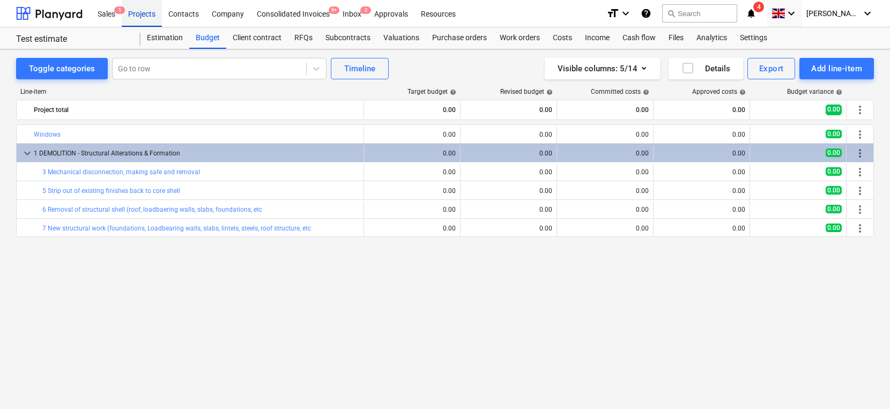
click at [147, 20] on div "Projects" at bounding box center [142, 12] width 40 height 27
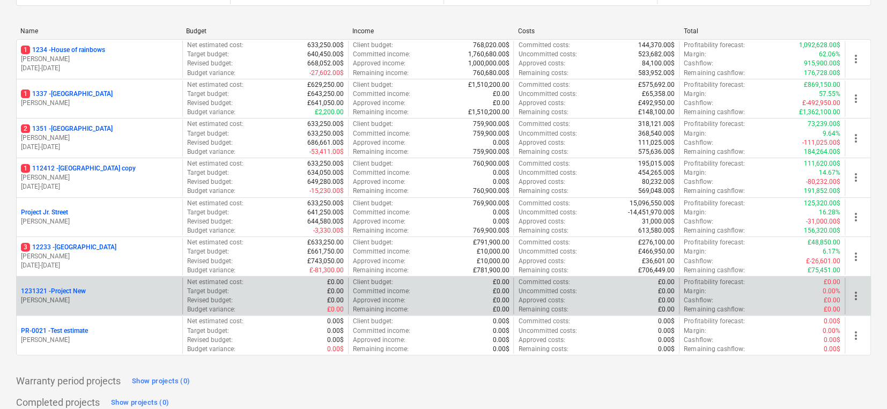
scroll to position [134, 0]
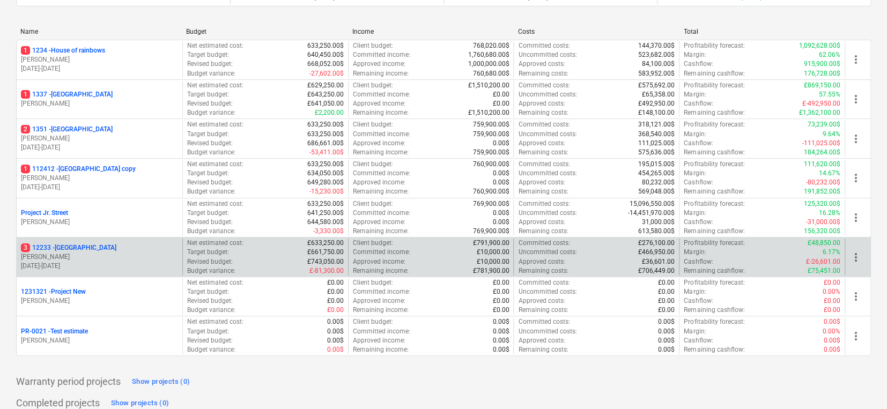
click at [127, 268] on p "[DATE] - [DATE]" at bounding box center [99, 266] width 157 height 9
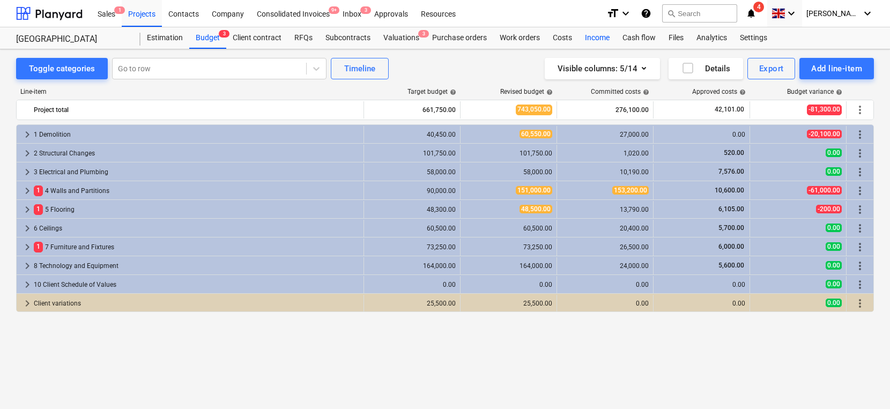
click at [591, 41] on div "Income" at bounding box center [598, 37] width 38 height 21
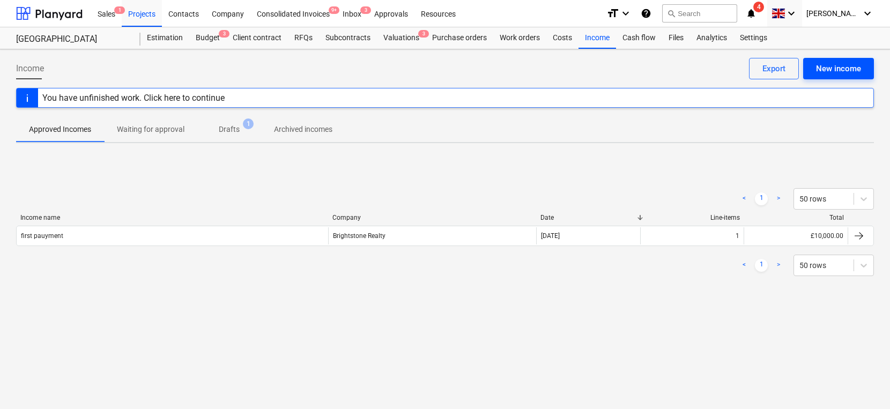
click at [709, 72] on div "New income" at bounding box center [838, 69] width 45 height 14
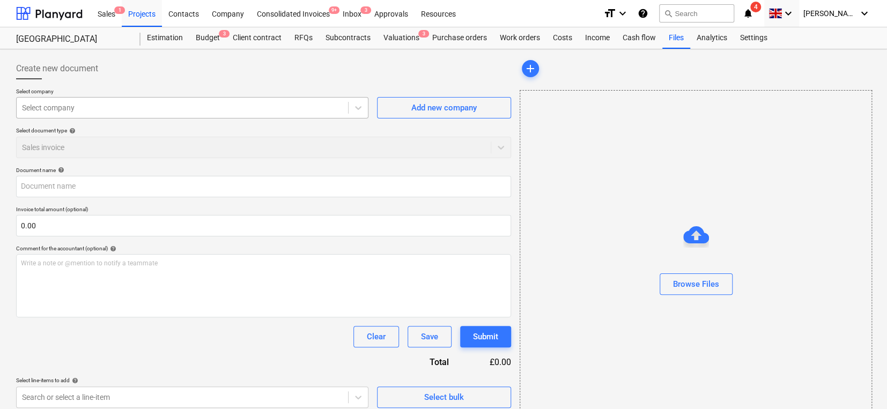
click at [265, 113] on div at bounding box center [182, 107] width 321 height 11
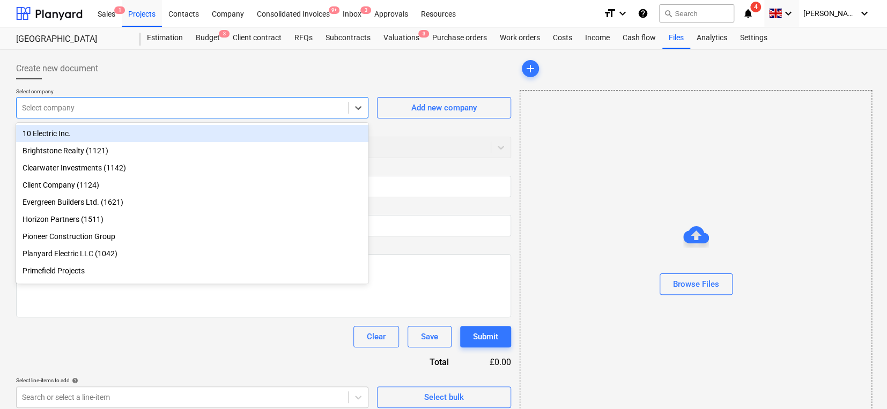
click at [231, 131] on div "10 Electric Inc." at bounding box center [192, 133] width 352 height 17
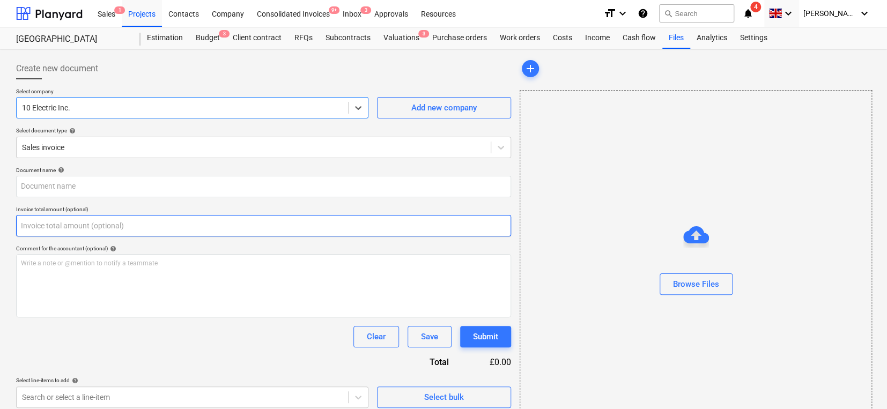
click at [296, 221] on input "text" at bounding box center [263, 225] width 495 height 21
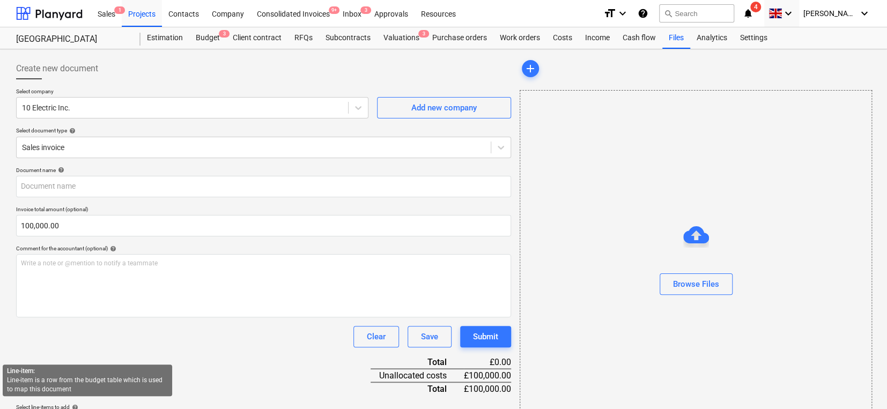
click at [98, 349] on div "Document name help Invoice total amount (optional) 100,000.00 Comment for the a…" at bounding box center [263, 301] width 495 height 268
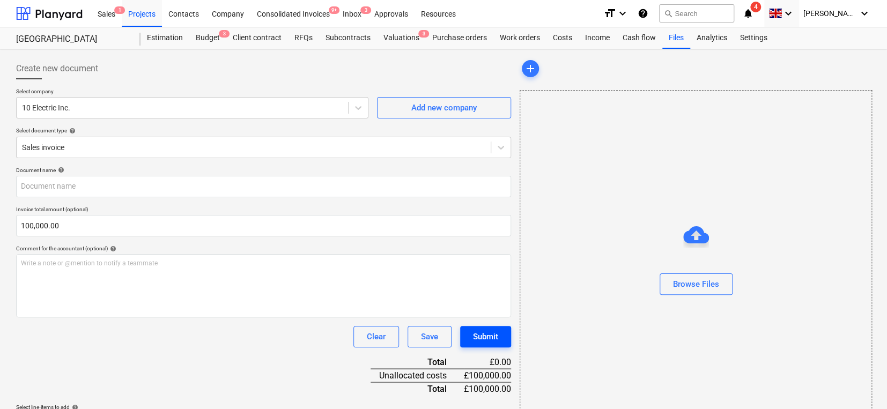
click at [483, 327] on button "Submit" at bounding box center [485, 336] width 51 height 21
click at [303, 172] on div "Document name help" at bounding box center [263, 170] width 495 height 7
click at [299, 176] on input "text" at bounding box center [263, 186] width 495 height 21
click at [315, 328] on div "Clear Save Submit" at bounding box center [263, 336] width 495 height 21
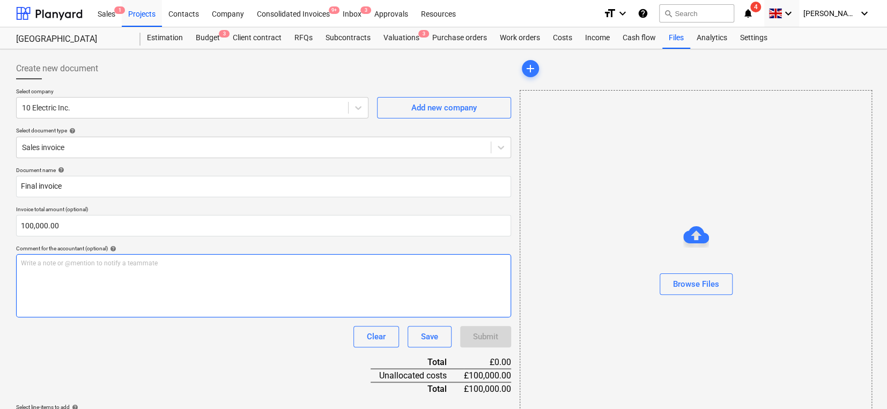
click at [346, 289] on div "Write a note or @mention to notify a teammate [PERSON_NAME]" at bounding box center [263, 285] width 495 height 63
click at [344, 289] on div "Write a note or @mention to notify a teammate [PERSON_NAME]" at bounding box center [263, 285] width 495 height 63
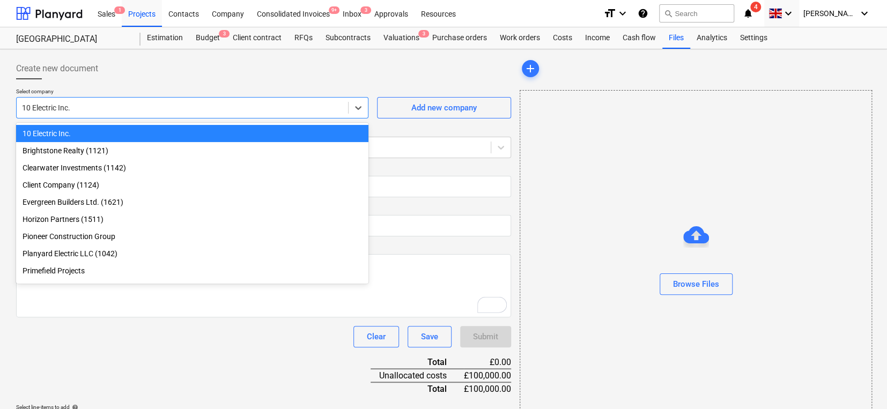
click at [283, 116] on div "10 Electric Inc." at bounding box center [192, 107] width 352 height 21
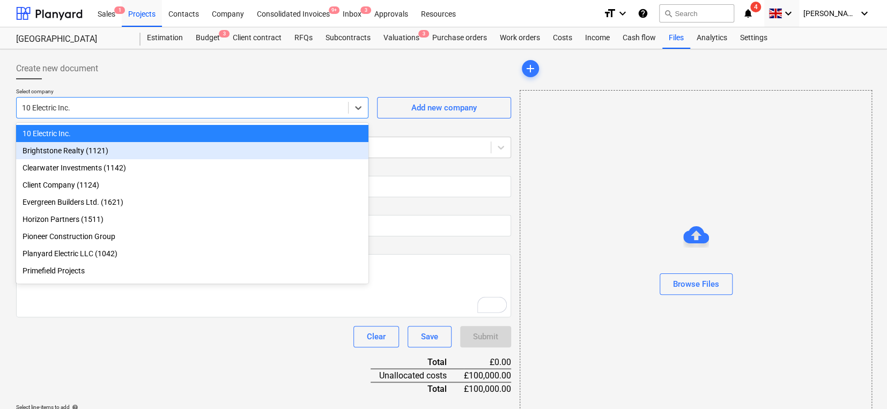
click at [259, 147] on div "Brightstone Realty (1121)" at bounding box center [192, 150] width 352 height 17
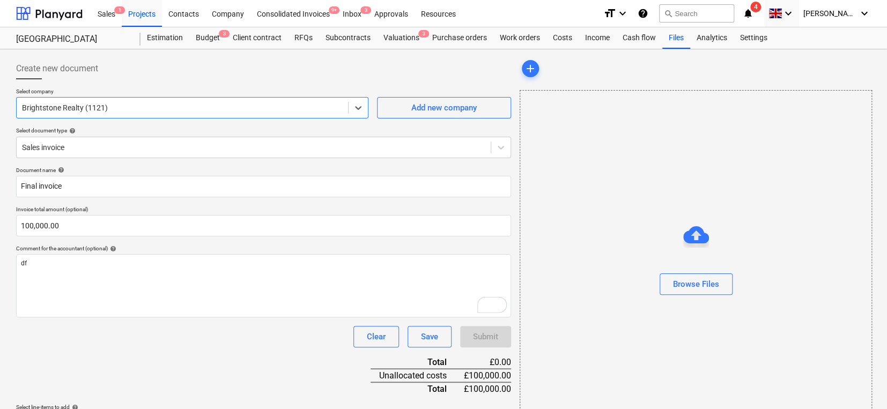
click at [263, 110] on div at bounding box center [182, 107] width 321 height 11
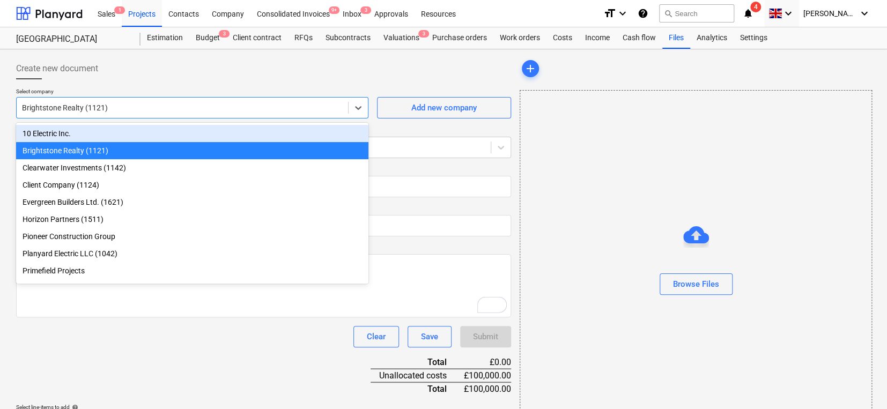
click at [247, 137] on div "10 Electric Inc." at bounding box center [192, 133] width 352 height 17
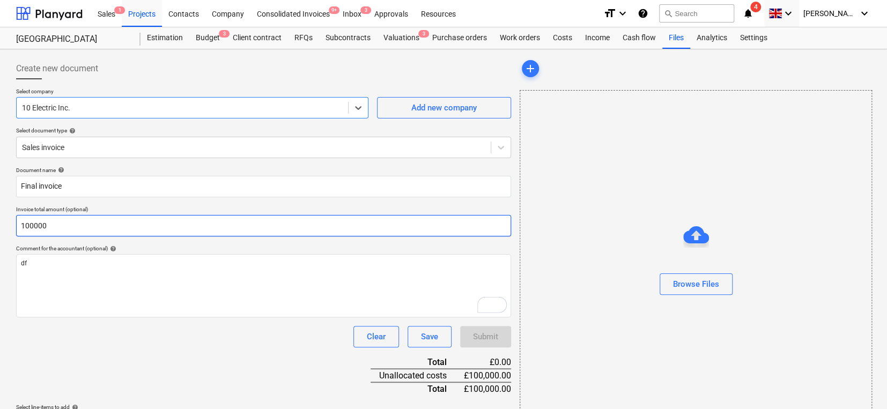
click at [199, 228] on input "100000" at bounding box center [263, 225] width 495 height 21
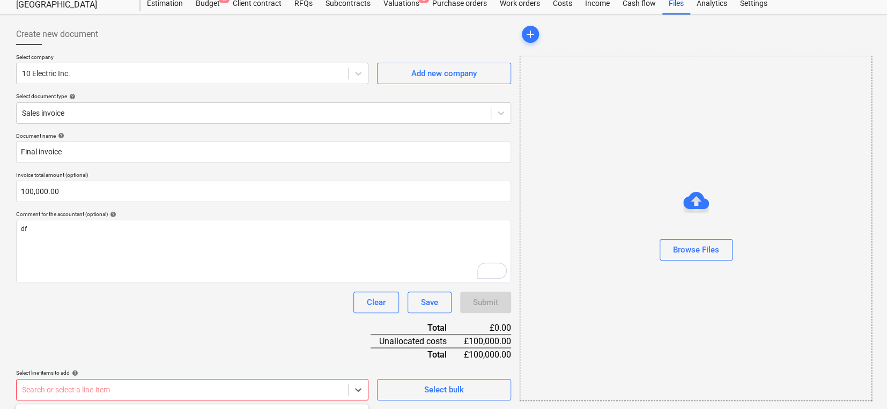
scroll to position [192, 0]
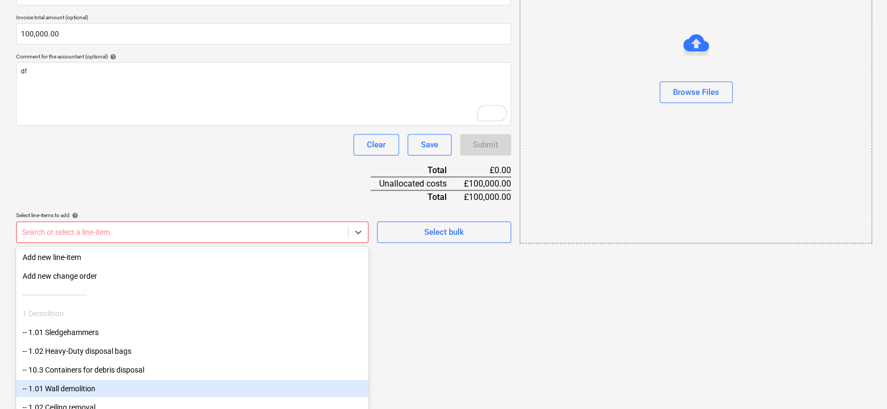
click at [206, 217] on body "Sales 1 Projects Contacts Company Consolidated Invoices 9+ Inbox 3 Approvals Re…" at bounding box center [443, 12] width 887 height 409
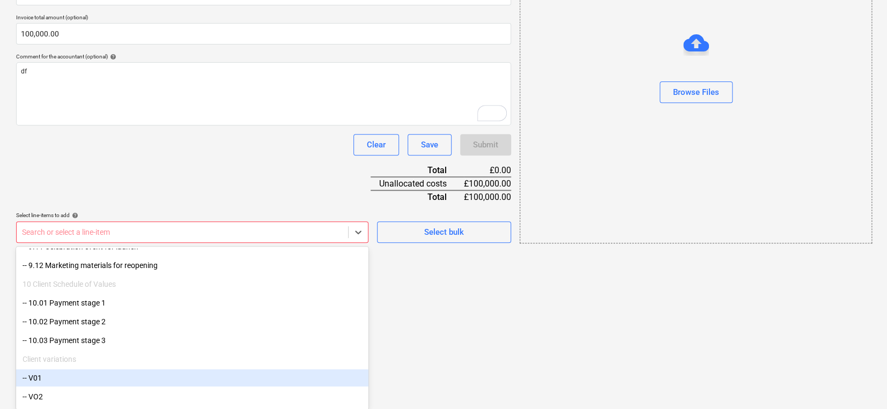
scroll to position [2255, 0]
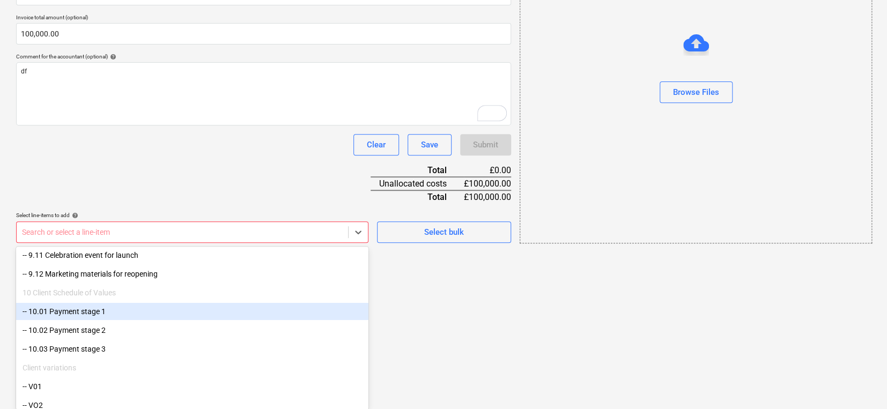
click at [110, 314] on div "-- 10.01 Payment stage 1" at bounding box center [192, 311] width 352 height 17
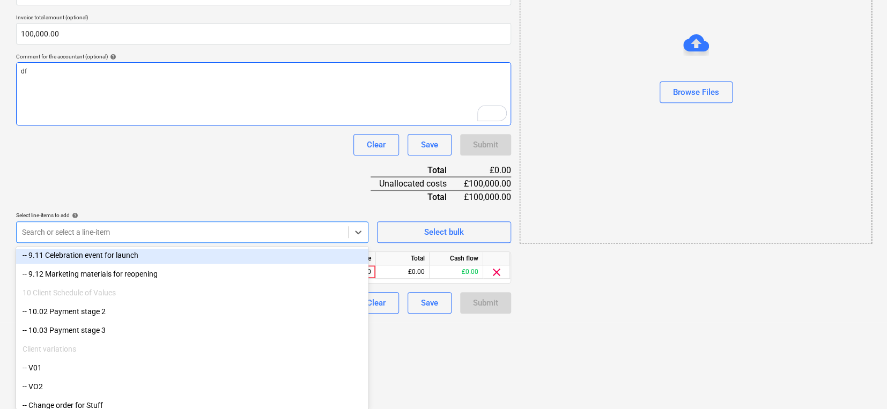
click at [230, 174] on div "Document name help Final invoice Invoice total amount (optional) 100,000.00 Com…" at bounding box center [263, 144] width 495 height 339
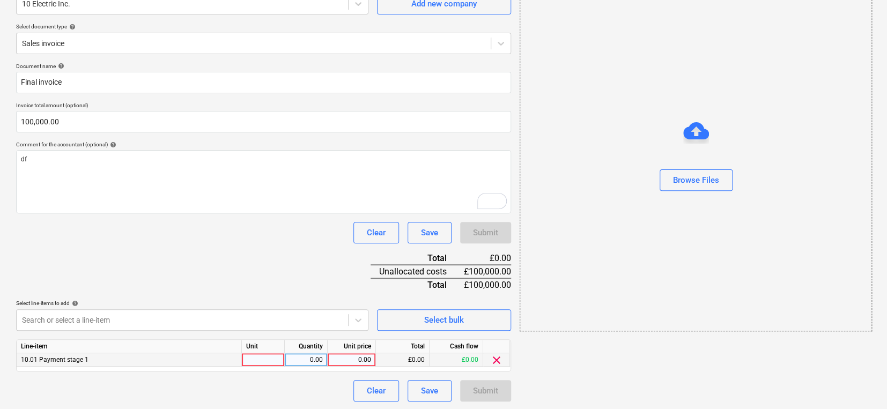
click at [348, 349] on div "0.00" at bounding box center [351, 359] width 39 height 13
click at [351, 298] on div "Document name help Final invoice Invoice total amount (optional) 100,000.00 Com…" at bounding box center [263, 232] width 495 height 339
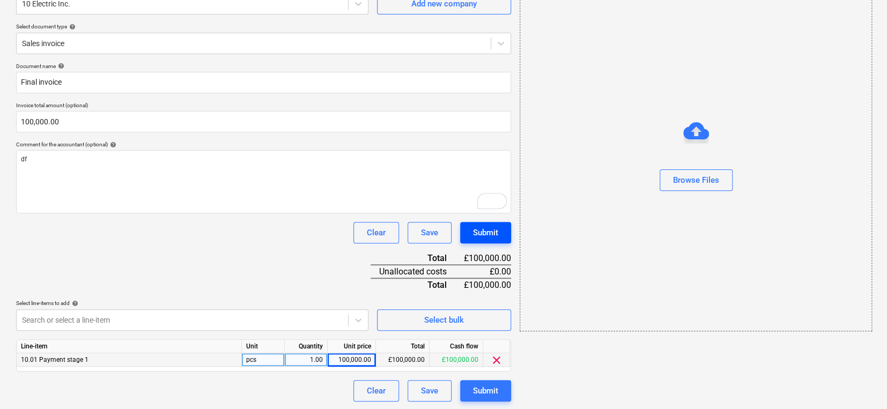
click at [481, 235] on div "Submit" at bounding box center [485, 233] width 25 height 14
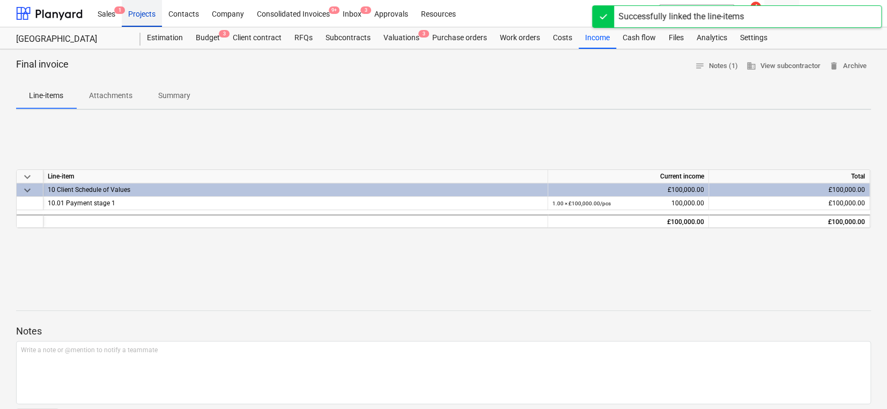
click at [144, 13] on div "Projects" at bounding box center [142, 12] width 40 height 27
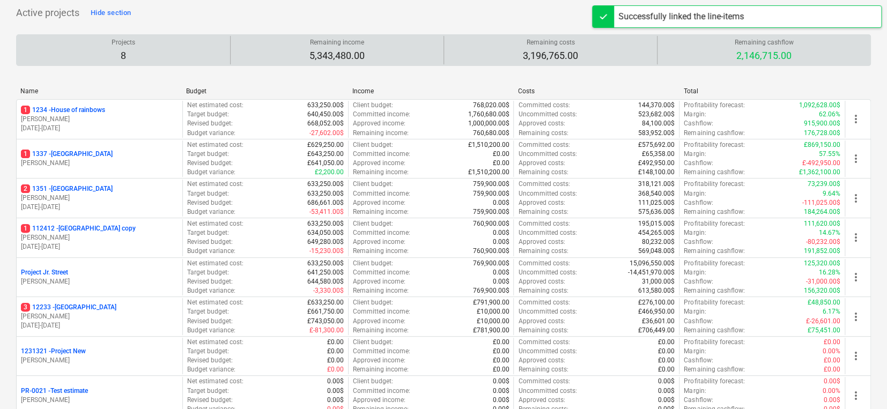
scroll to position [156, 0]
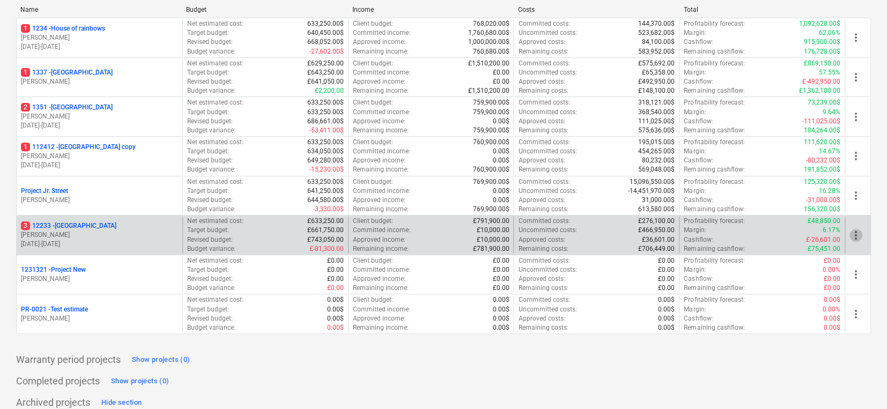
click at [709, 234] on span "more_vert" at bounding box center [856, 235] width 13 height 13
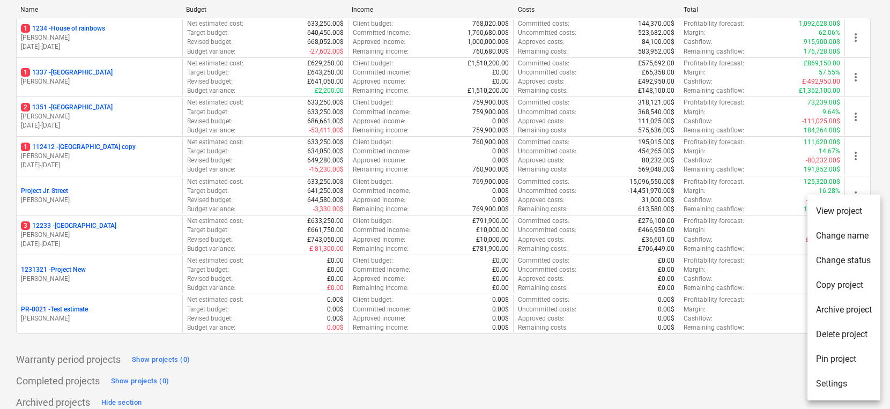
click at [709, 260] on li "Change status" at bounding box center [844, 260] width 73 height 25
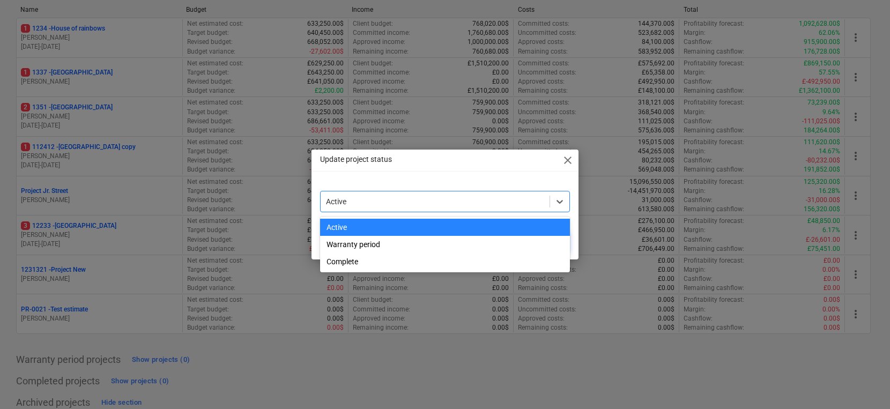
click at [506, 204] on div at bounding box center [435, 201] width 218 height 11
click at [442, 178] on div "Update project status close option Active focused, 1 of 3. 3 results available.…" at bounding box center [445, 205] width 267 height 110
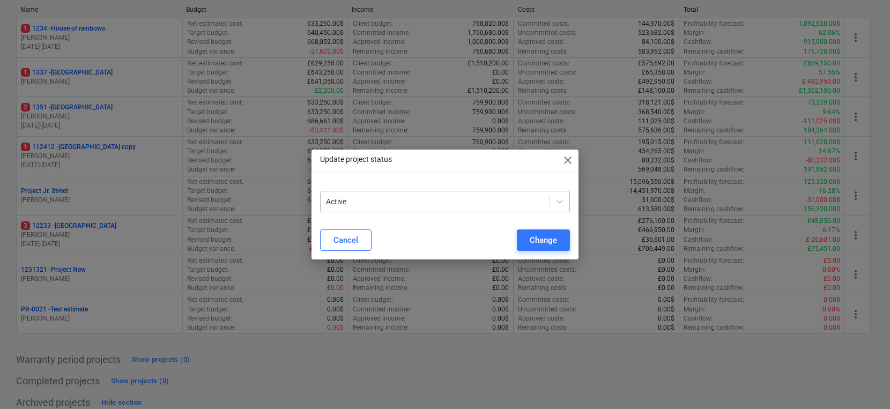
click at [521, 204] on div at bounding box center [435, 201] width 218 height 11
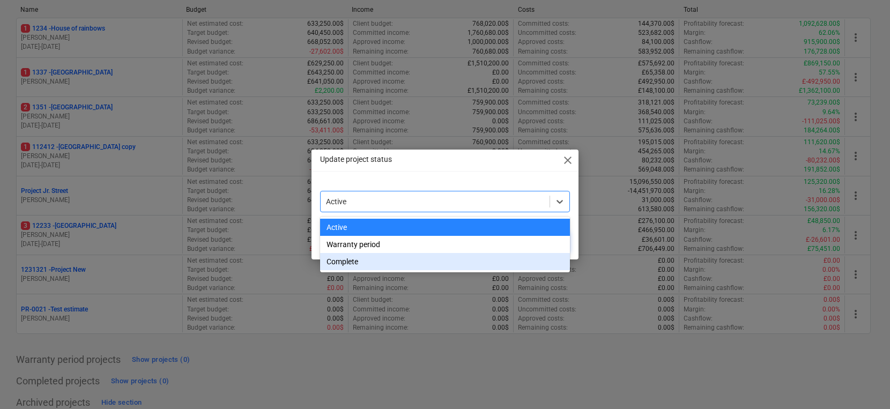
click at [419, 261] on div "Complete" at bounding box center [445, 261] width 250 height 17
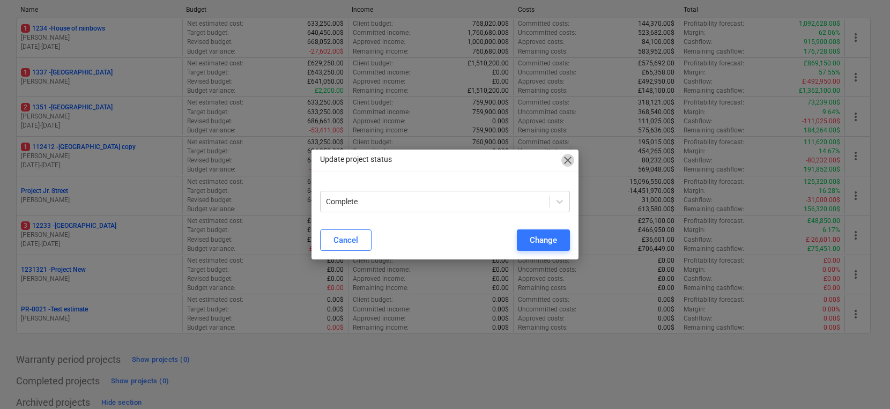
click at [570, 160] on span "close" at bounding box center [568, 160] width 13 height 13
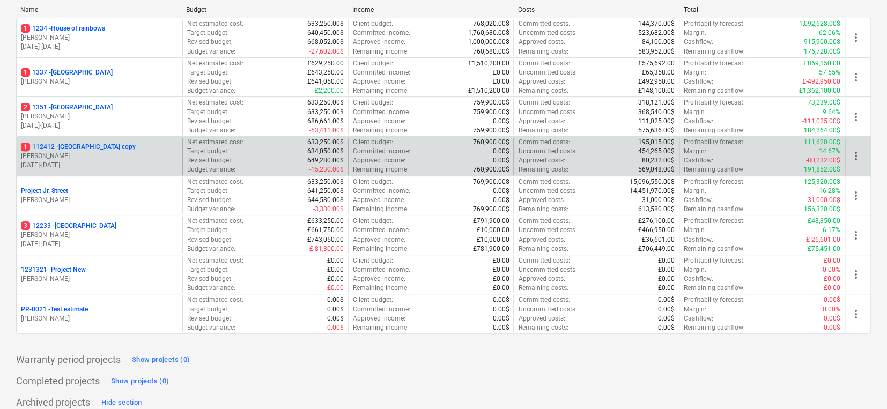
scroll to position [198, 0]
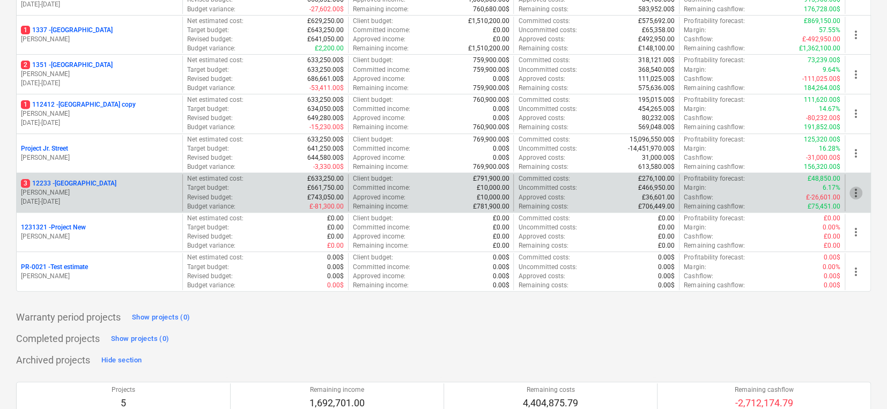
click at [709, 190] on span "more_vert" at bounding box center [856, 193] width 13 height 13
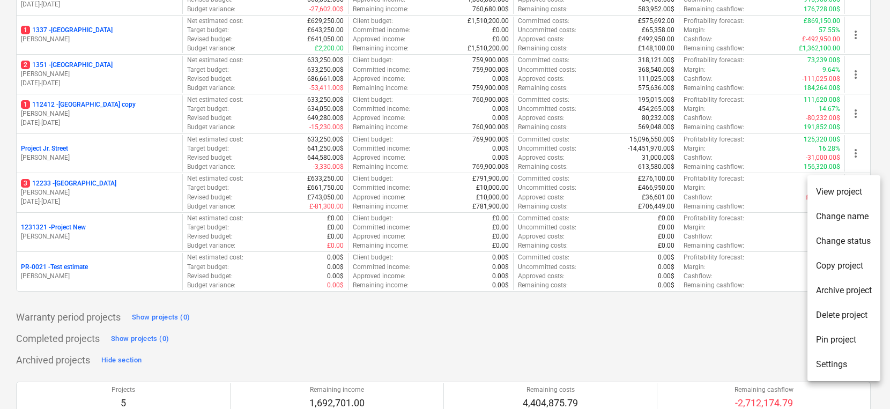
click at [661, 318] on div at bounding box center [445, 204] width 890 height 409
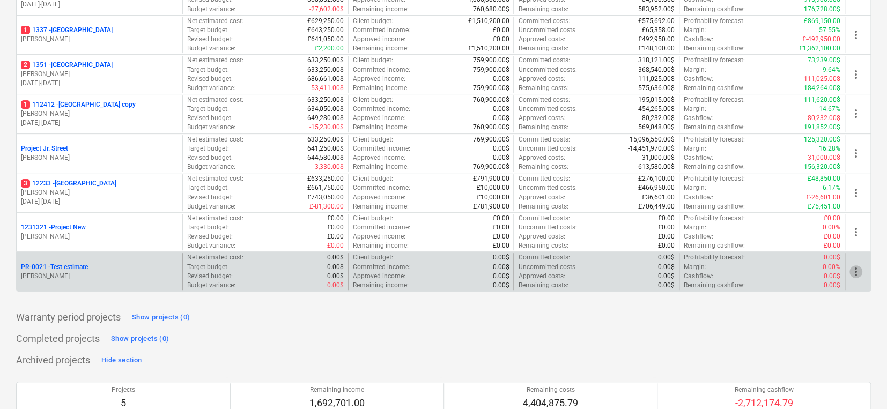
click at [709, 267] on span "more_vert" at bounding box center [856, 271] width 13 height 13
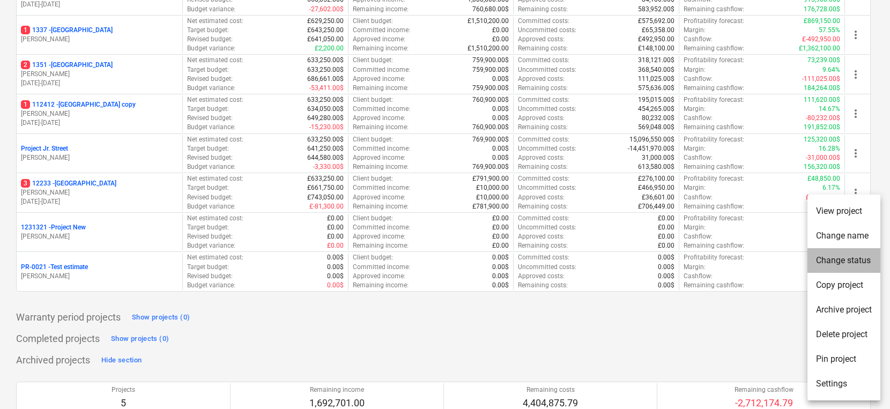
click at [709, 261] on li "Change status" at bounding box center [844, 260] width 73 height 25
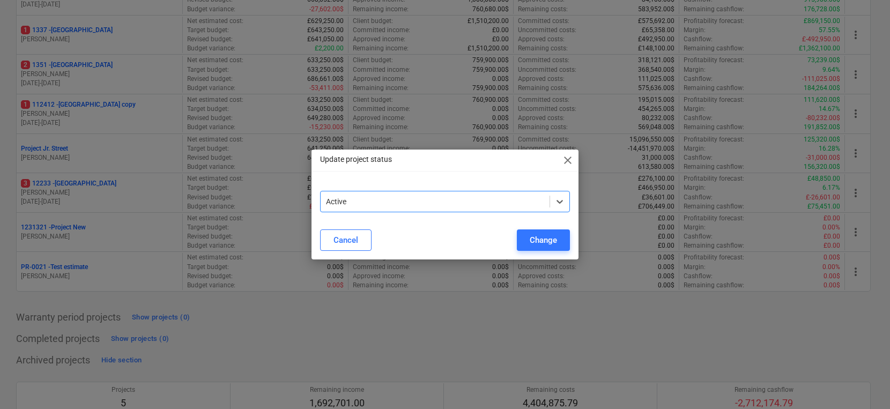
click at [528, 206] on div at bounding box center [435, 201] width 218 height 11
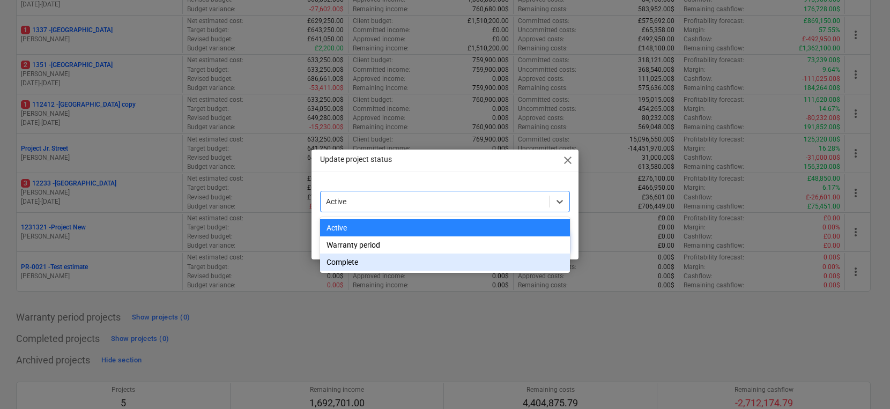
click at [433, 257] on div "Complete" at bounding box center [445, 262] width 250 height 17
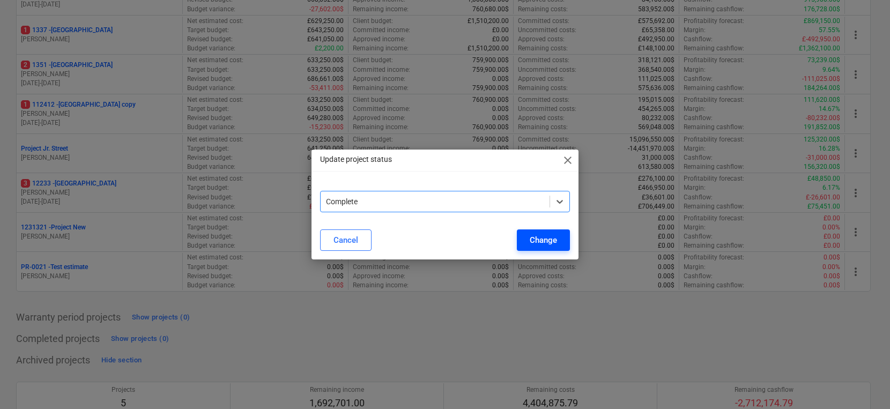
click at [536, 236] on div "Change" at bounding box center [543, 240] width 27 height 14
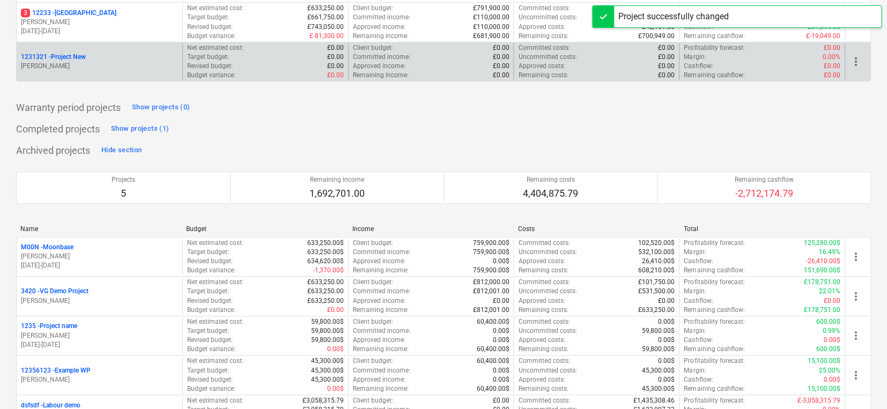
scroll to position [371, 0]
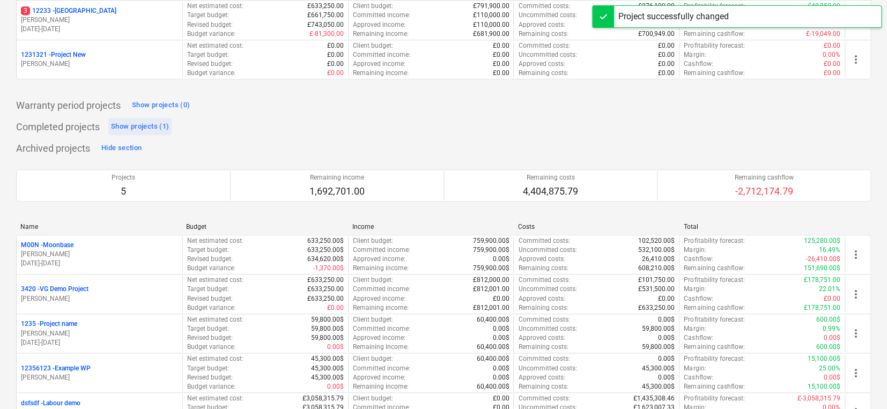
click at [154, 126] on div "Show projects (1)" at bounding box center [140, 127] width 58 height 12
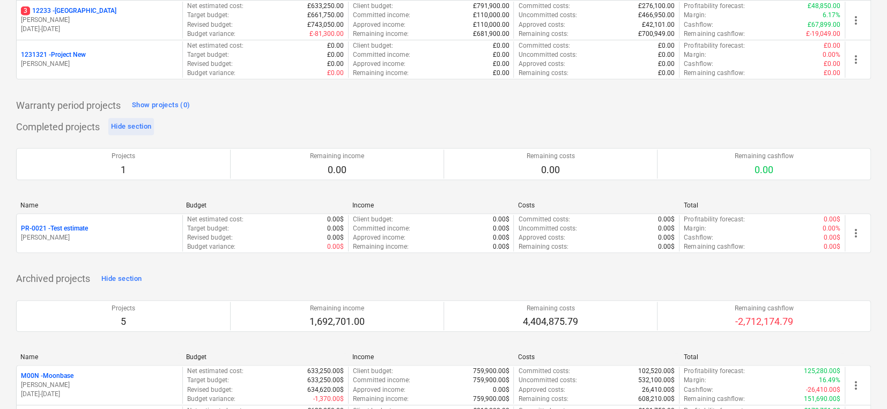
click at [127, 129] on div "Hide section" at bounding box center [131, 127] width 40 height 12
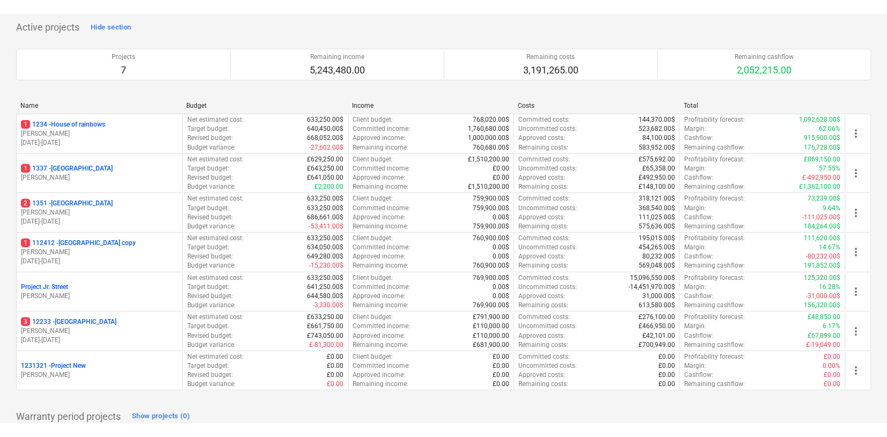
scroll to position [0, 0]
